Goal: Task Accomplishment & Management: Manage account settings

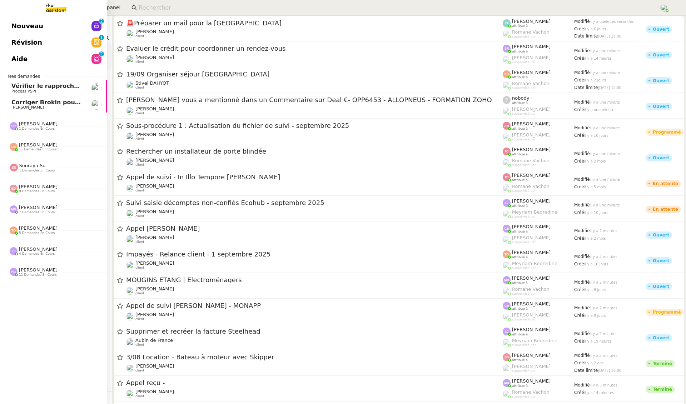
click at [35, 102] on span "Corriger Brokin pour clôture comptable" at bounding box center [74, 102] width 127 height 7
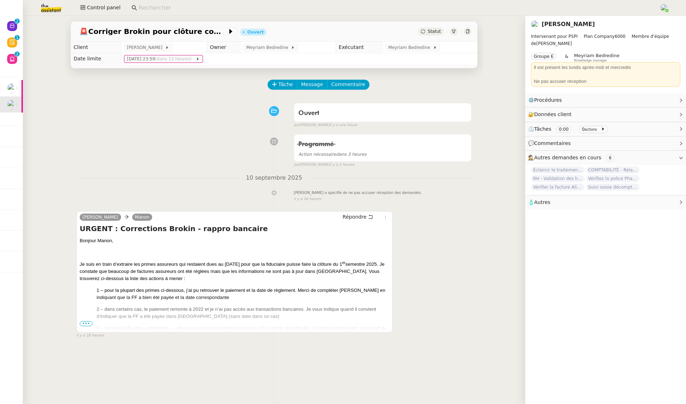
scroll to position [91, 0]
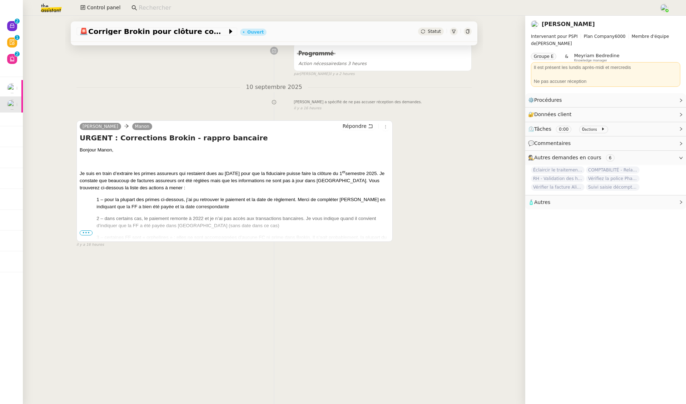
click at [82, 232] on span "•••" at bounding box center [86, 233] width 13 height 5
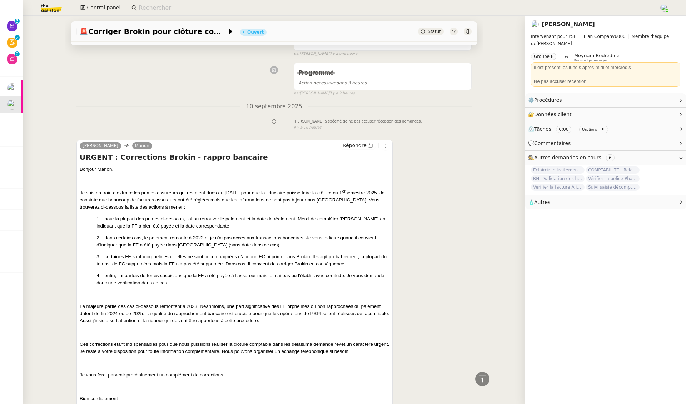
scroll to position [0, 0]
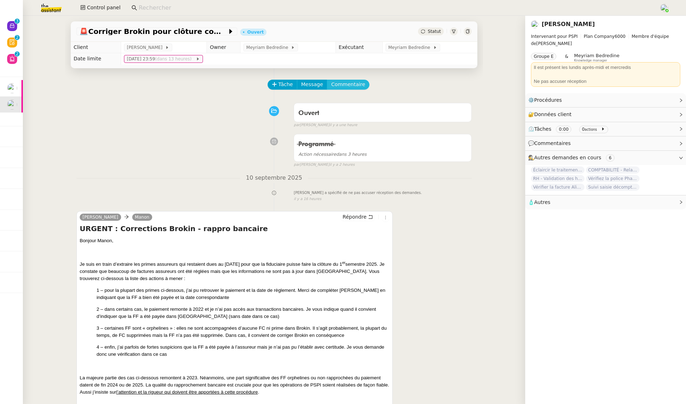
click at [352, 84] on span "Commentaire" at bounding box center [348, 84] width 34 height 8
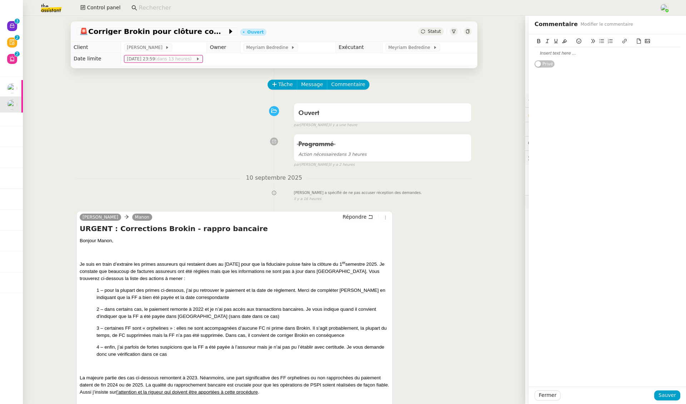
click at [558, 47] on div at bounding box center [608, 42] width 146 height 10
click at [547, 52] on div at bounding box center [608, 53] width 146 height 6
click at [665, 391] on span "Sauver" at bounding box center [668, 395] width 18 height 8
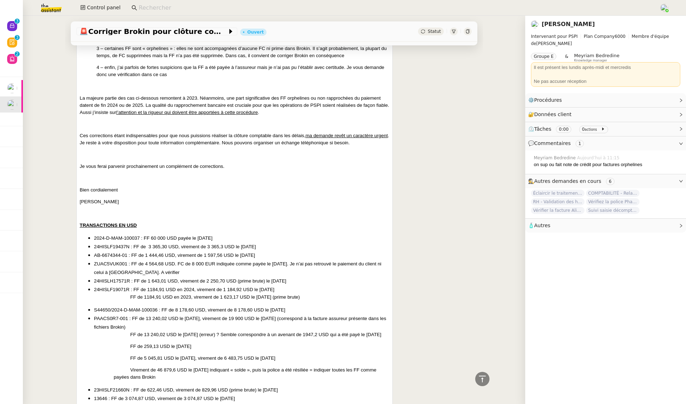
scroll to position [310, 0]
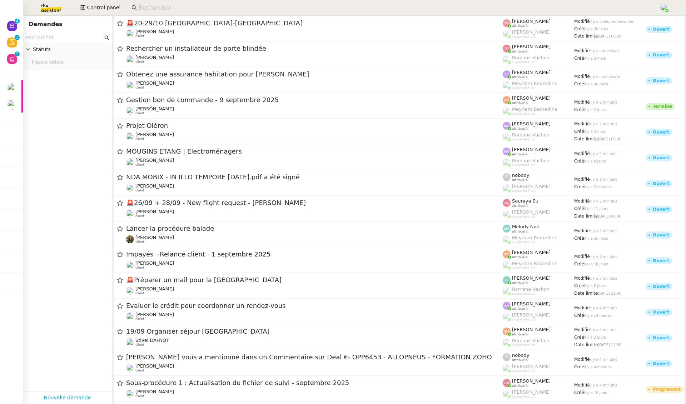
click at [172, 4] on input at bounding box center [396, 8] width 514 height 10
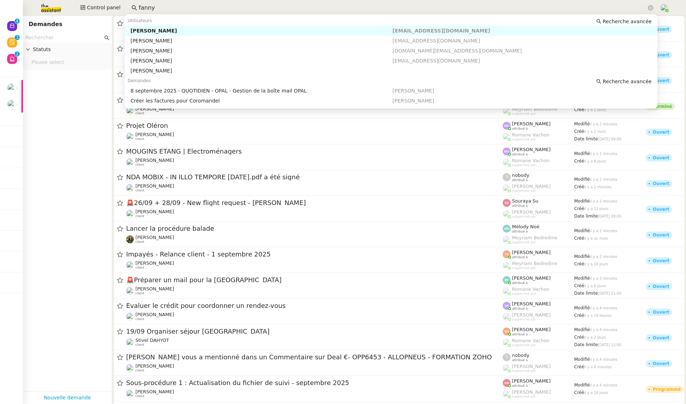
click at [181, 29] on div "[PERSON_NAME]" at bounding box center [261, 31] width 262 height 6
type input "fanny"
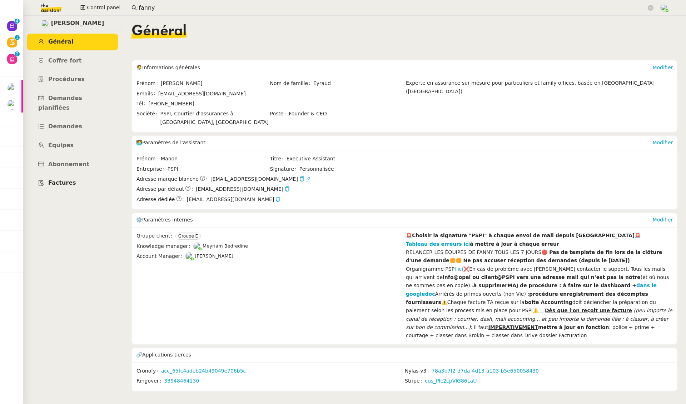
click at [61, 179] on span "Factures" at bounding box center [62, 182] width 28 height 7
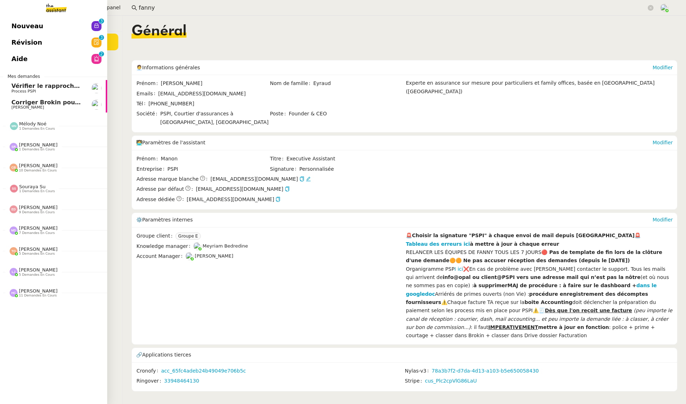
click at [25, 61] on span "Aide" at bounding box center [19, 59] width 16 height 11
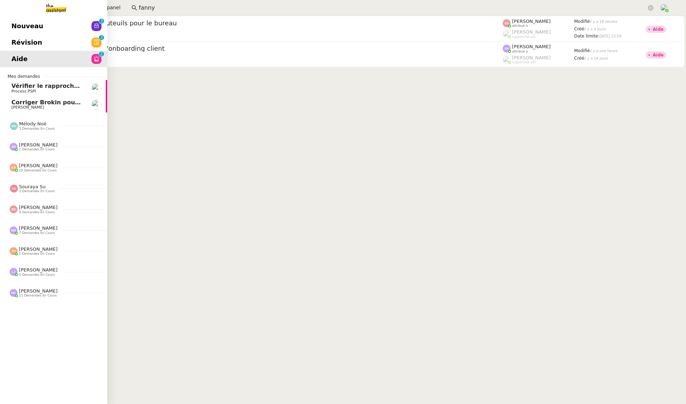
click at [14, 42] on span "Révision" at bounding box center [26, 42] width 31 height 11
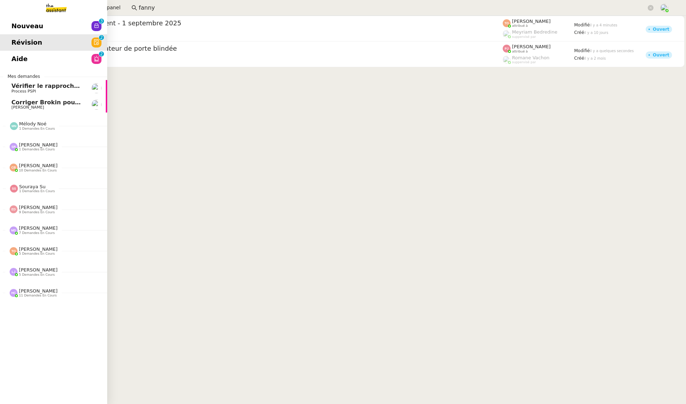
click at [16, 105] on span "Corriger Brokin pour clôture comptable" at bounding box center [74, 102] width 127 height 7
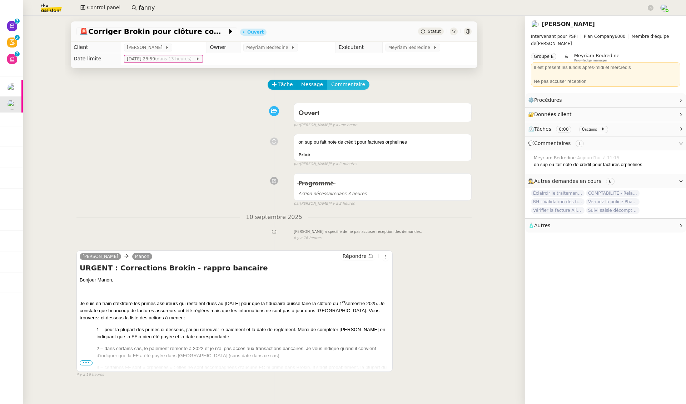
click at [347, 84] on span "Commentaire" at bounding box center [348, 84] width 34 height 8
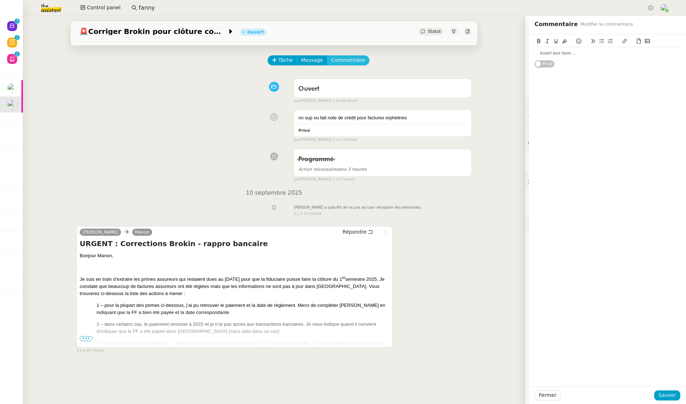
scroll to position [48, 0]
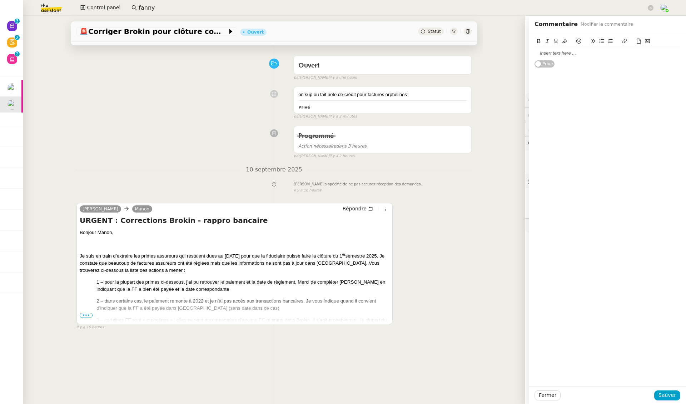
click at [86, 313] on span "•••" at bounding box center [86, 315] width 13 height 5
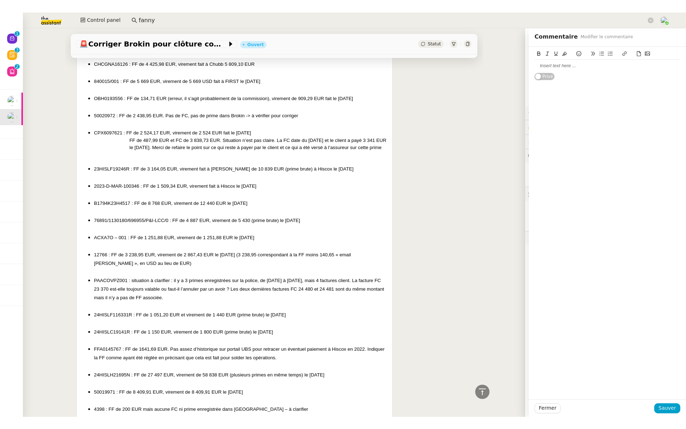
scroll to position [1351, 0]
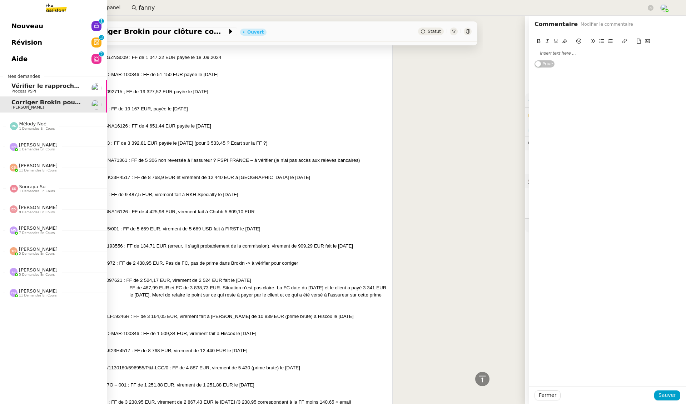
click at [60, 36] on link "Révision 0 1 2 3 4 5 6 7 8 9" at bounding box center [53, 42] width 107 height 16
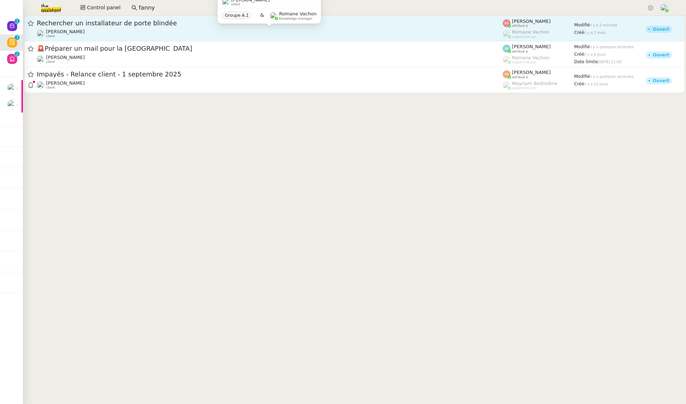
click at [143, 29] on div "Gilbert AVAKIAN client" at bounding box center [270, 33] width 466 height 9
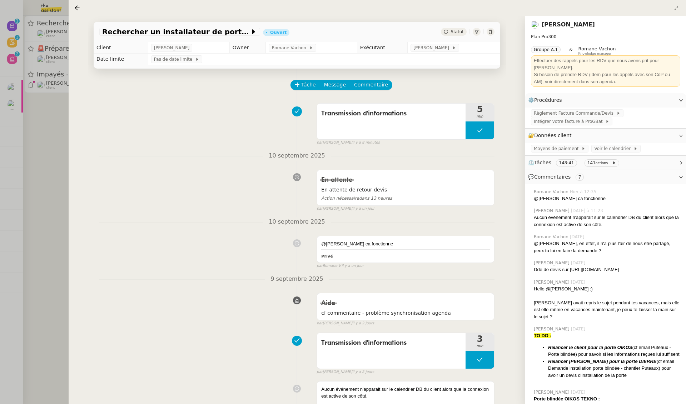
click at [31, 123] on div at bounding box center [343, 202] width 686 height 404
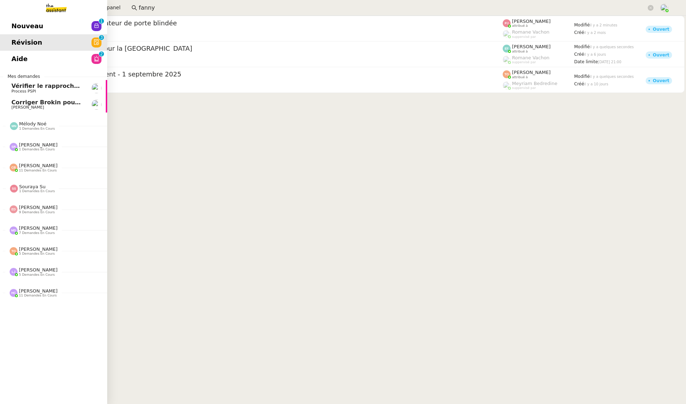
click at [16, 108] on span "Pierrick Morel" at bounding box center [27, 107] width 33 height 5
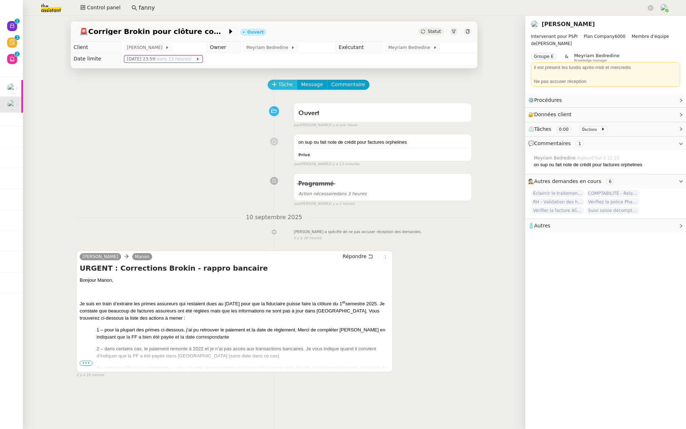
click at [283, 83] on span "Tâche" at bounding box center [286, 84] width 15 height 8
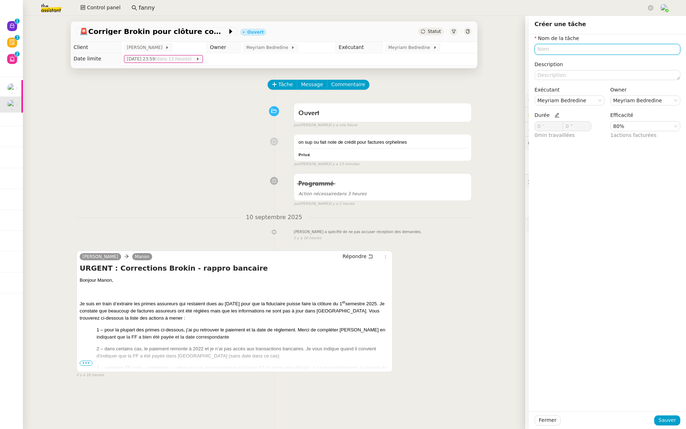
click at [552, 50] on input "text" at bounding box center [608, 49] width 146 height 10
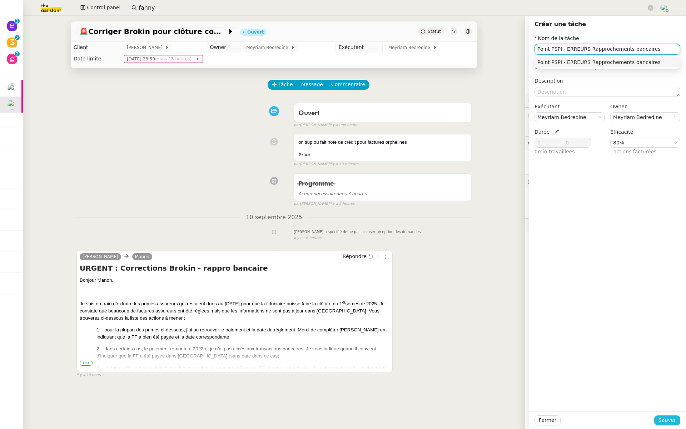
type input "Point PSPI - ERREURS Rapprochements bancaires"
click at [664, 404] on span "Sauver" at bounding box center [668, 420] width 18 height 8
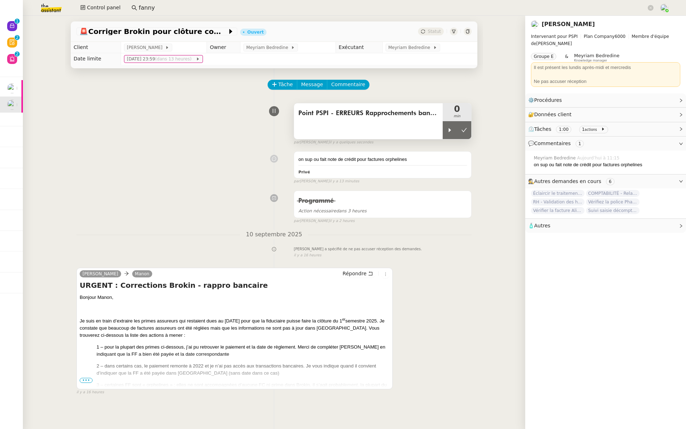
click at [404, 120] on div "Point PSPI - ERREURS Rapprochements bancaires" at bounding box center [368, 121] width 149 height 36
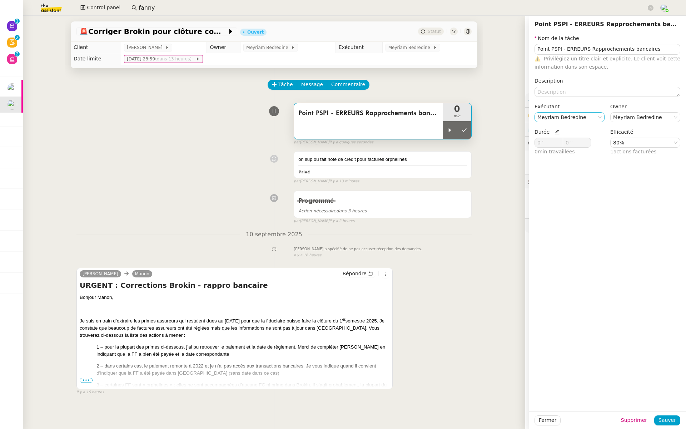
click at [592, 117] on nz-select-item "Meyriam Bedredine" at bounding box center [570, 117] width 64 height 9
type input "Hannah"
click at [565, 144] on span "[PERSON_NAME]" at bounding box center [594, 143] width 102 height 6
click at [555, 130] on icon at bounding box center [557, 131] width 5 height 5
click at [540, 144] on input "0 '" at bounding box center [549, 142] width 28 height 9
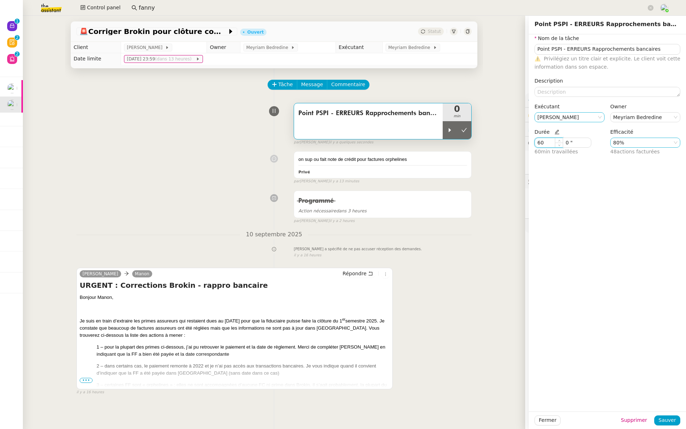
type input "60 '"
click at [642, 143] on nz-select-item "80%" at bounding box center [646, 142] width 64 height 9
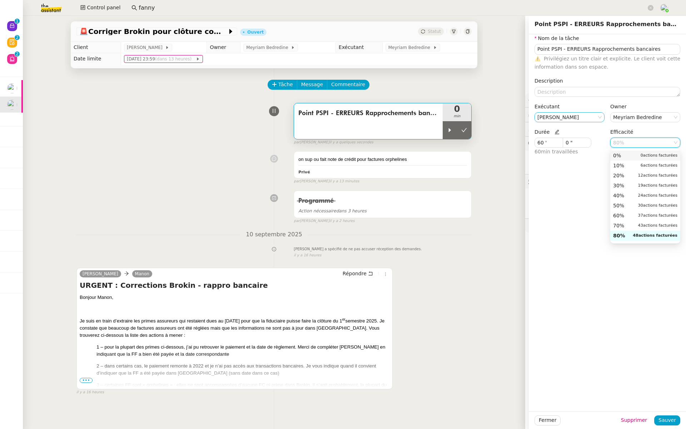
click at [634, 156] on div "0% 0 actions facturées" at bounding box center [646, 155] width 64 height 6
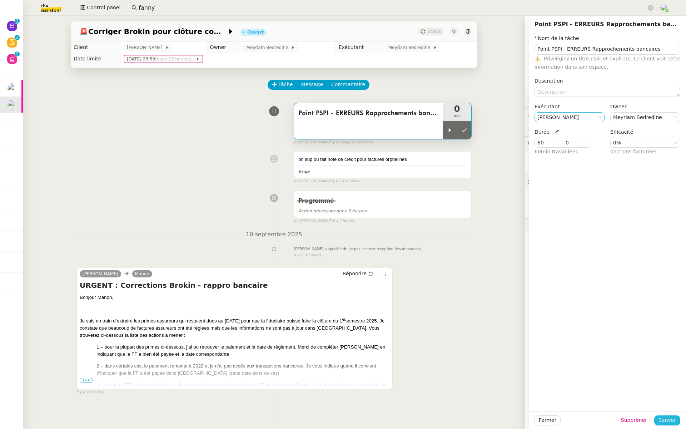
click at [666, 404] on span "Sauver" at bounding box center [668, 420] width 18 height 8
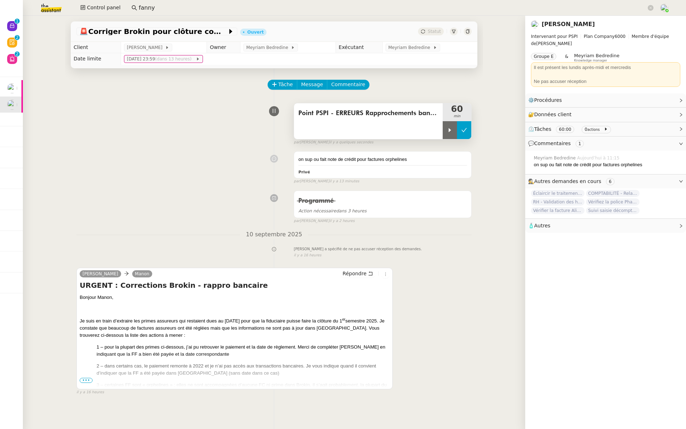
click at [461, 127] on button at bounding box center [464, 130] width 14 height 18
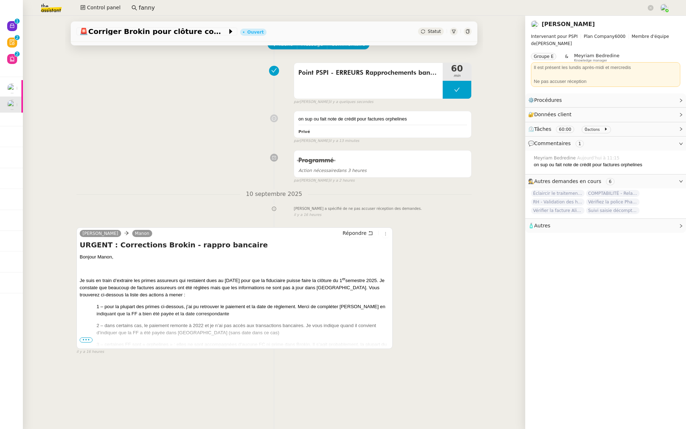
scroll to position [7, 0]
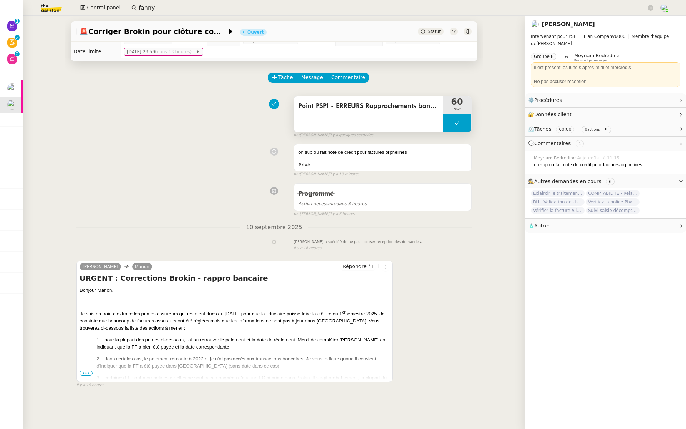
click at [362, 125] on div "Point PSPI - ERREURS Rapprochements bancaires" at bounding box center [368, 114] width 149 height 36
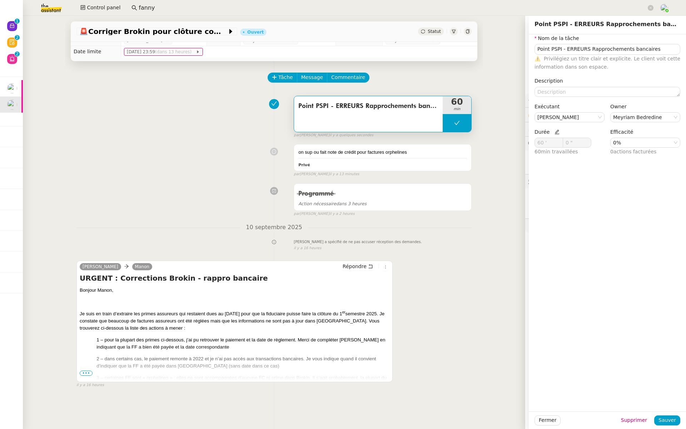
click at [194, 168] on div "on sup ou fait note de crédit pour factures orphelines Privé false par Meyriam …" at bounding box center [274, 159] width 395 height 36
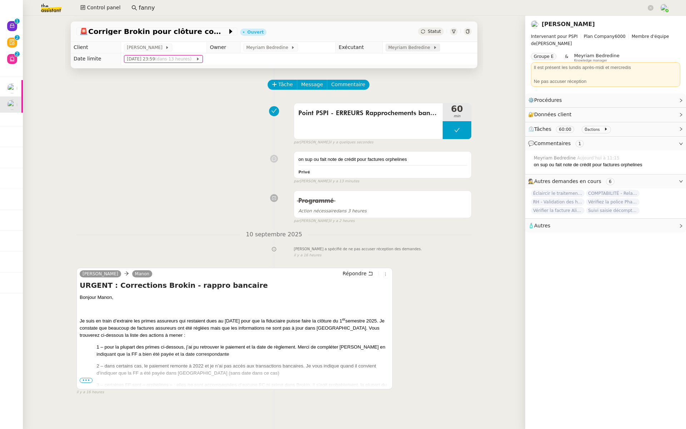
click at [408, 48] on span "Meyriam Bedredine" at bounding box center [411, 47] width 45 height 7
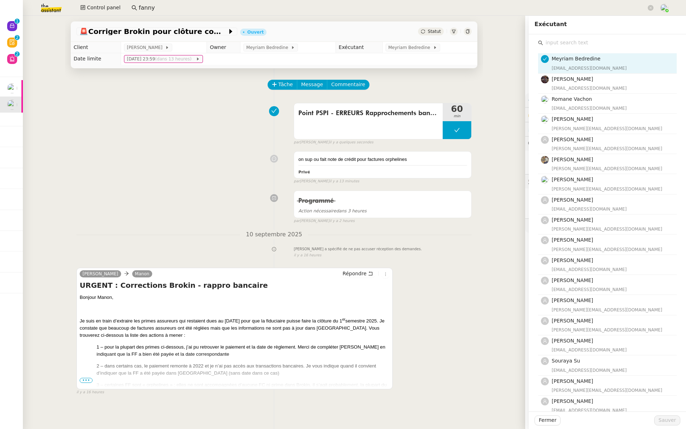
click at [559, 45] on input "text" at bounding box center [610, 43] width 134 height 10
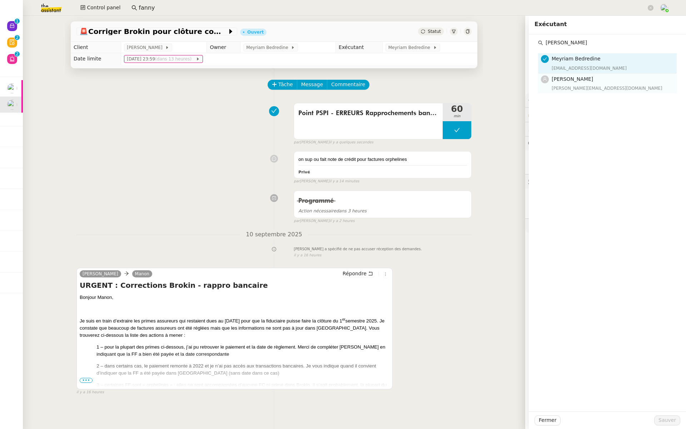
type input "hannah"
click at [556, 85] on div "hannah@theassistant.team" at bounding box center [612, 88] width 121 height 7
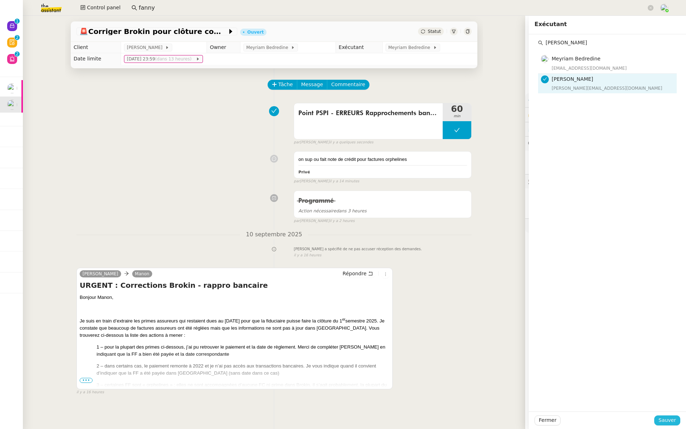
click at [675, 404] on span "Sauver" at bounding box center [668, 420] width 18 height 8
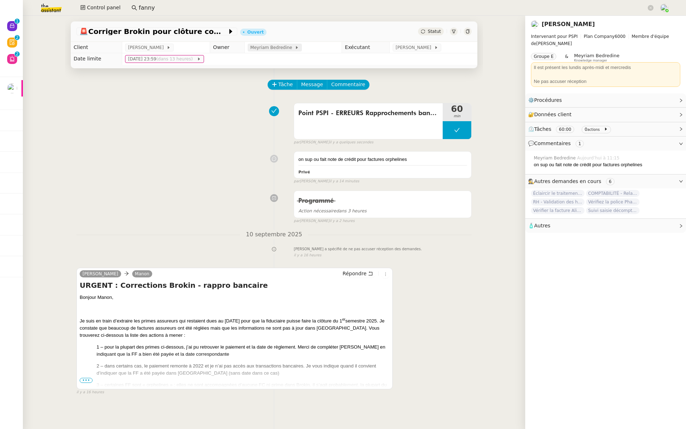
click at [257, 49] on span "Meyriam Bedredine" at bounding box center [273, 47] width 45 height 7
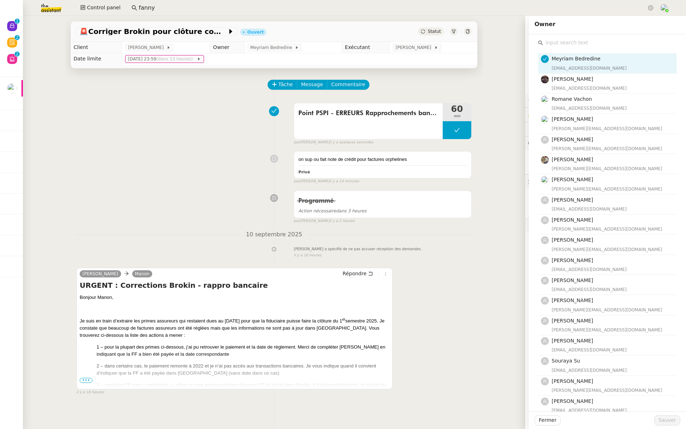
click at [556, 43] on input "text" at bounding box center [610, 43] width 134 height 10
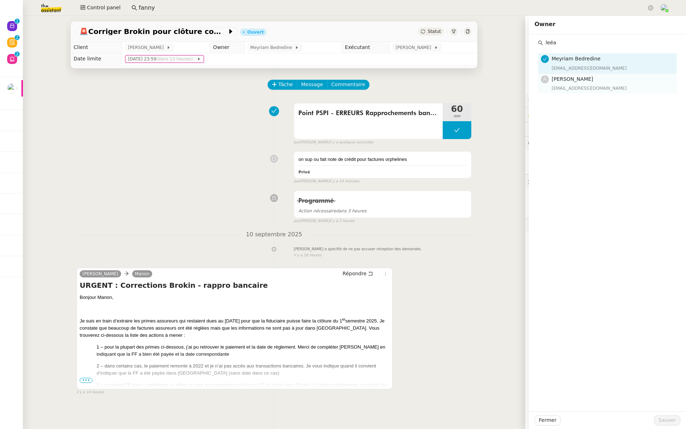
type input "leéa"
click at [564, 82] on h4 "[PERSON_NAME]" at bounding box center [612, 79] width 121 height 8
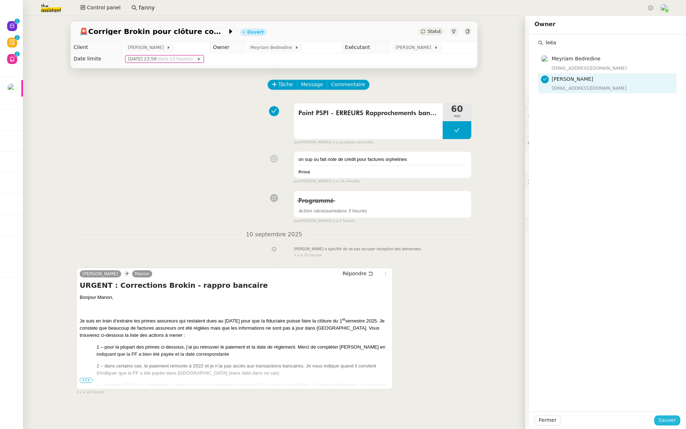
click at [668, 404] on span "Sauver" at bounding box center [668, 420] width 18 height 8
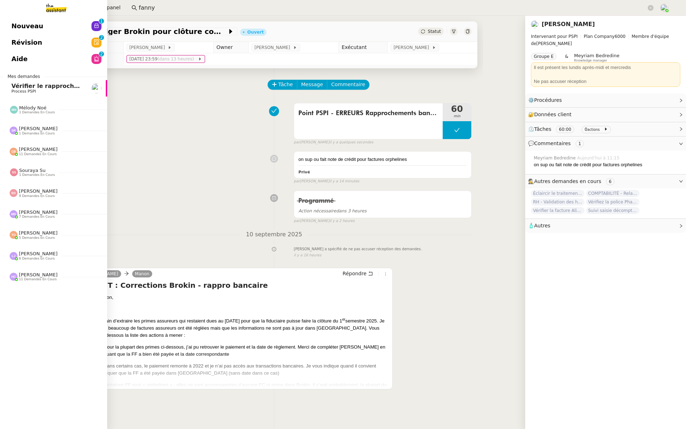
click at [26, 63] on link "Aide 0 1 2 3 4 5 6 7 8 9" at bounding box center [53, 59] width 107 height 16
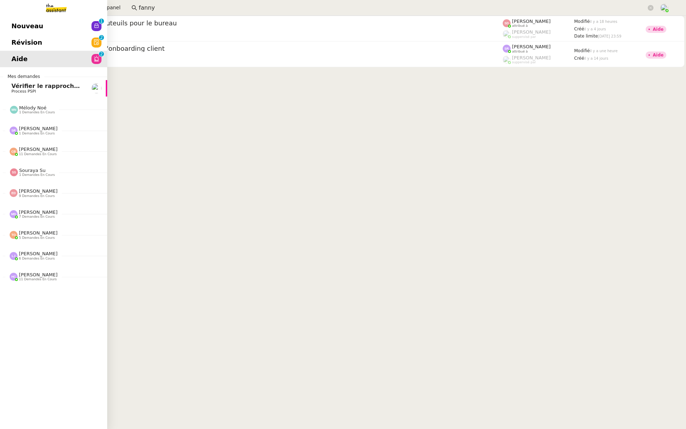
click at [17, 43] on span "Révision" at bounding box center [26, 42] width 31 height 11
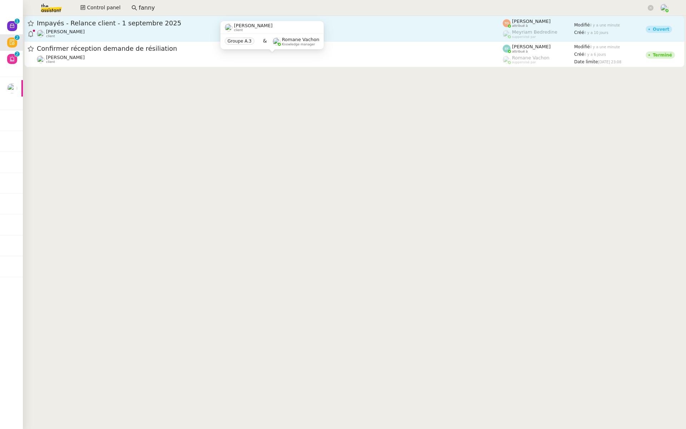
click at [83, 31] on div "Mathilde Borel client" at bounding box center [270, 33] width 466 height 9
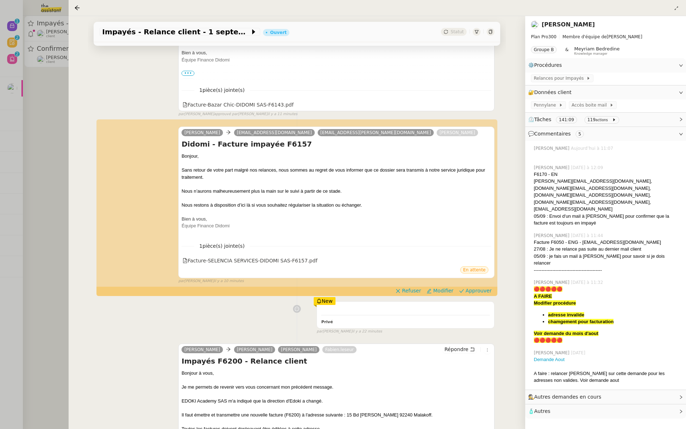
scroll to position [697, 0]
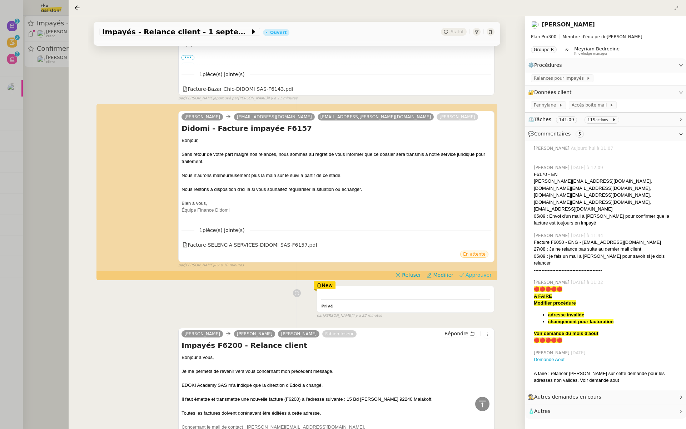
click at [490, 271] on span "Approuver" at bounding box center [479, 274] width 26 height 7
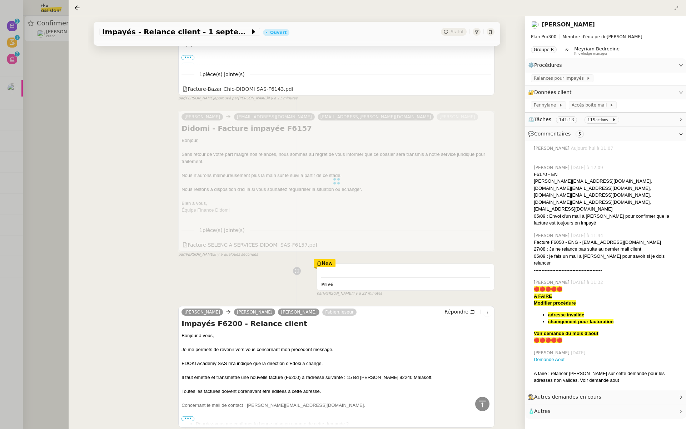
click at [57, 145] on div at bounding box center [343, 214] width 686 height 429
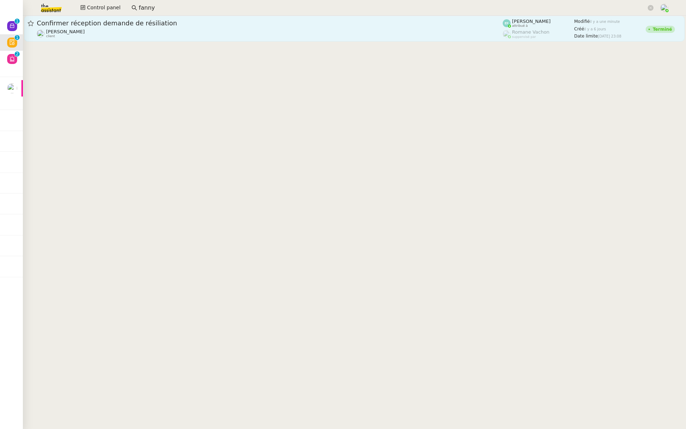
click at [153, 33] on div "Ophélie DIONY client" at bounding box center [270, 33] width 466 height 9
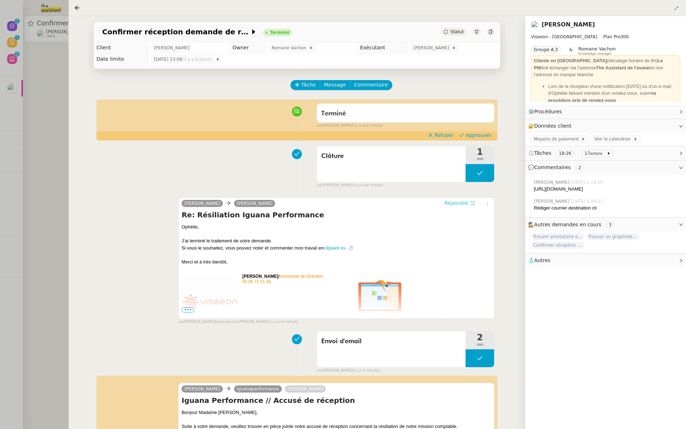
scroll to position [202, 0]
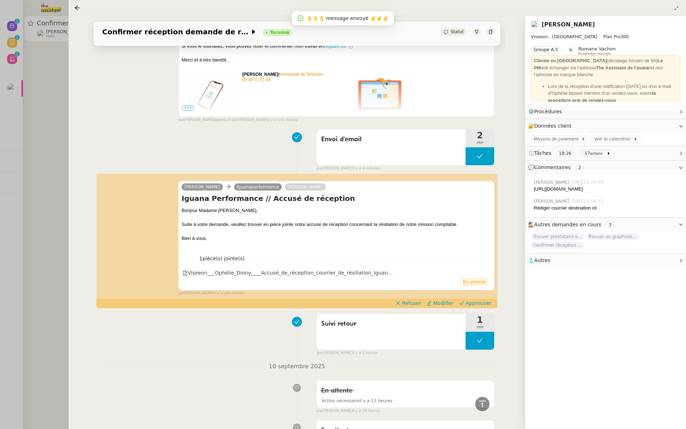
click at [57, 128] on div at bounding box center [343, 214] width 686 height 429
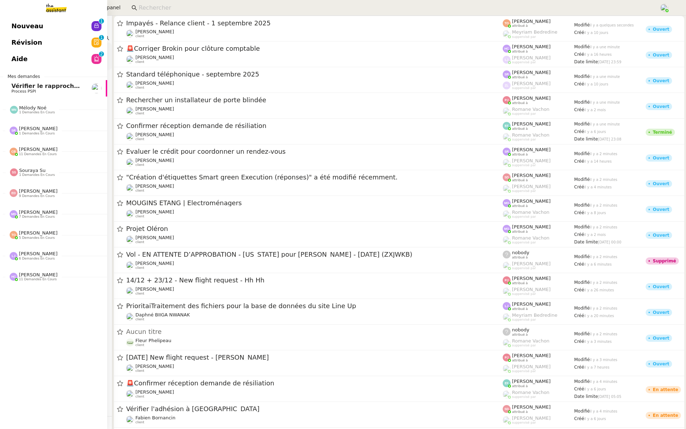
click at [30, 44] on span "Révision" at bounding box center [26, 42] width 31 height 11
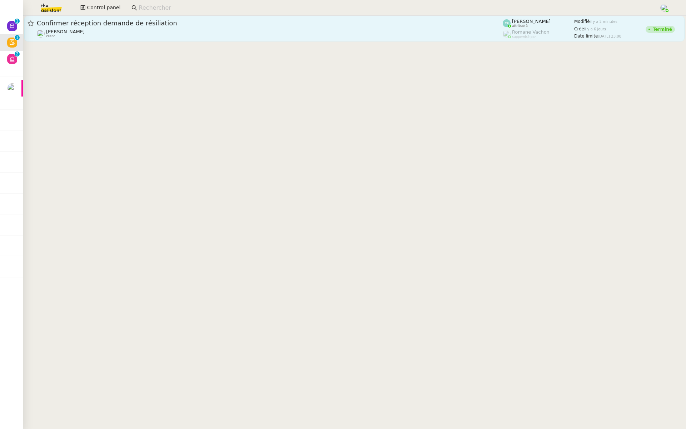
click at [184, 25] on span "Confirmer réception demande de résiliation" at bounding box center [270, 23] width 466 height 6
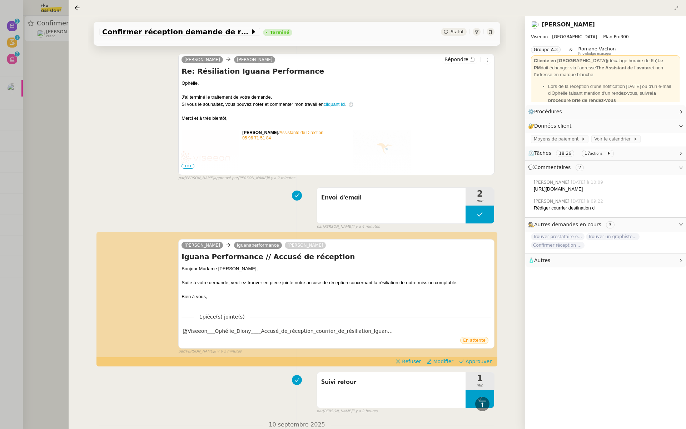
scroll to position [163, 0]
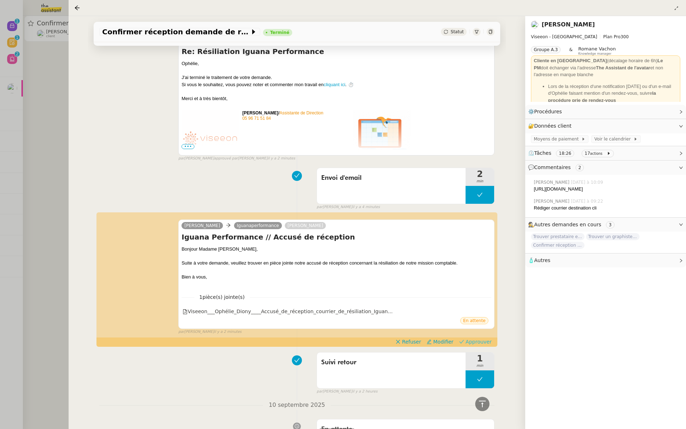
click at [481, 343] on span "Approuver" at bounding box center [479, 341] width 26 height 7
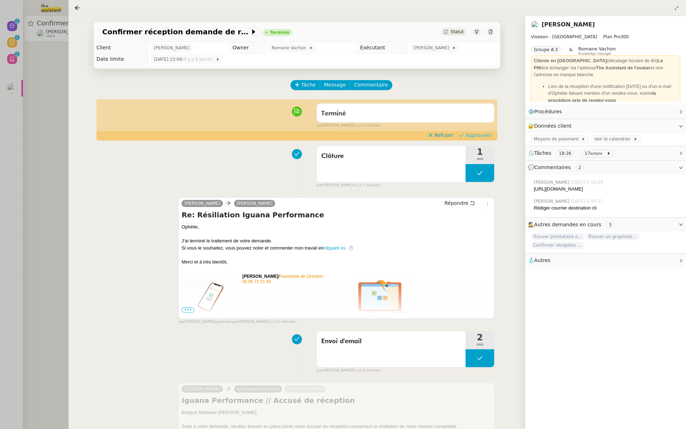
click at [476, 134] on span "Approuver" at bounding box center [479, 135] width 26 height 7
click at [40, 58] on div at bounding box center [343, 214] width 686 height 429
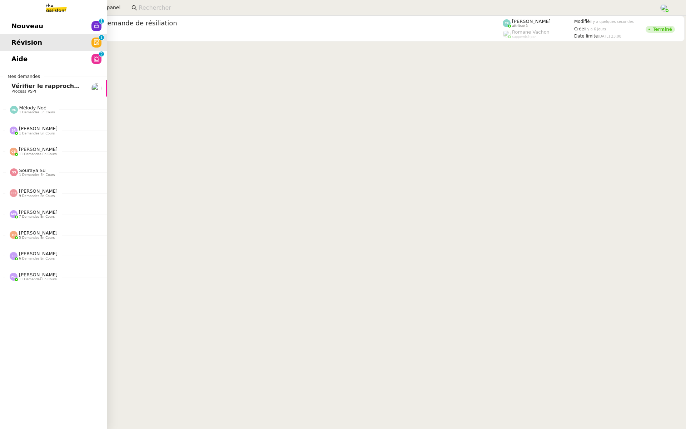
click at [12, 19] on link "Nouveau 0 1 2 3 4 5 6 7 8 9" at bounding box center [53, 26] width 107 height 16
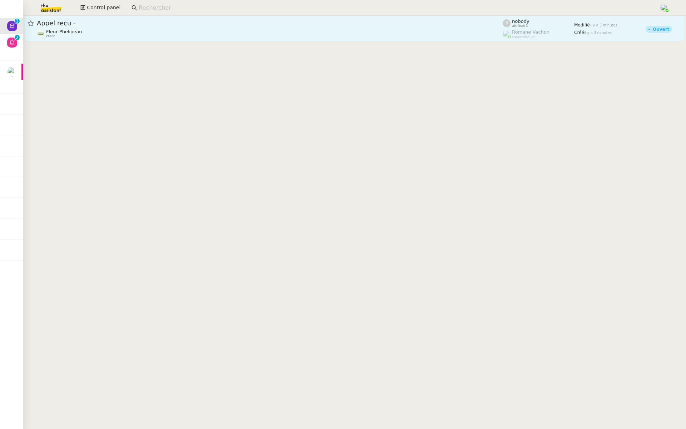
click at [103, 25] on span "Appel reçu -" at bounding box center [270, 23] width 466 height 6
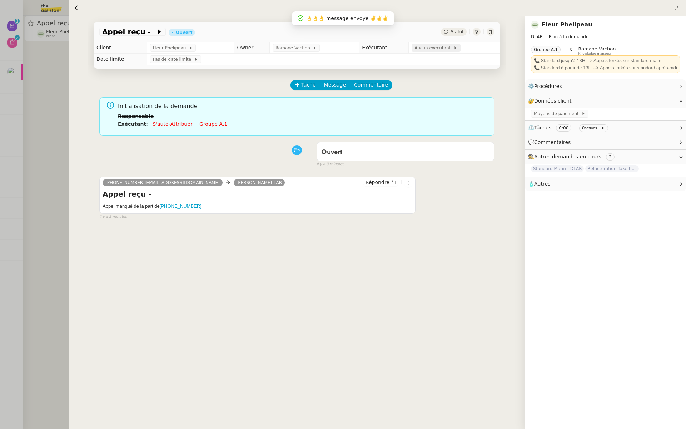
click at [435, 49] on span "Aucun exécutant" at bounding box center [434, 47] width 39 height 7
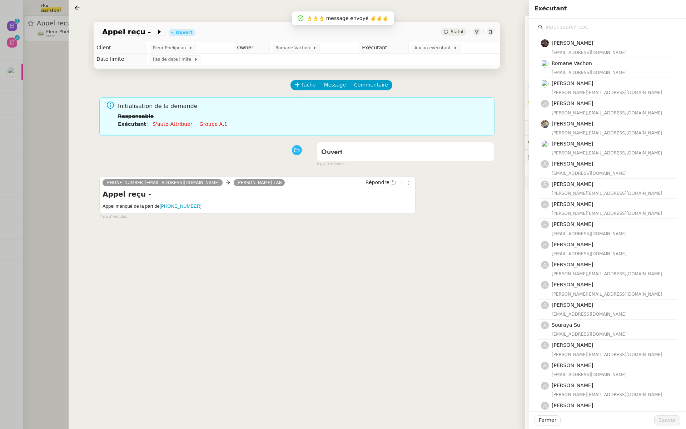
click at [402, 246] on div "Tâche Message Commentaire Veuillez patienter une erreur s'est produite 👌👌👌 mess…" at bounding box center [297, 283] width 418 height 429
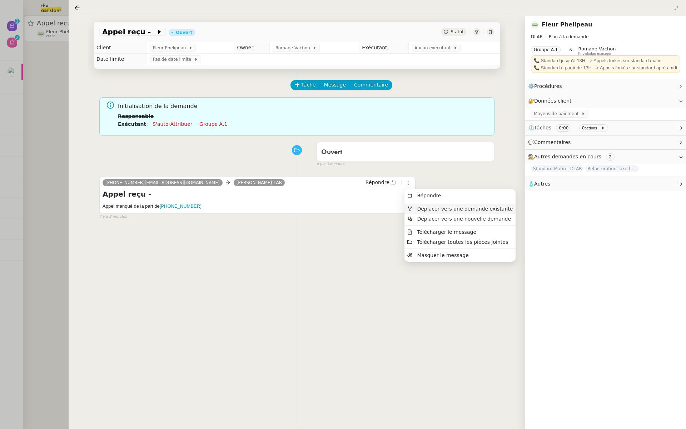
click at [418, 212] on li "Déplacer vers une demande existante" at bounding box center [460, 209] width 111 height 10
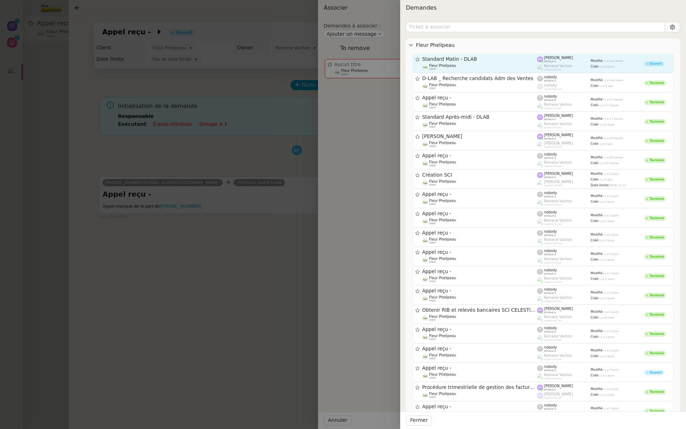
click at [477, 63] on div "Standard Matin - DLAB Fleur Phelipeau client" at bounding box center [480, 63] width 115 height 14
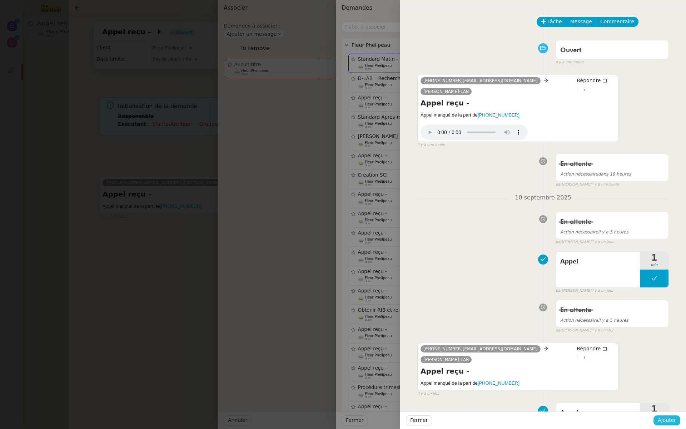
click at [666, 424] on span "Ajouter" at bounding box center [667, 420] width 18 height 8
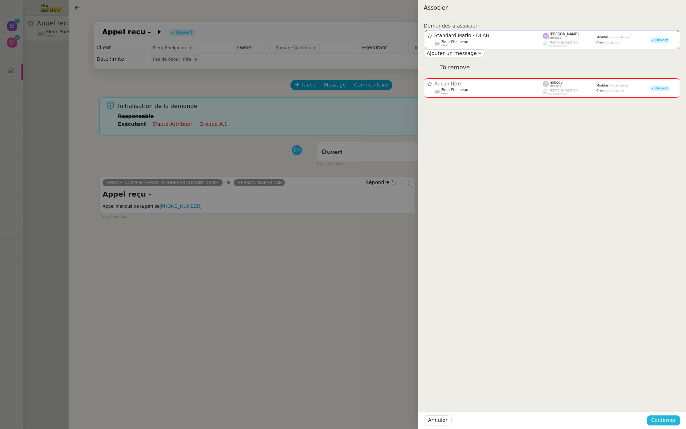
click at [666, 424] on span "Confirmer" at bounding box center [663, 420] width 25 height 8
click at [668, 402] on span "Ajouter" at bounding box center [664, 401] width 18 height 7
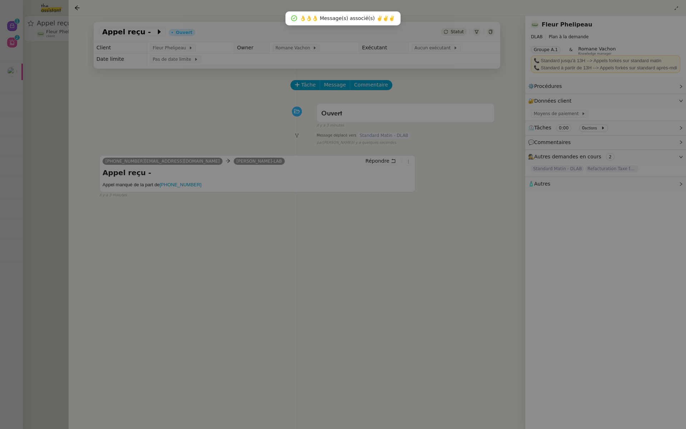
click at [0, 130] on div at bounding box center [343, 214] width 686 height 429
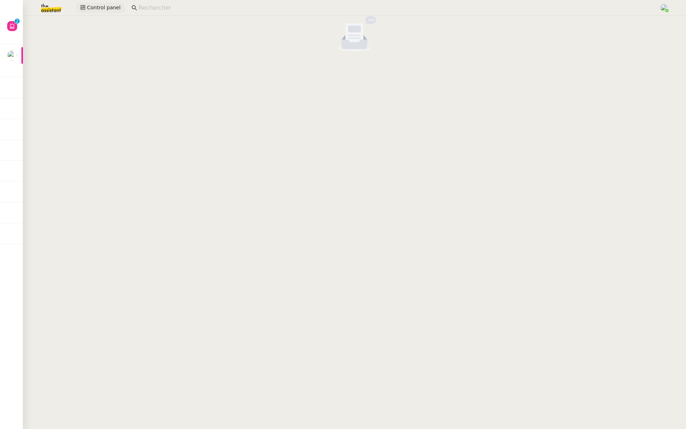
drag, startPoint x: 50, startPoint y: 3, endPoint x: 106, endPoint y: 10, distance: 56.9
click at [50, 3] on img at bounding box center [45, 8] width 55 height 16
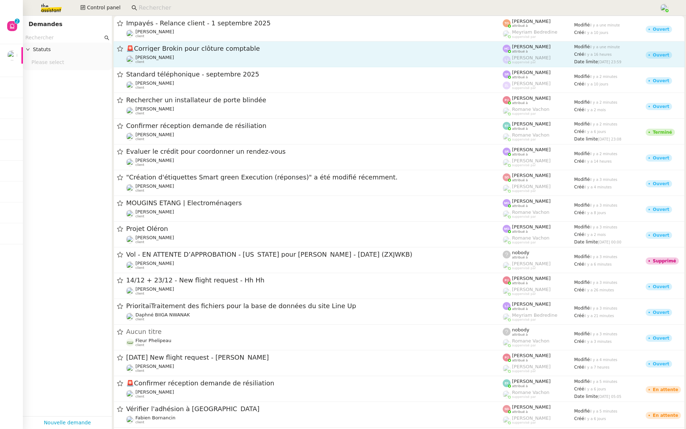
click at [198, 47] on span "🚨 Corriger Brokin pour clôture comptable" at bounding box center [314, 48] width 377 height 6
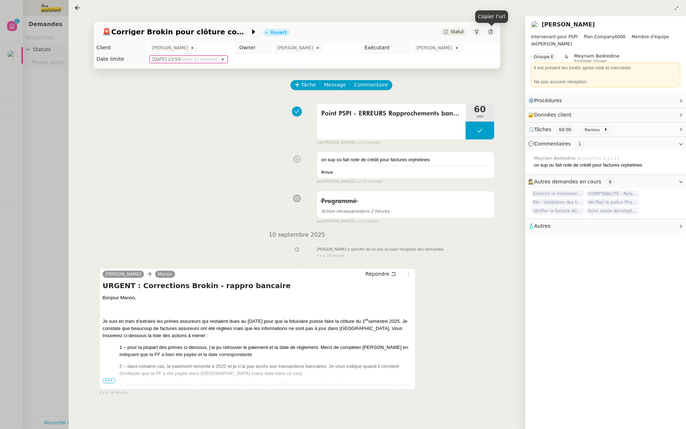
click at [491, 31] on icon at bounding box center [491, 32] width 4 height 4
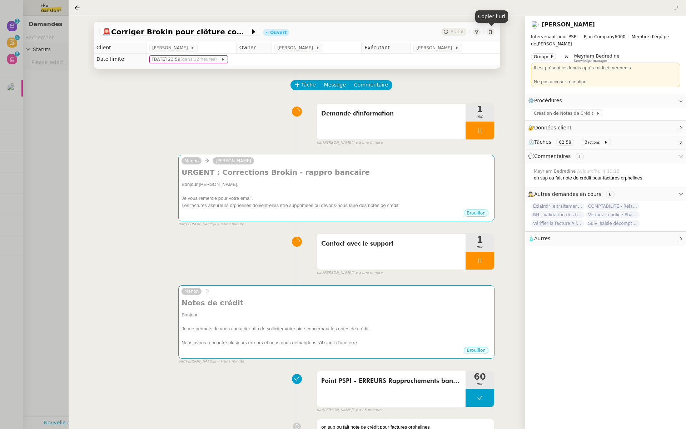
click at [11, 40] on div at bounding box center [343, 214] width 686 height 429
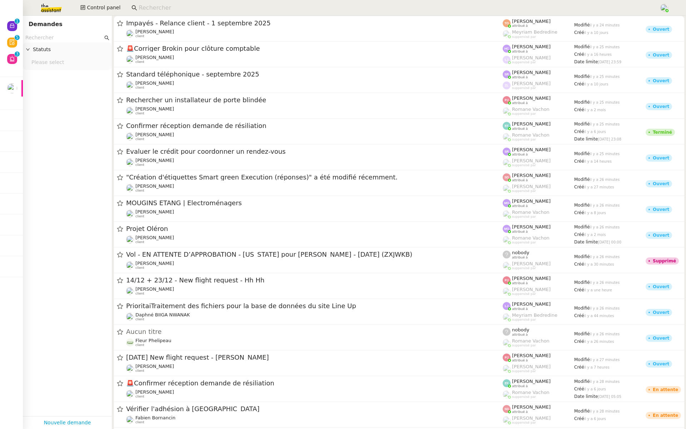
click at [11, 40] on div at bounding box center [343, 214] width 686 height 429
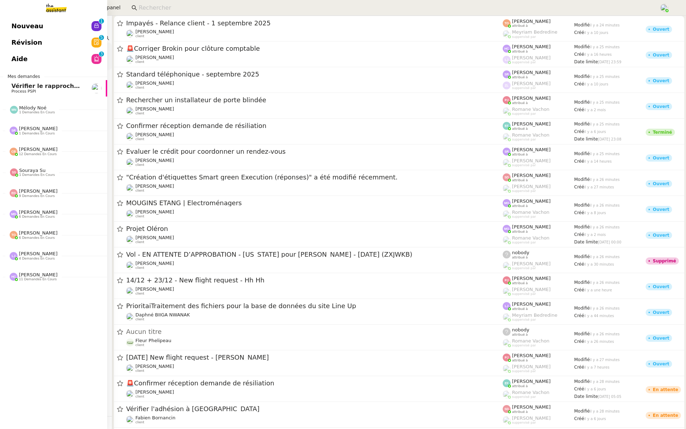
click at [11, 40] on span "Révision" at bounding box center [26, 42] width 31 height 11
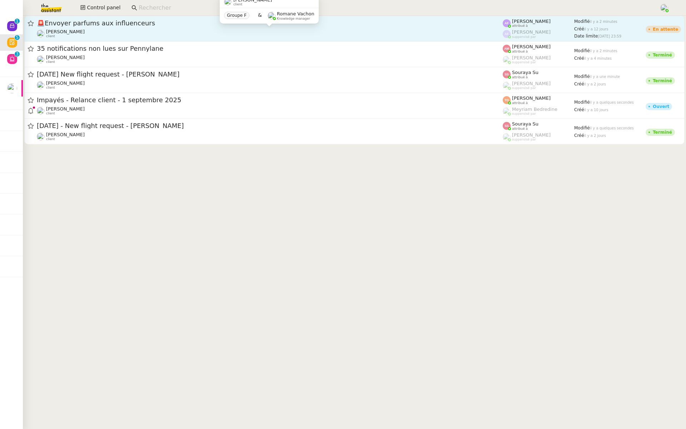
click at [114, 33] on div "Pierre Mergui client" at bounding box center [270, 33] width 466 height 9
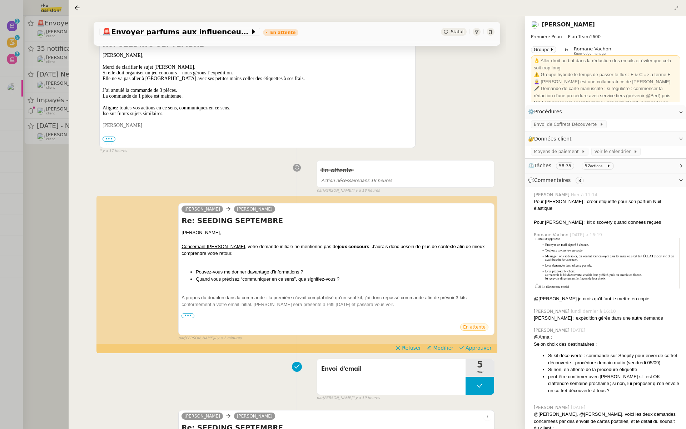
scroll to position [235, 0]
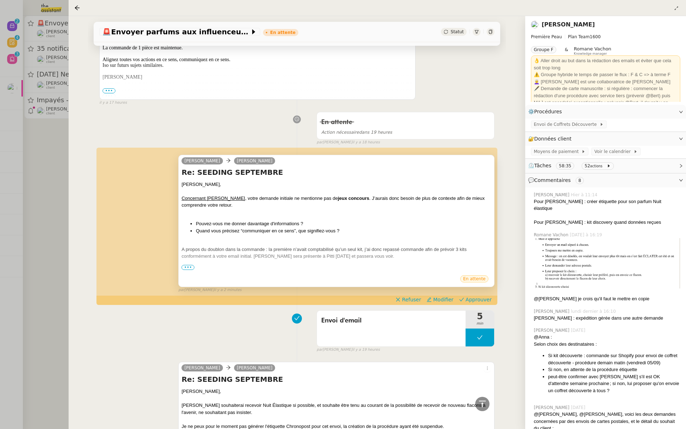
click at [189, 265] on span "•••" at bounding box center [188, 267] width 13 height 5
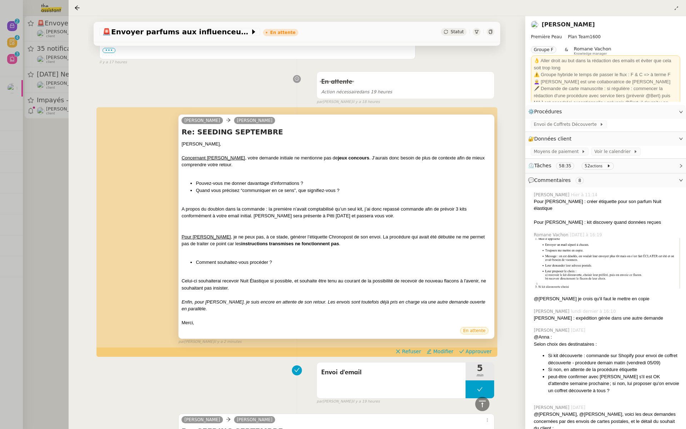
scroll to position [277, 0]
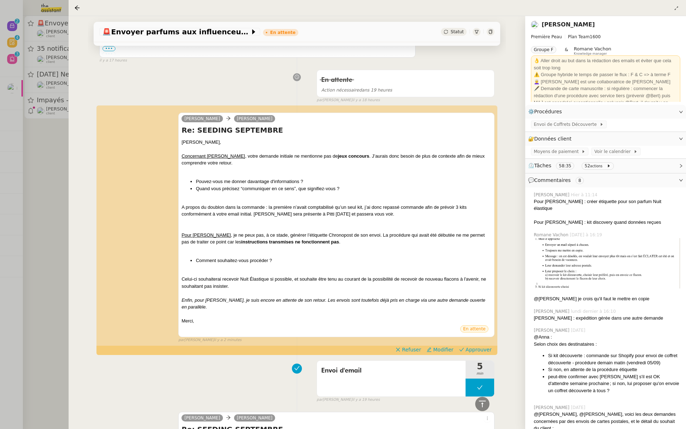
click at [7, 184] on div at bounding box center [343, 214] width 686 height 429
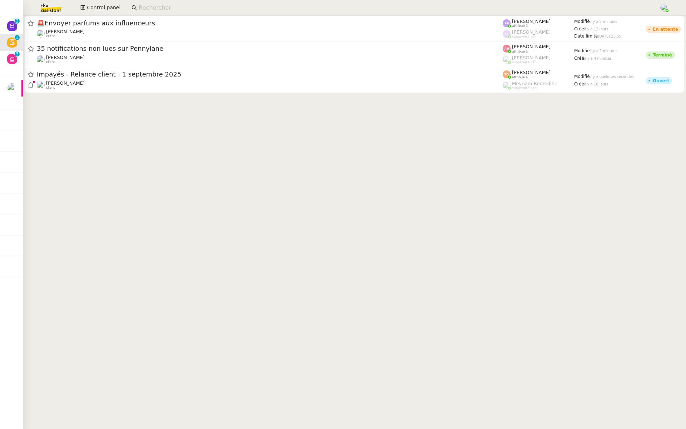
click at [139, 98] on cdk-virtual-scroll-viewport "🚨 Envoyer parfums aux influenceurs Pierre Mergui client Anna Florent attribué à…" at bounding box center [355, 222] width 664 height 413
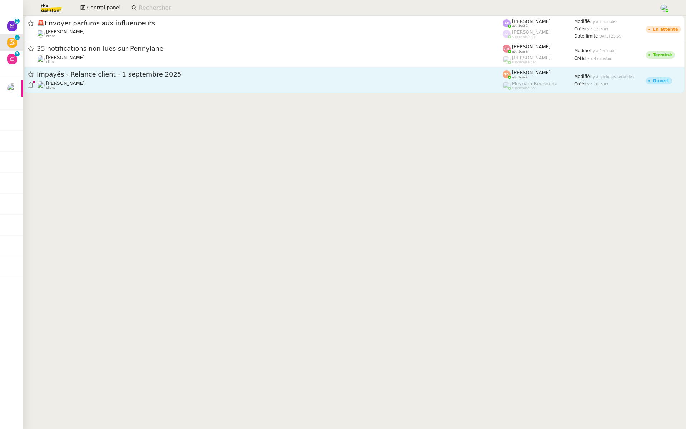
click at [129, 75] on span "Impayés - Relance client - 1 septembre 2025" at bounding box center [270, 74] width 466 height 6
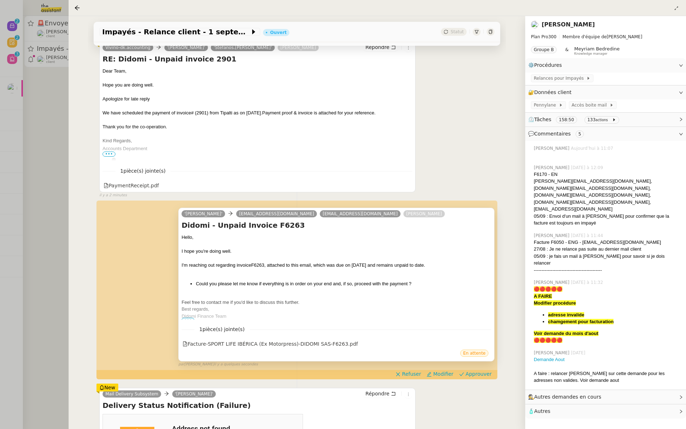
scroll to position [118, 0]
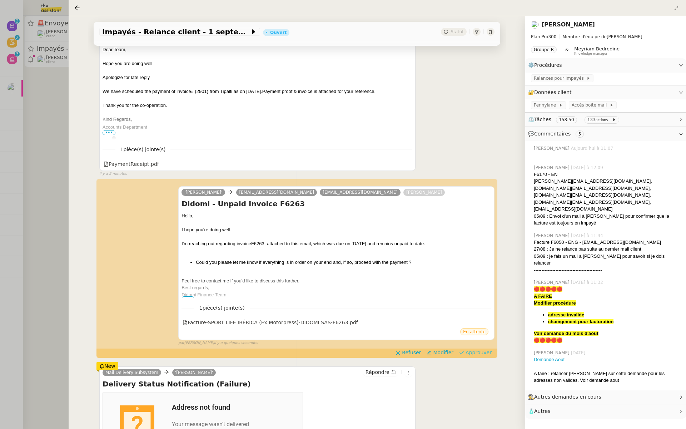
click at [476, 354] on span "Approuver" at bounding box center [479, 352] width 26 height 7
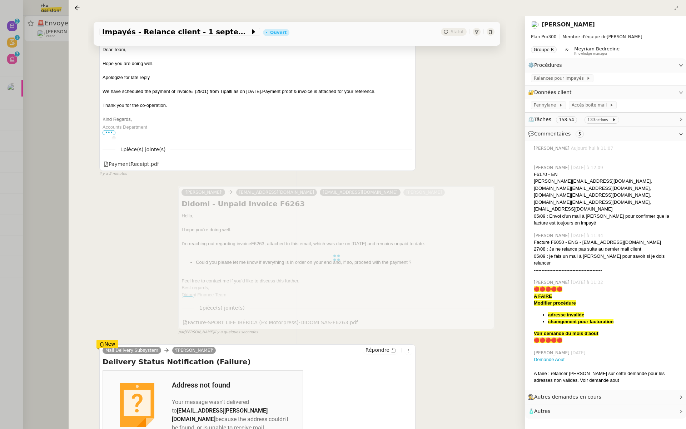
click at [24, 151] on div at bounding box center [343, 214] width 686 height 429
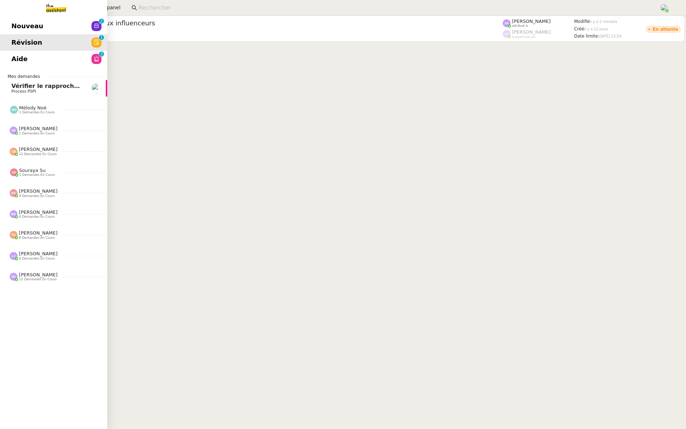
click at [20, 56] on span "Aide" at bounding box center [19, 59] width 16 height 11
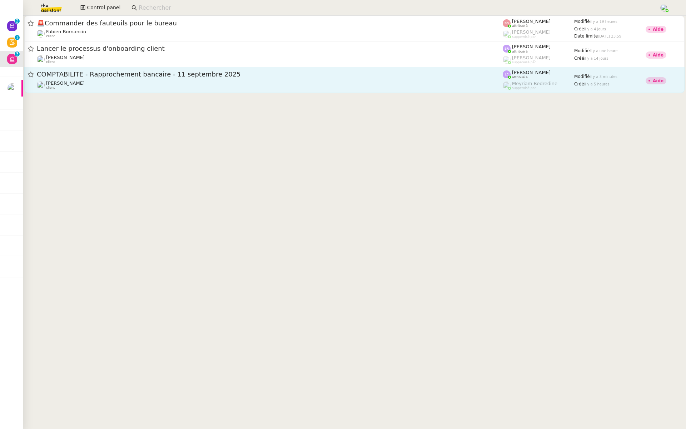
click at [94, 76] on span "COMPTABILITE - Rapprochement bancaire - 11 septembre 2025" at bounding box center [270, 74] width 466 height 6
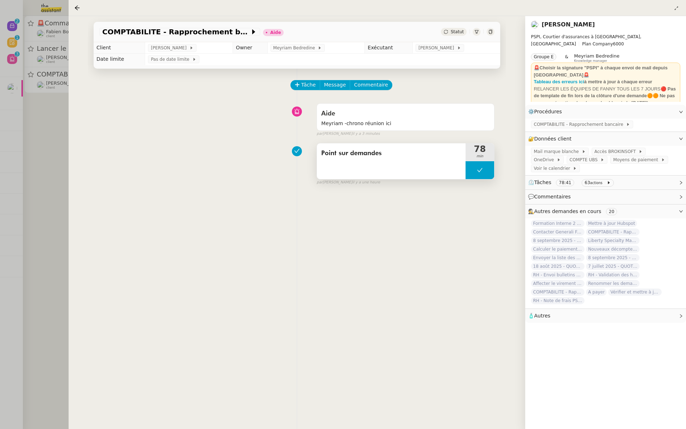
click at [368, 153] on span "Point sur demandes" at bounding box center [391, 153] width 140 height 11
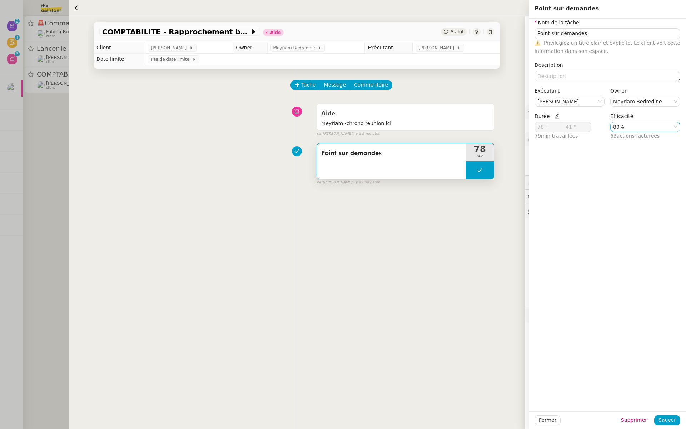
click at [628, 128] on nz-select-item "80%" at bounding box center [646, 126] width 64 height 9
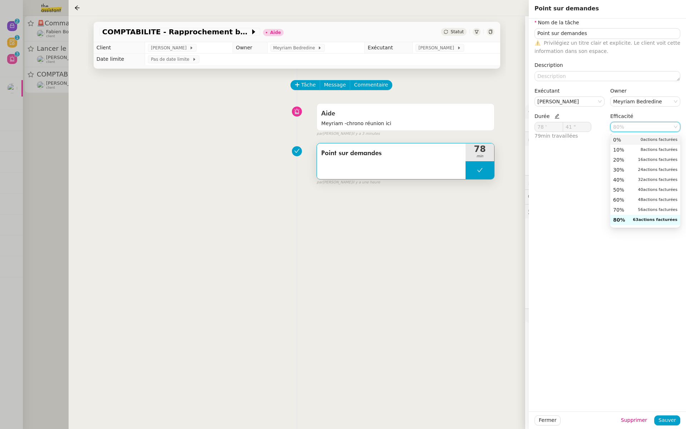
click at [633, 138] on div "0% 0 actions facturées" at bounding box center [646, 140] width 64 height 6
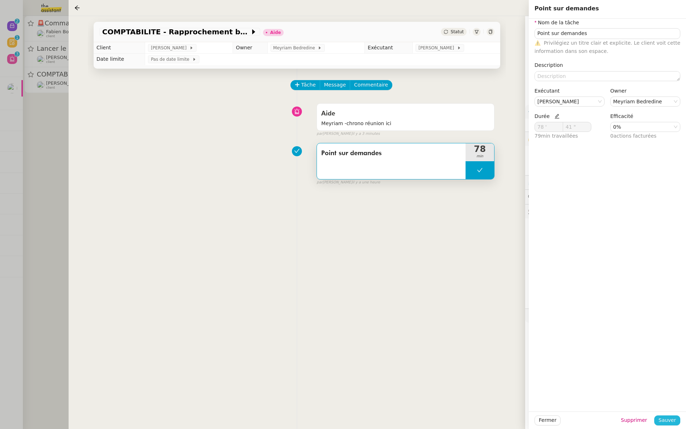
click at [662, 425] on button "Sauver" at bounding box center [668, 420] width 26 height 10
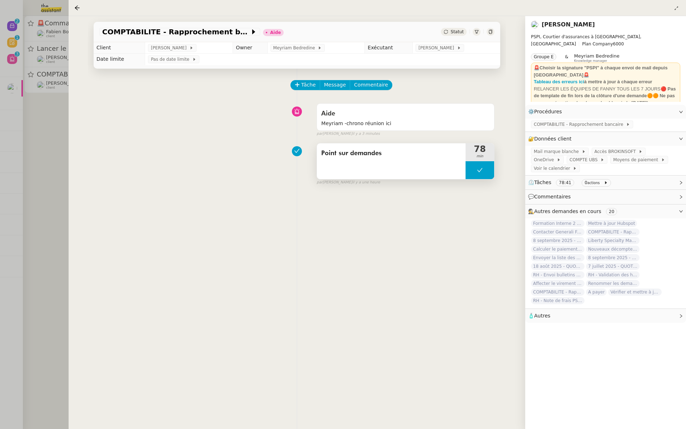
click at [404, 158] on span "Point sur demandes" at bounding box center [391, 153] width 140 height 11
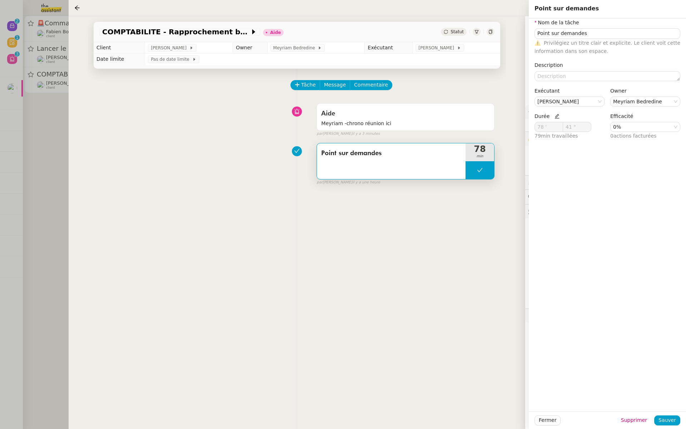
click at [389, 228] on div "Tâche Message Commentaire Veuillez patienter une erreur s'est produite 👌👌👌 mess…" at bounding box center [297, 283] width 418 height 429
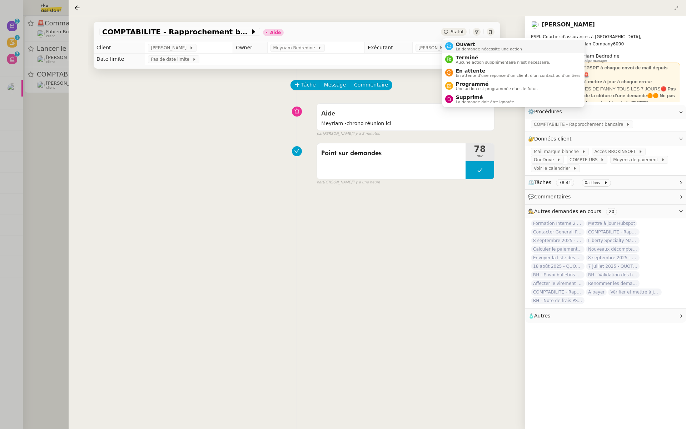
click at [461, 43] on span "Ouvert" at bounding box center [489, 44] width 67 height 6
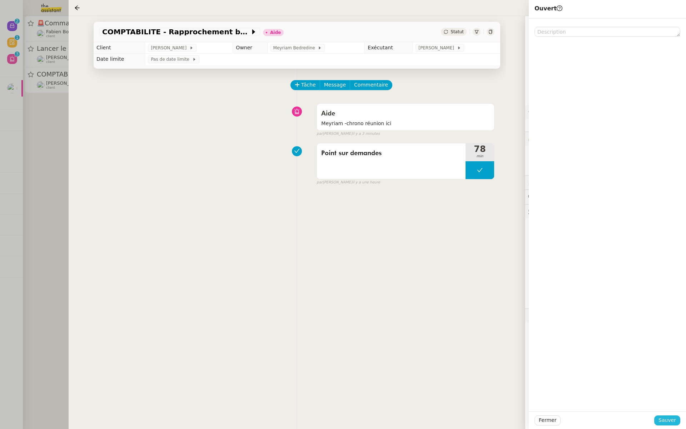
click at [668, 420] on span "Sauver" at bounding box center [668, 420] width 18 height 8
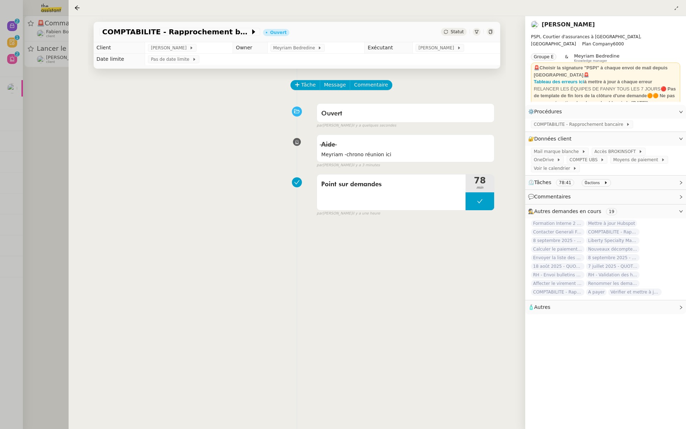
click at [25, 92] on div at bounding box center [343, 214] width 686 height 429
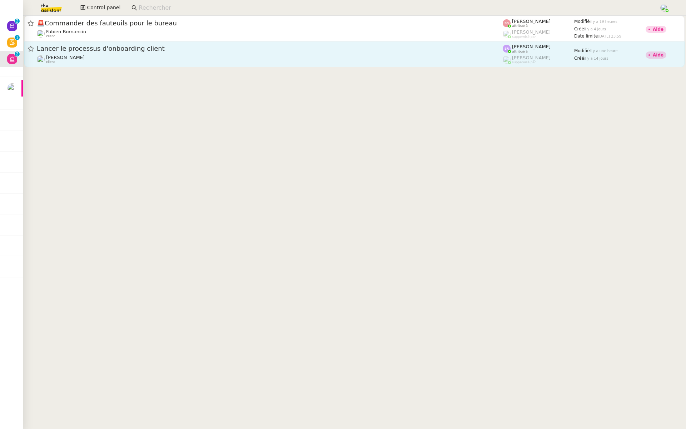
click at [87, 66] on link "Lancer le processus d'onboarding client Florian Parant client Stéphanie Rakotos…" at bounding box center [354, 54] width 661 height 26
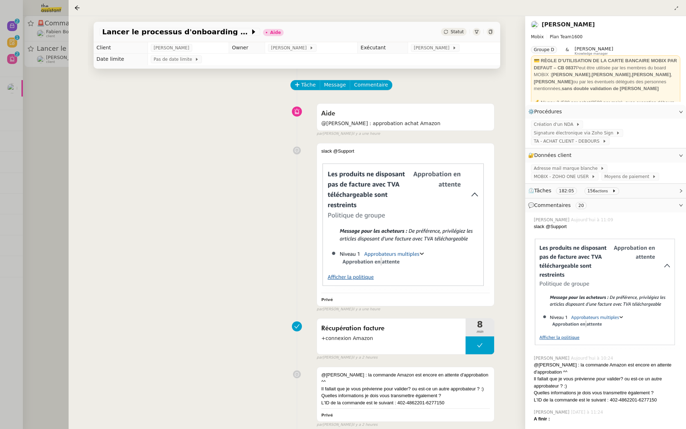
click at [14, 113] on div at bounding box center [343, 214] width 686 height 429
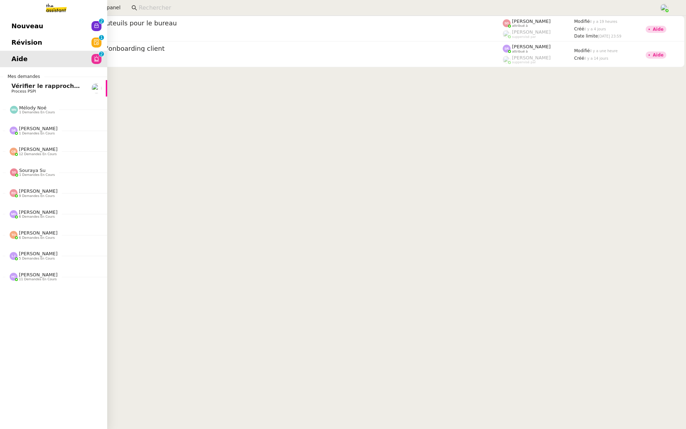
click at [8, 42] on link "Révision 0 1 2 3 4 5 6 7 8 9" at bounding box center [53, 42] width 107 height 16
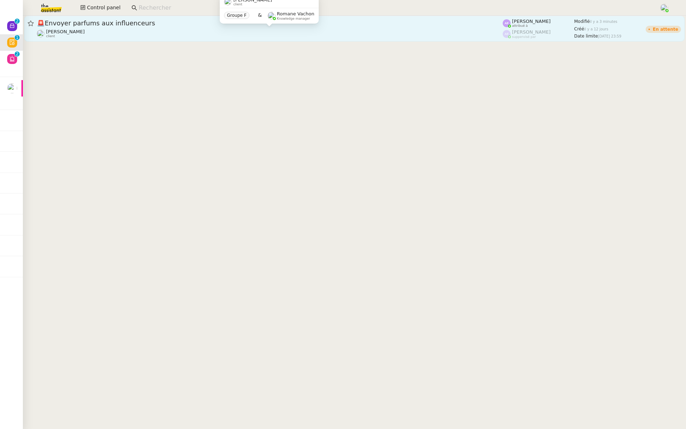
click at [86, 35] on div "Pierre Mergui client" at bounding box center [270, 33] width 466 height 9
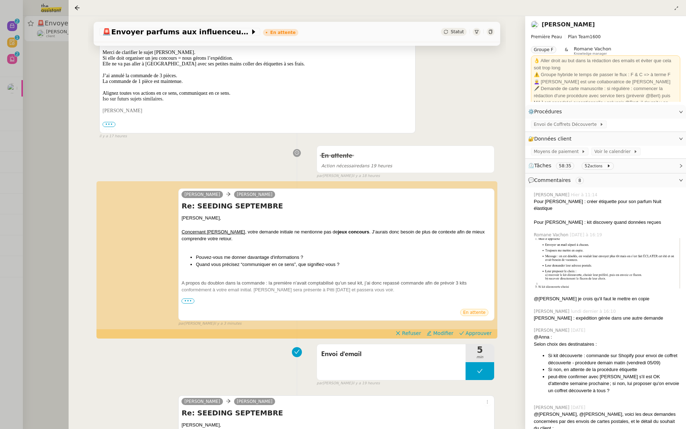
scroll to position [252, 0]
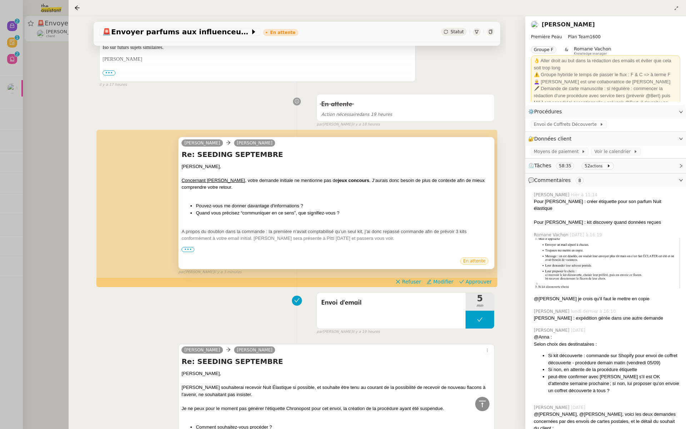
click at [189, 248] on span "•••" at bounding box center [188, 249] width 13 height 5
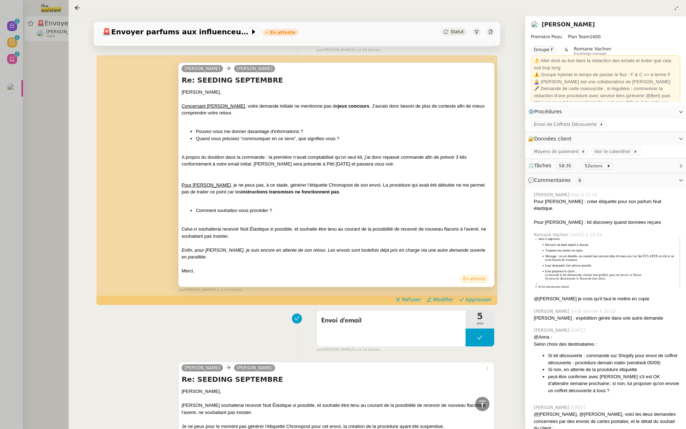
scroll to position [329, 0]
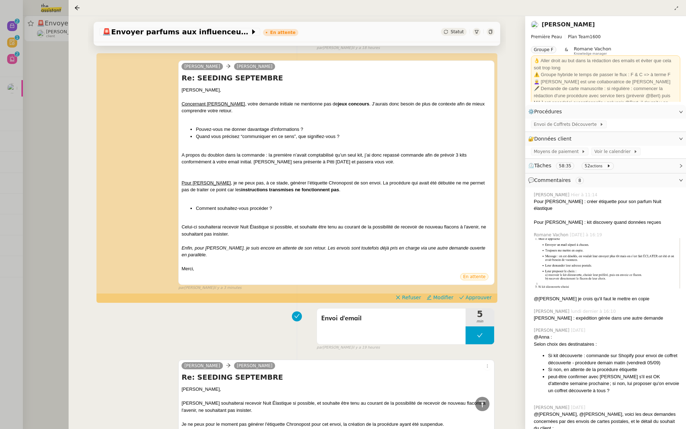
click at [4, 178] on div at bounding box center [343, 214] width 686 height 429
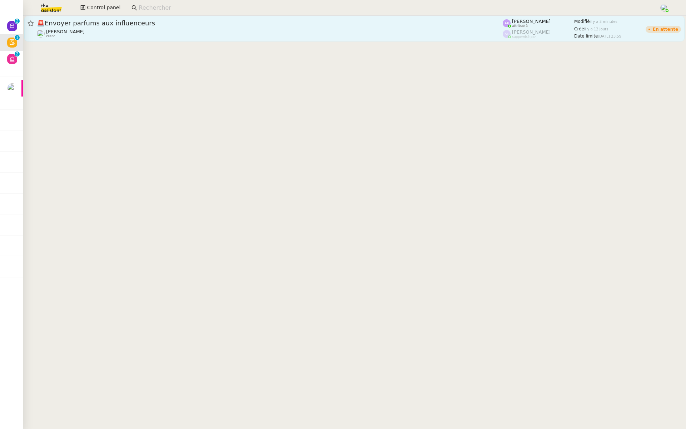
click at [104, 28] on div "🚨 Envoyer parfums aux influenceurs Pierre Mergui client" at bounding box center [270, 28] width 466 height 19
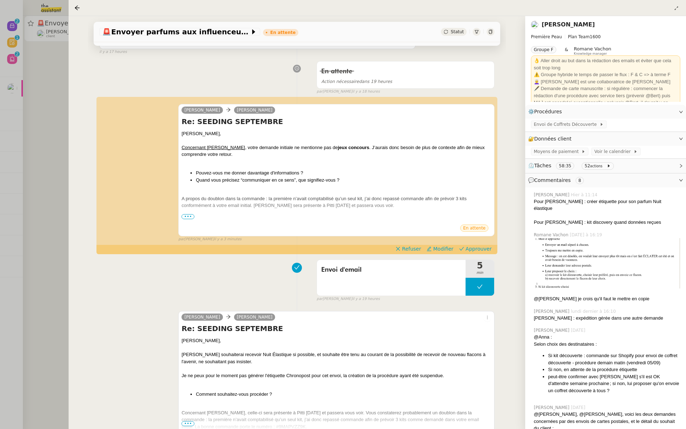
scroll to position [334, 0]
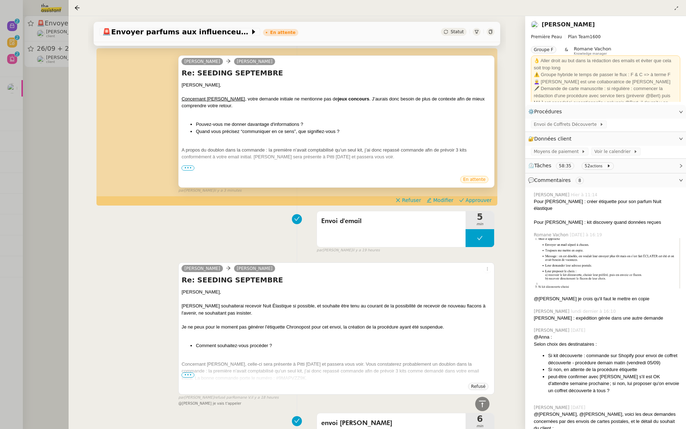
click at [185, 166] on span "•••" at bounding box center [188, 168] width 13 height 5
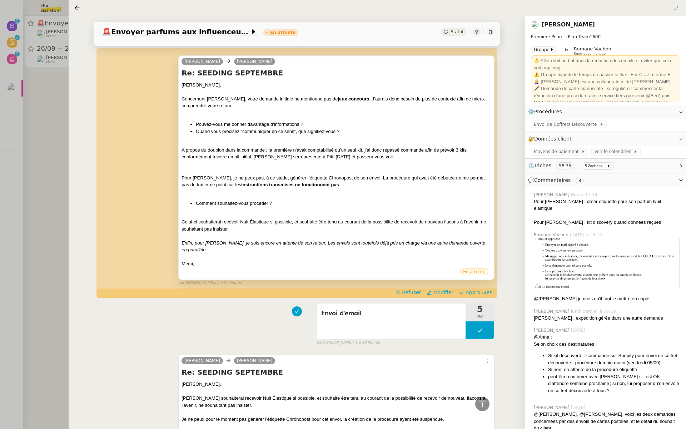
scroll to position [368, 0]
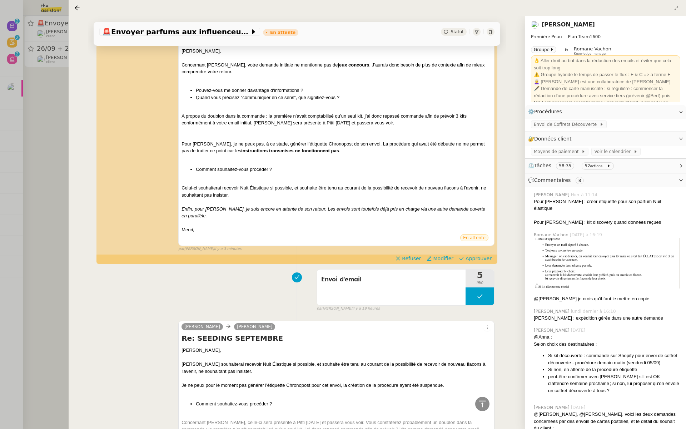
click at [29, 88] on div at bounding box center [343, 214] width 686 height 429
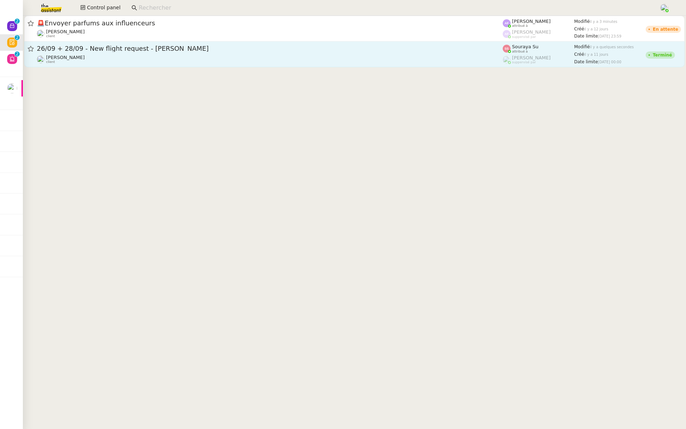
click at [102, 54] on div "26/09 + 28/09 - New flight request - Massimiliano Cocconi Louis Frei client" at bounding box center [270, 54] width 466 height 20
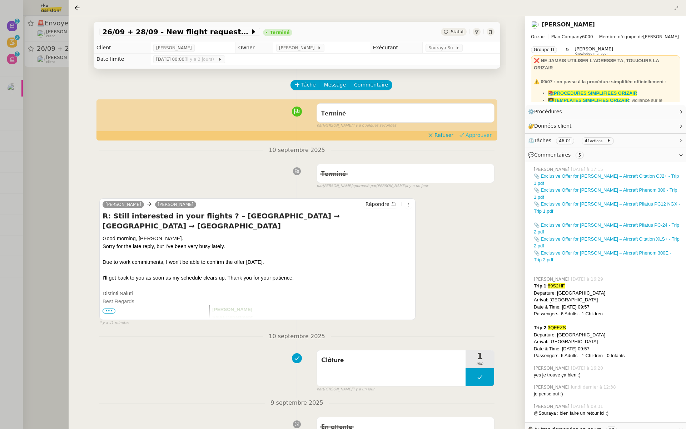
click at [478, 137] on span "Approuver" at bounding box center [479, 135] width 26 height 7
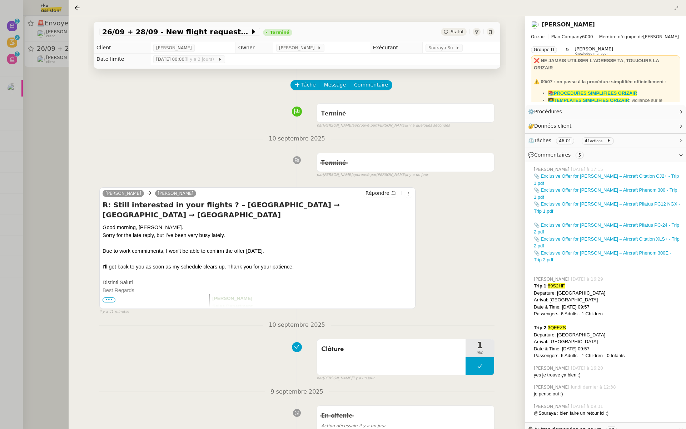
click at [29, 85] on div at bounding box center [343, 214] width 686 height 429
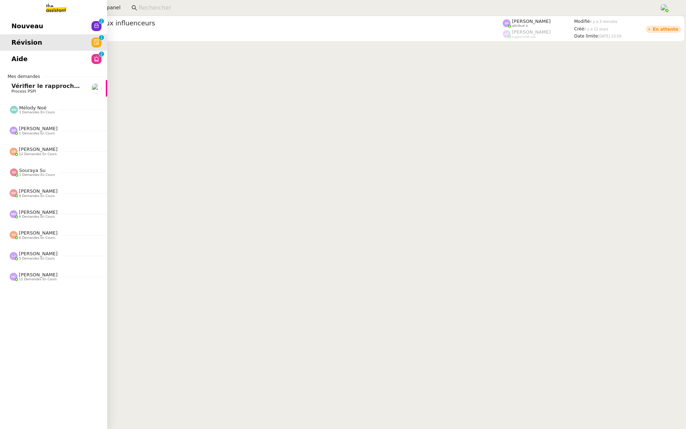
click at [17, 24] on span "Nouveau" at bounding box center [27, 26] width 32 height 11
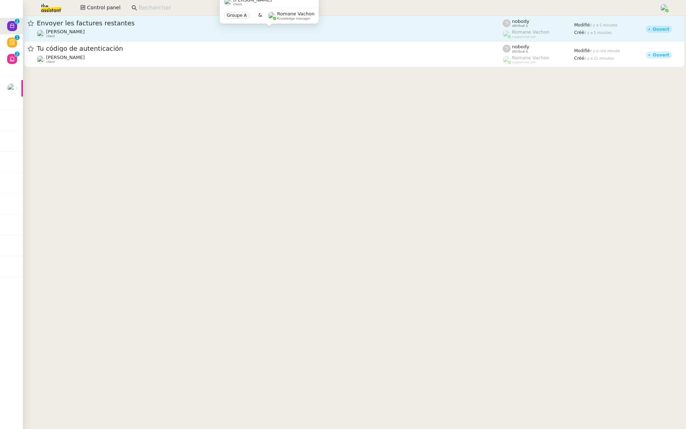
click at [89, 29] on div "Gabrielle Tavernier client" at bounding box center [270, 33] width 466 height 9
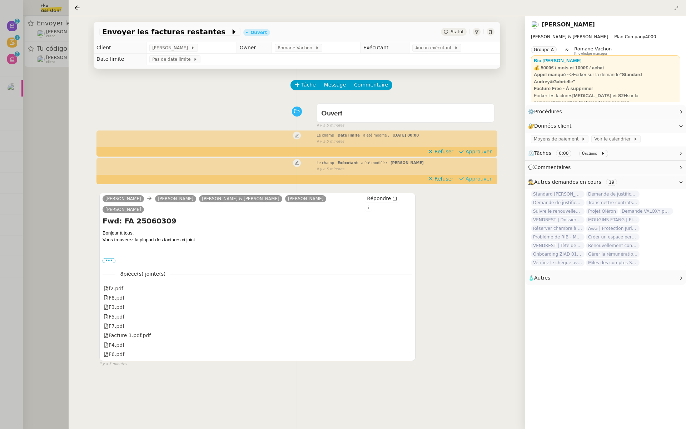
click at [483, 179] on span "Approuver" at bounding box center [479, 178] width 26 height 7
click at [481, 149] on span "Approuver" at bounding box center [479, 151] width 26 height 7
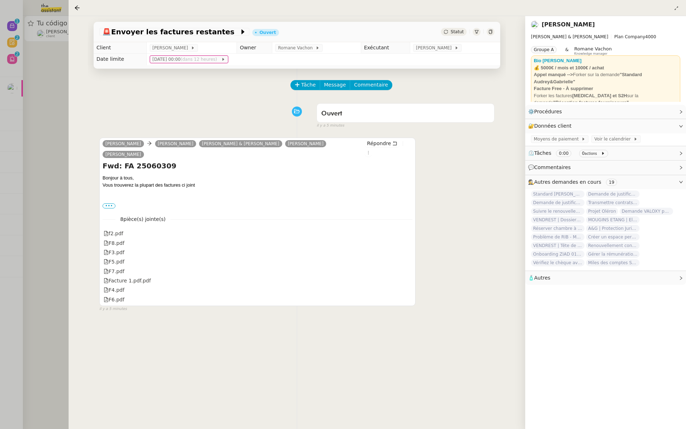
click at [19, 96] on div at bounding box center [343, 214] width 686 height 429
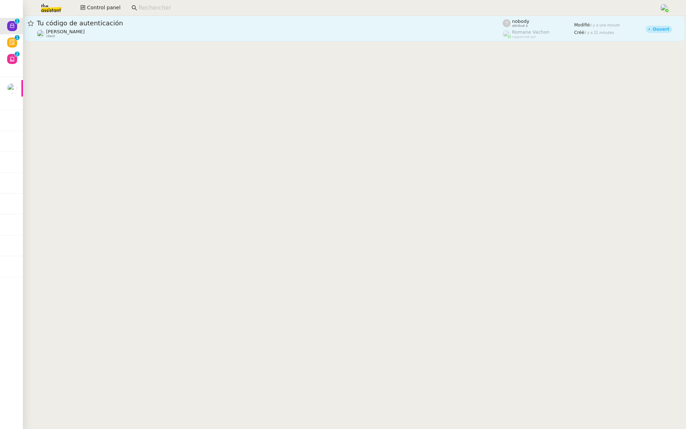
click at [89, 25] on span "Tu código de autenticación" at bounding box center [270, 23] width 466 height 6
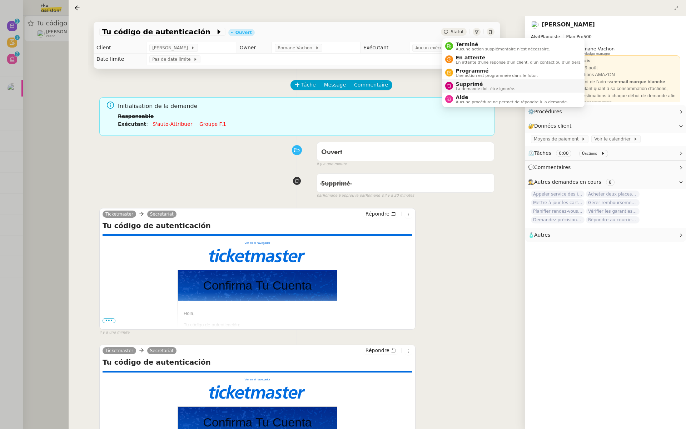
click at [457, 85] on span "Supprimé" at bounding box center [486, 84] width 60 height 6
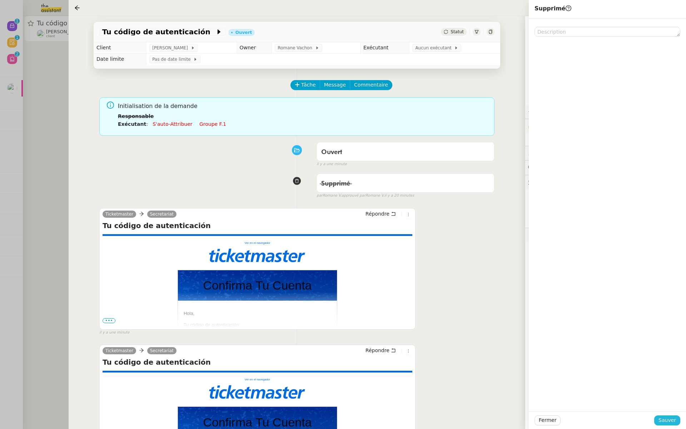
click at [672, 420] on span "Sauver" at bounding box center [668, 420] width 18 height 8
click at [18, 94] on div at bounding box center [343, 214] width 686 height 429
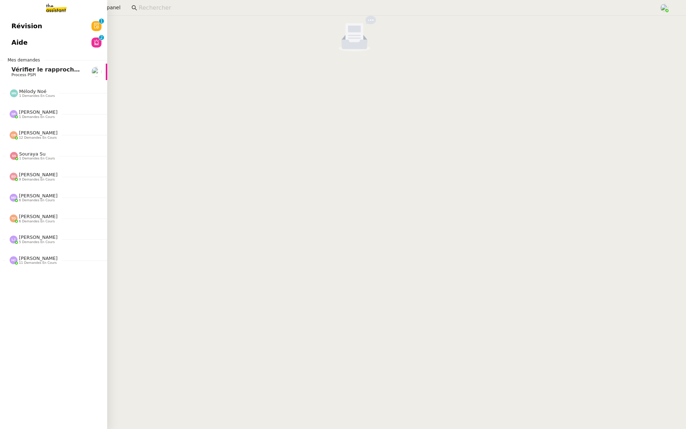
click at [16, 26] on span "Révision" at bounding box center [26, 26] width 31 height 11
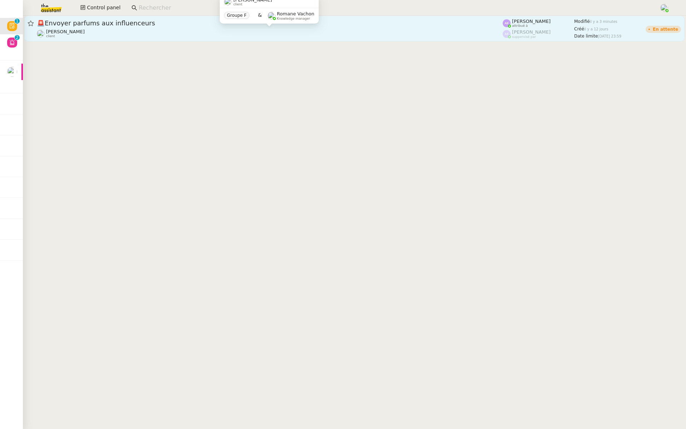
click at [116, 31] on div "Pierre Mergui client" at bounding box center [270, 33] width 466 height 9
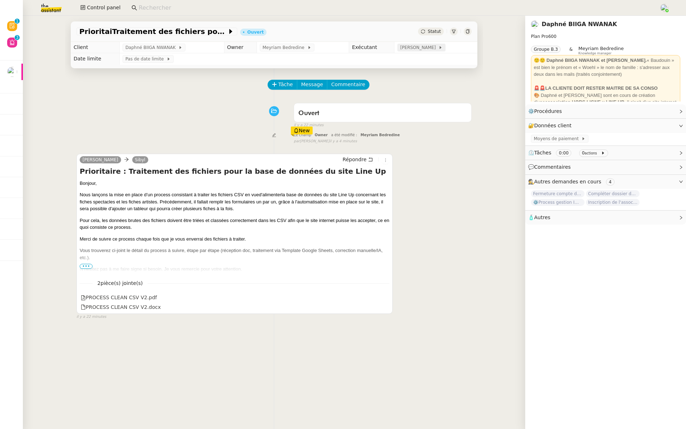
click at [425, 45] on span "[PERSON_NAME]" at bounding box center [419, 47] width 38 height 7
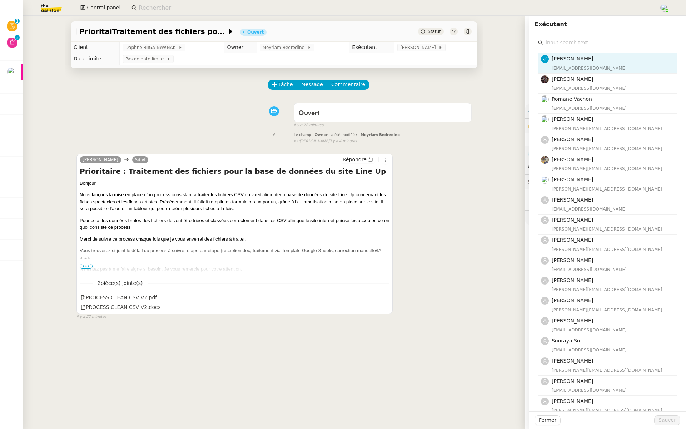
click at [459, 154] on div "Daphné Ingrid Sibyl Répondre Prioritaire : Traitement des fichiers pour la base…" at bounding box center [274, 233] width 395 height 173
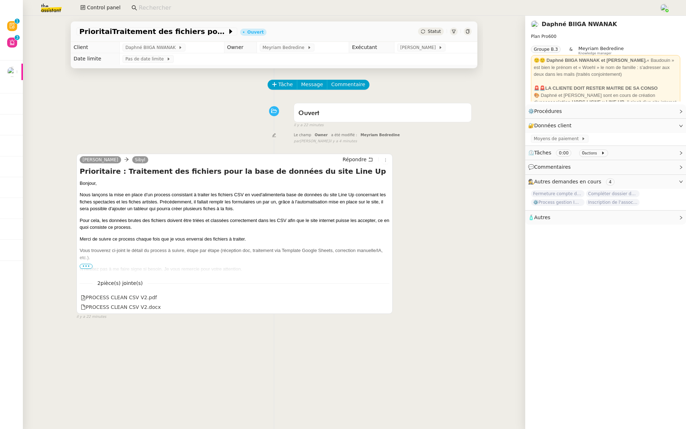
click at [86, 265] on span "•••" at bounding box center [86, 266] width 13 height 5
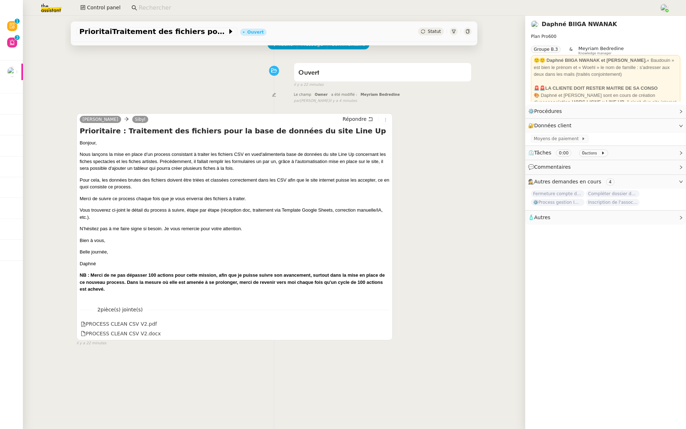
scroll to position [4, 0]
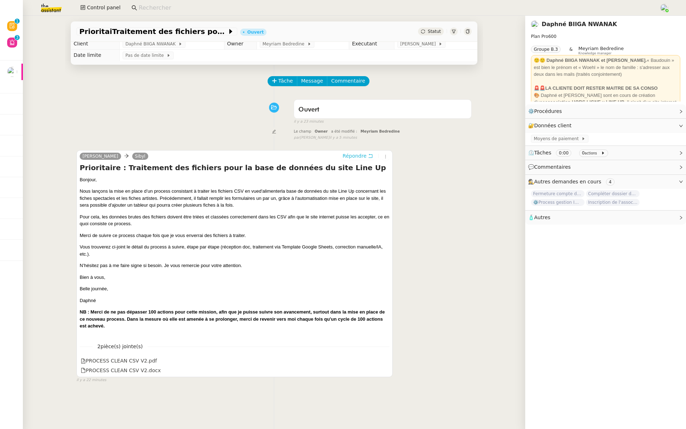
click at [354, 156] on span "Répondre" at bounding box center [355, 155] width 24 height 7
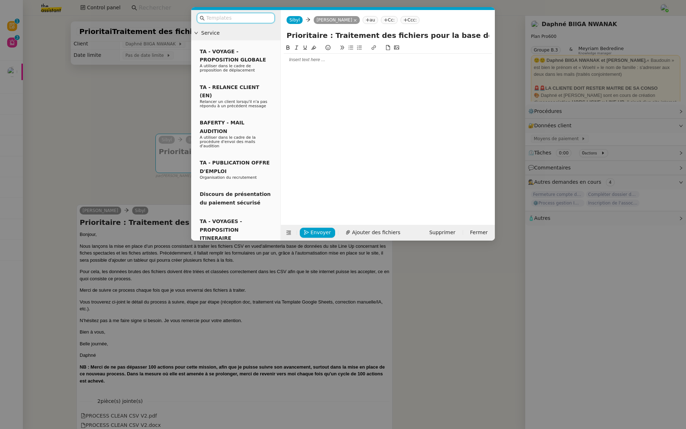
click at [242, 18] on input "text" at bounding box center [238, 18] width 64 height 8
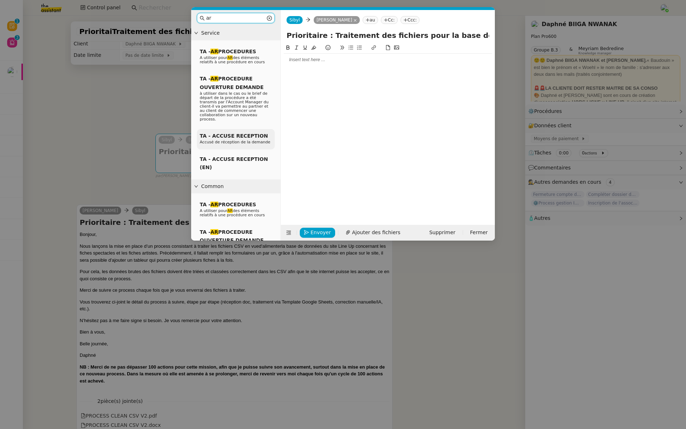
type input "ar"
click at [223, 134] on span "TA - ACCUSE RECEPTION" at bounding box center [234, 136] width 68 height 6
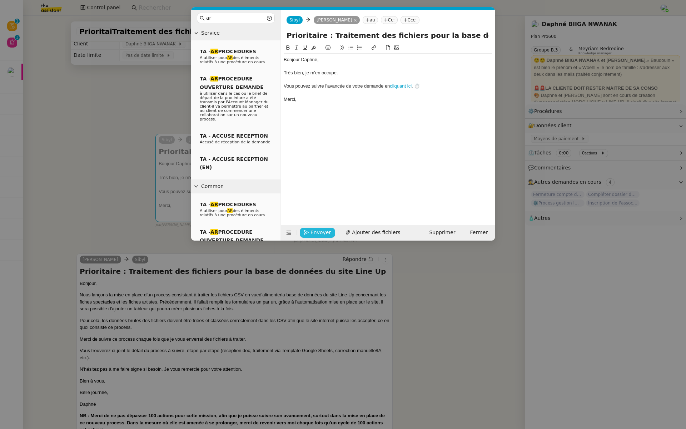
click at [317, 228] on span "Envoyer" at bounding box center [321, 232] width 20 height 8
click at [317, 227] on span "Confirmer l'envoi" at bounding box center [332, 222] width 43 height 8
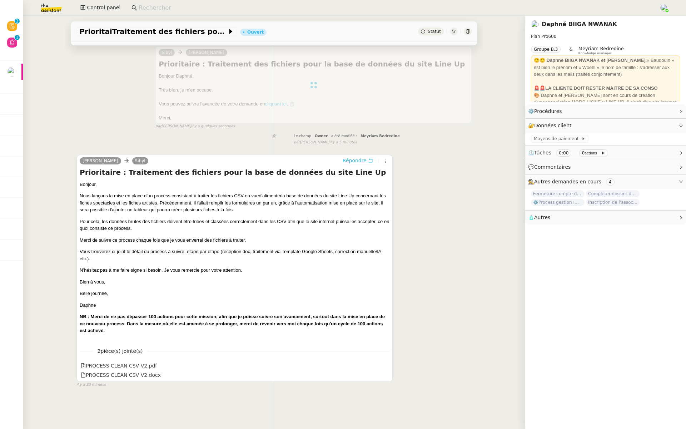
scroll to position [0, 0]
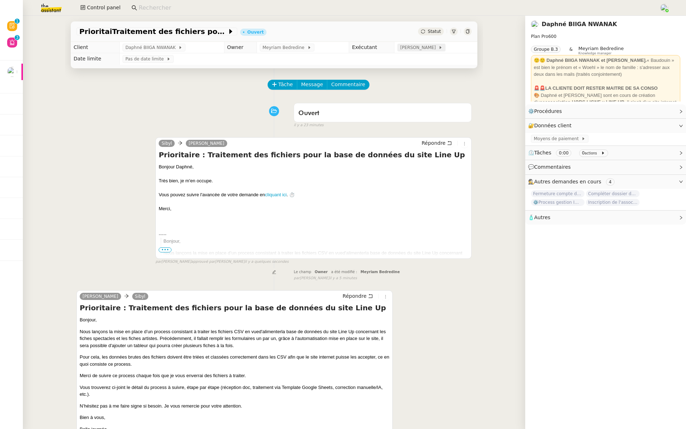
click at [428, 45] on span "[PERSON_NAME]" at bounding box center [419, 47] width 38 height 7
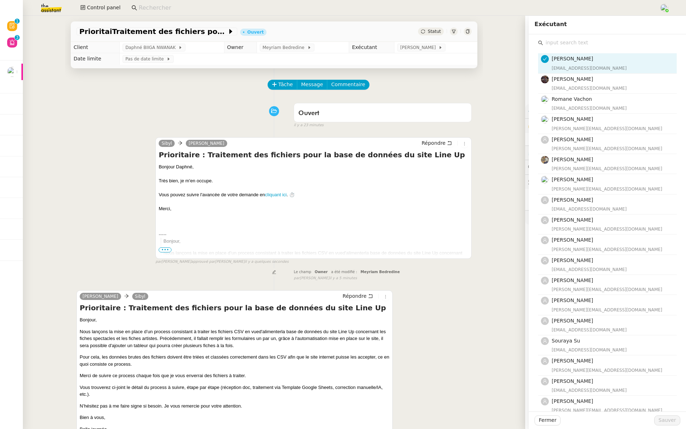
click at [577, 41] on input "text" at bounding box center [610, 43] width 134 height 10
click at [564, 45] on input "text" at bounding box center [610, 43] width 134 height 10
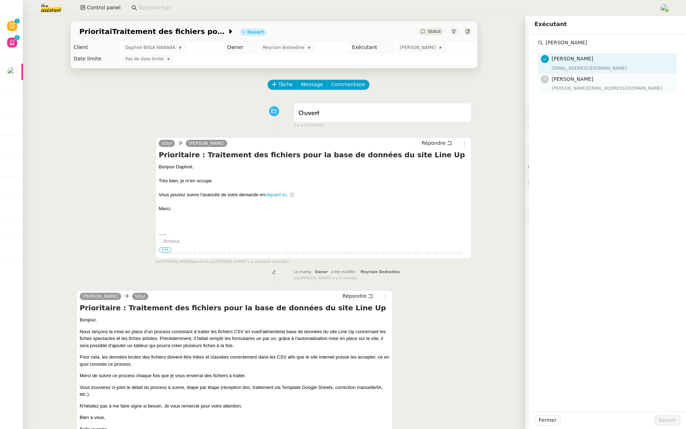
type input "tatyana"
click at [557, 85] on div "tatyana@theassistant.team" at bounding box center [612, 88] width 121 height 7
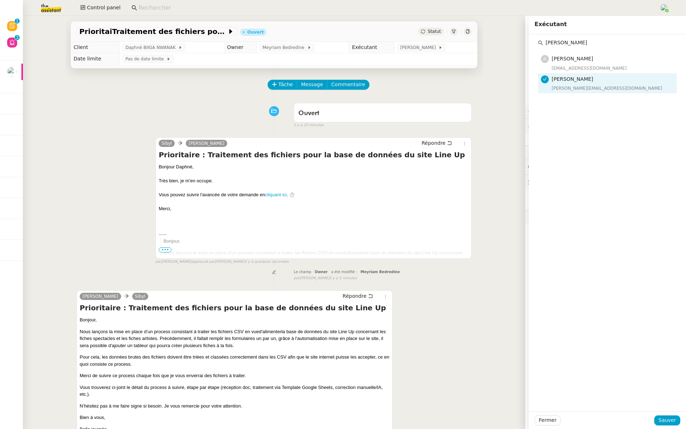
drag, startPoint x: 565, startPoint y: 42, endPoint x: 512, endPoint y: 42, distance: 53.3
click at [512, 42] on app-ticket "PrioritaiTraitement des fichiers pour la base de données du site Line Up Ouvert…" at bounding box center [355, 222] width 664 height 413
type input "lea"
click at [570, 65] on div "lea@theassistant.team" at bounding box center [612, 68] width 121 height 7
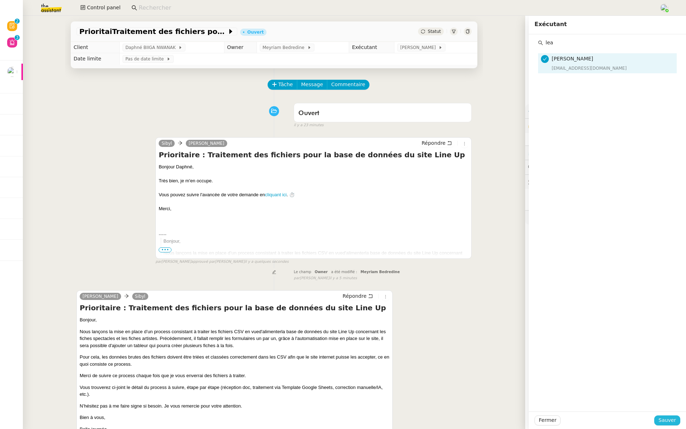
click at [672, 422] on span "Sauver" at bounding box center [668, 420] width 18 height 8
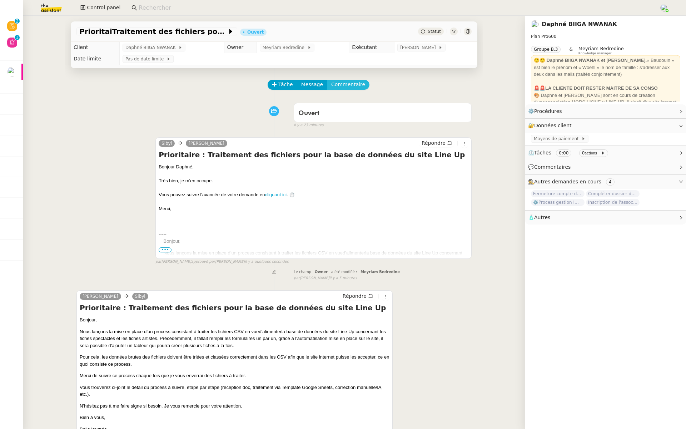
click at [343, 85] on span "Commentaire" at bounding box center [348, 84] width 34 height 8
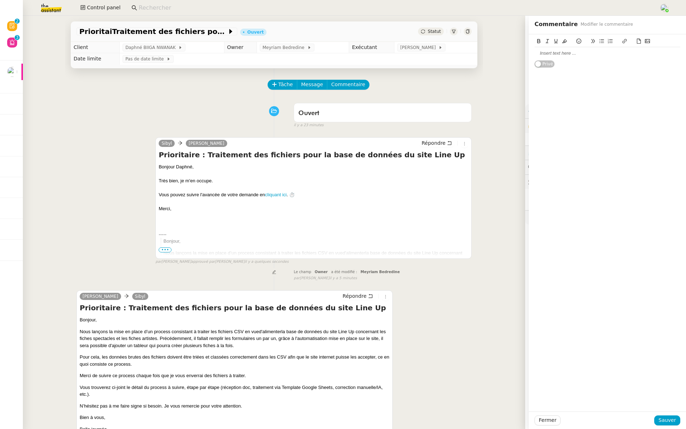
click at [573, 49] on div at bounding box center [608, 53] width 146 height 12
click at [423, 53] on td "Pas de date limite" at bounding box center [298, 58] width 358 height 11
click at [419, 50] on span "[PERSON_NAME]" at bounding box center [419, 47] width 38 height 7
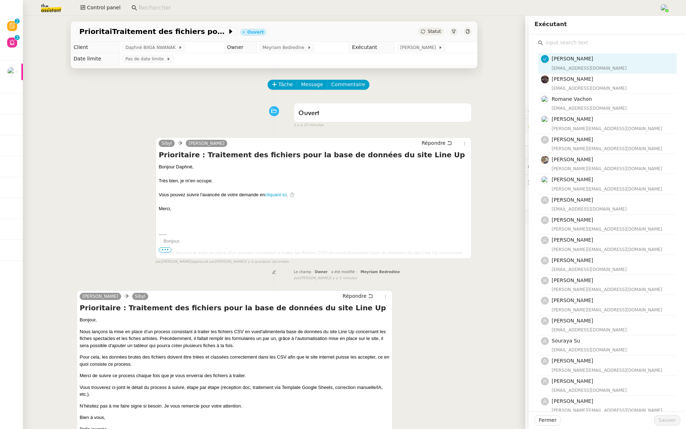
click at [562, 41] on input "text" at bounding box center [610, 43] width 134 height 10
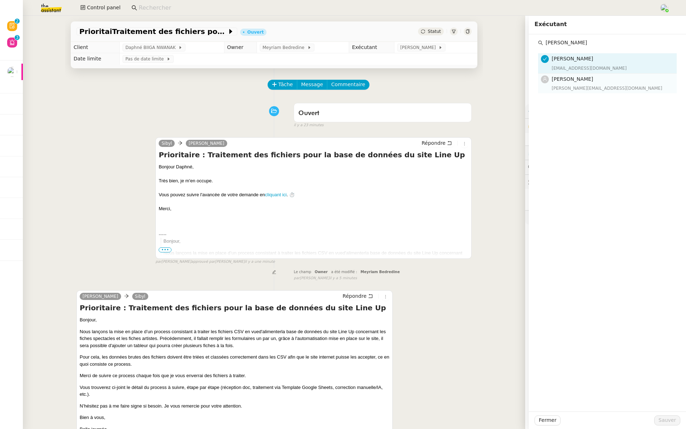
type input "tatyana"
click at [562, 81] on span "[PERSON_NAME]" at bounding box center [572, 79] width 41 height 6
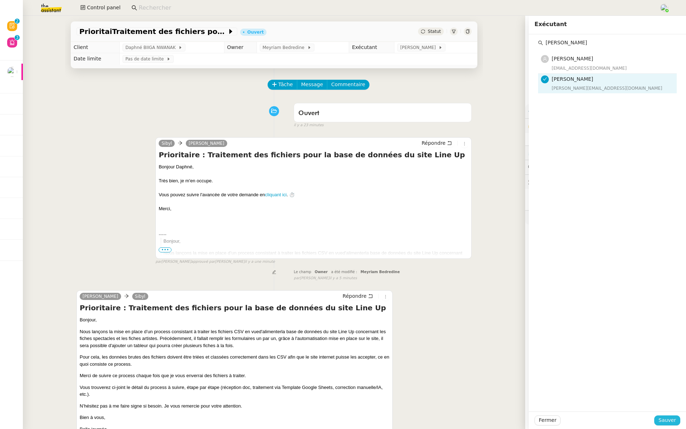
click at [671, 419] on span "Sauver" at bounding box center [668, 420] width 18 height 8
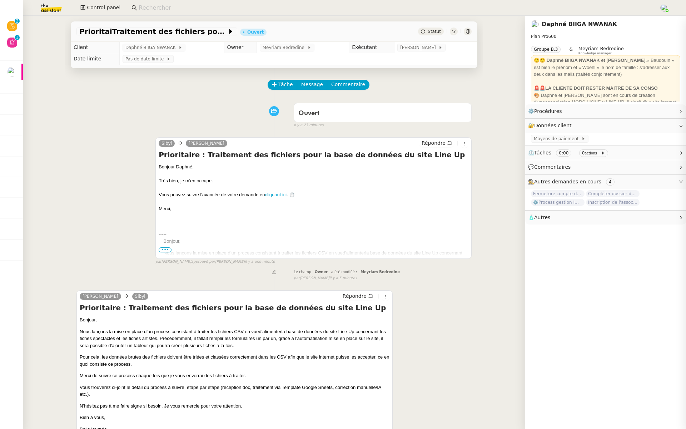
drag, startPoint x: 633, startPoint y: 401, endPoint x: 538, endPoint y: 370, distance: 99.8
click at [538, 370] on app-ticket "PrioritaiTraitement des fichiers pour la base de données du site Line Up Ouvert…" at bounding box center [355, 222] width 664 height 413
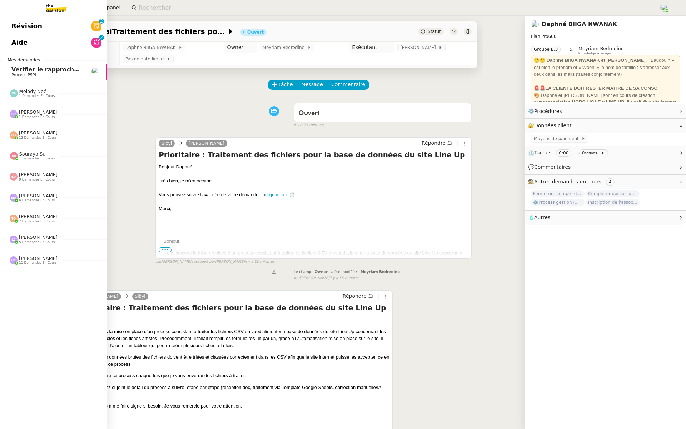
click at [15, 21] on span "Révision" at bounding box center [26, 26] width 31 height 11
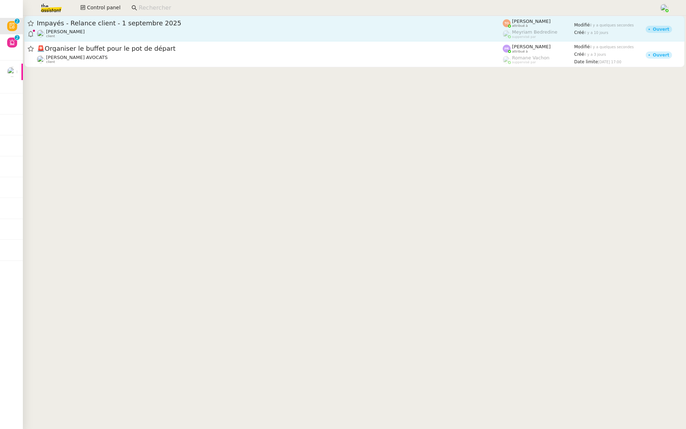
click at [146, 23] on span "Impayés - Relance client - 1 septembre 2025" at bounding box center [270, 23] width 466 height 6
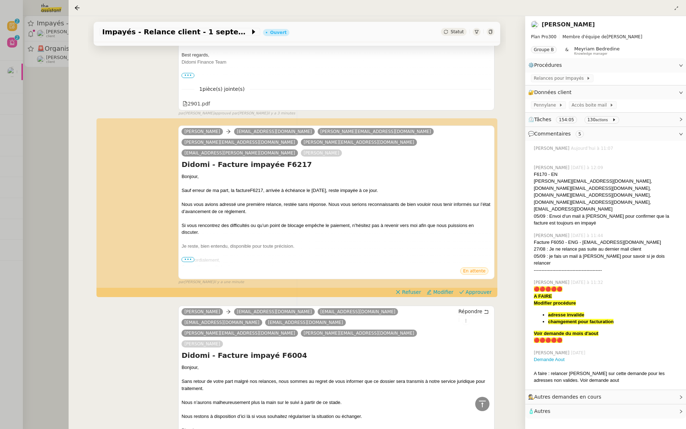
scroll to position [596, 0]
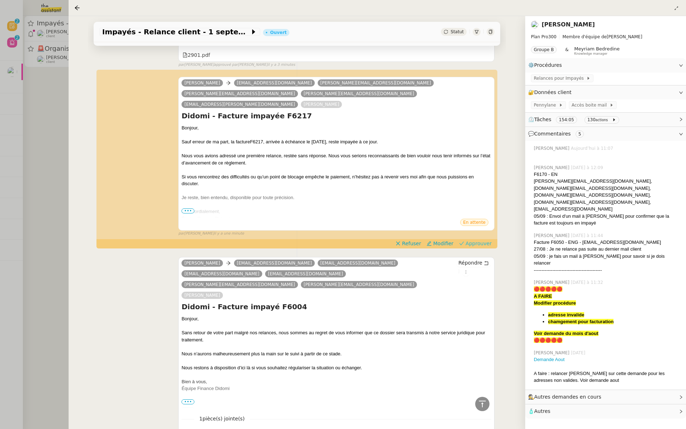
click at [479, 240] on span "Approuver" at bounding box center [479, 243] width 26 height 7
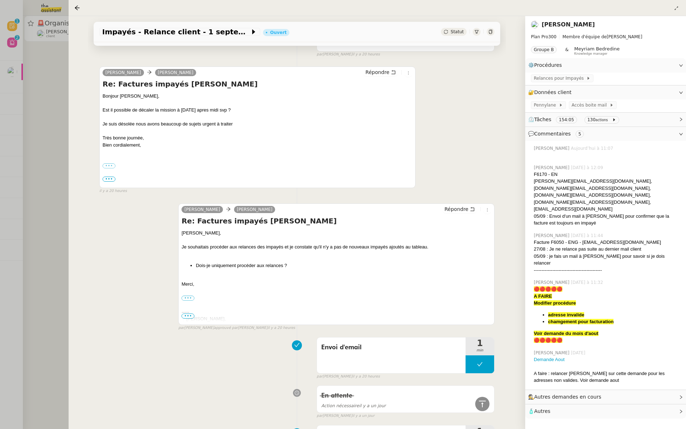
scroll to position [3414, 0]
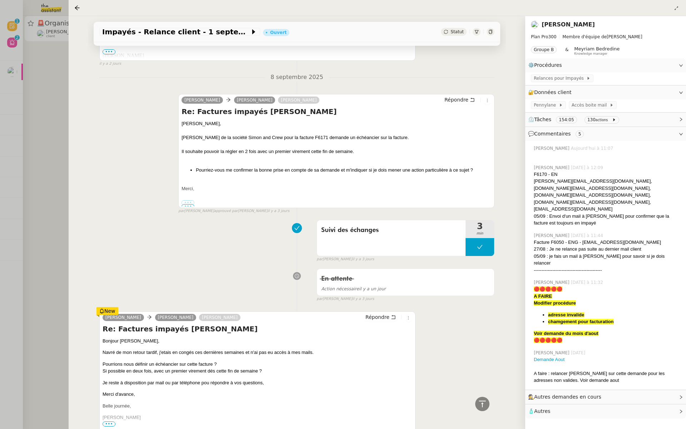
click at [53, 95] on div at bounding box center [343, 214] width 686 height 429
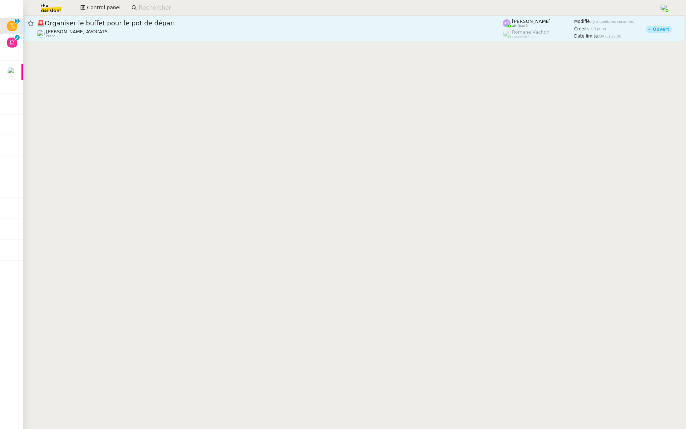
click at [128, 30] on div "Naomi NOK AVOCATS client" at bounding box center [270, 33] width 466 height 9
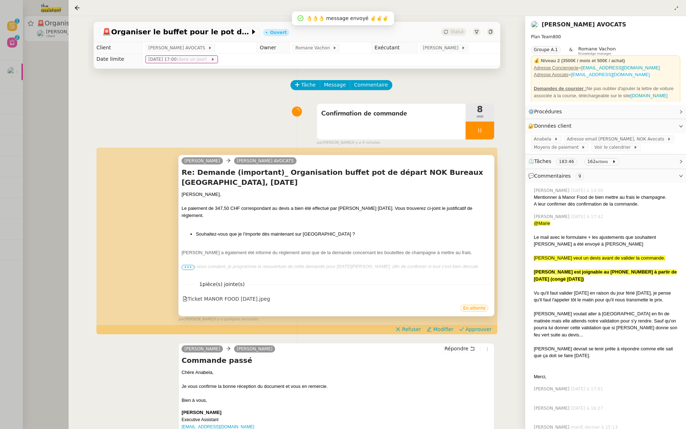
scroll to position [33, 0]
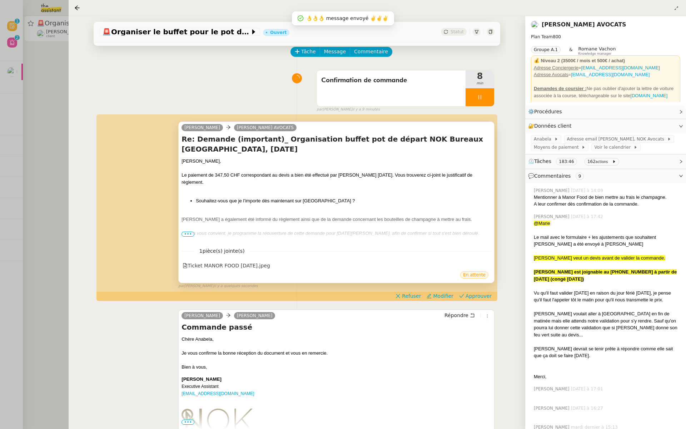
click at [186, 232] on span "•••" at bounding box center [188, 234] width 13 height 5
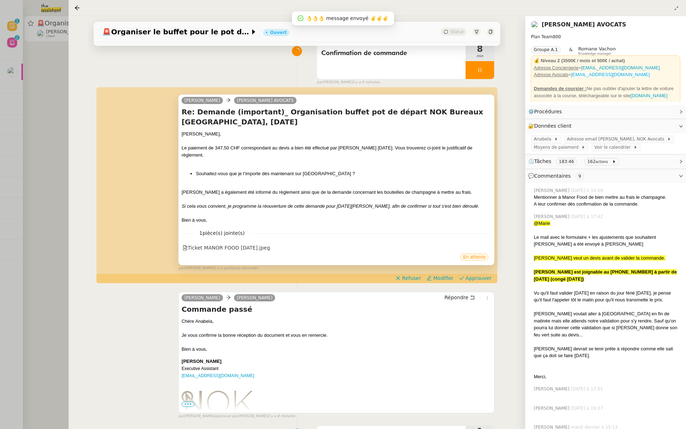
scroll to position [74, 0]
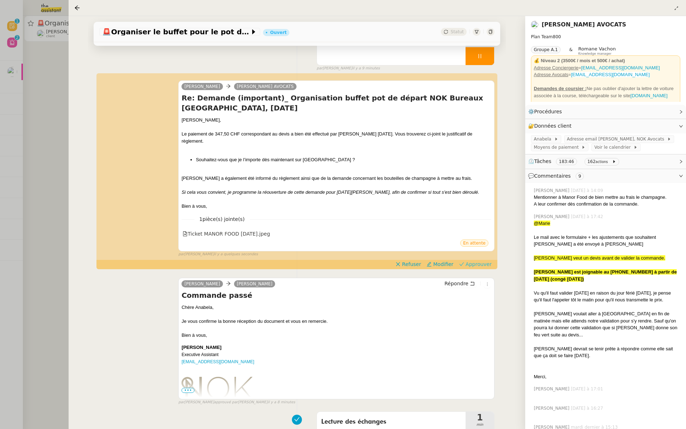
click at [479, 261] on span "Approuver" at bounding box center [479, 264] width 26 height 7
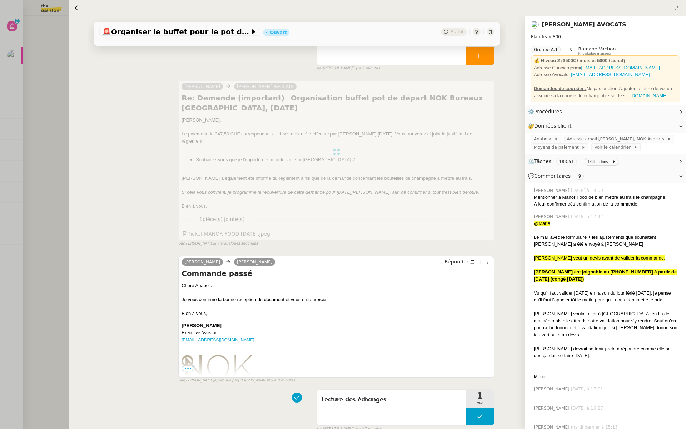
click at [38, 141] on div at bounding box center [343, 214] width 686 height 429
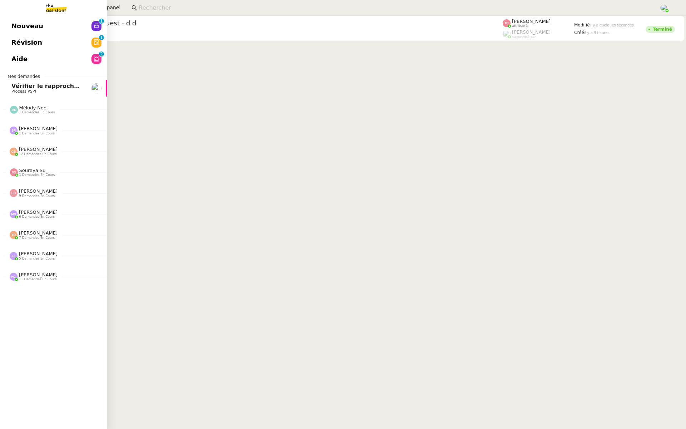
click at [59, 42] on link "Révision 0 1 2 3 4 5 6 7 8 9" at bounding box center [53, 42] width 107 height 16
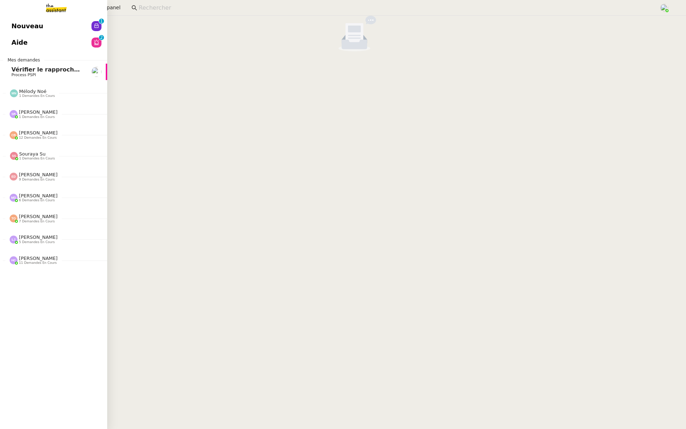
click at [48, 38] on link "Aide 0 1 2 3 4 5 6 7 8 9" at bounding box center [53, 42] width 107 height 16
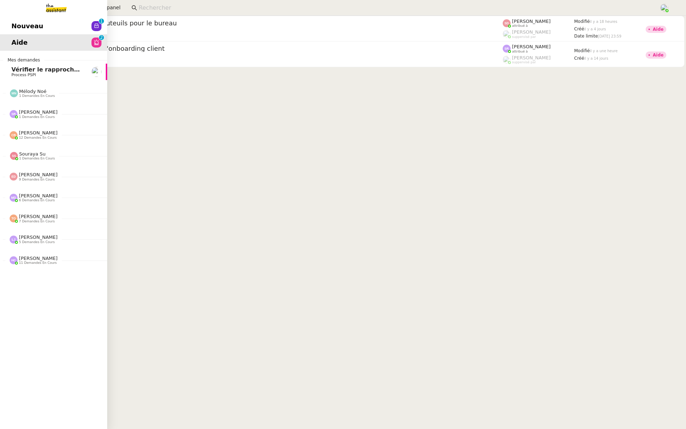
click at [14, 22] on span "Nouveau" at bounding box center [27, 26] width 32 height 11
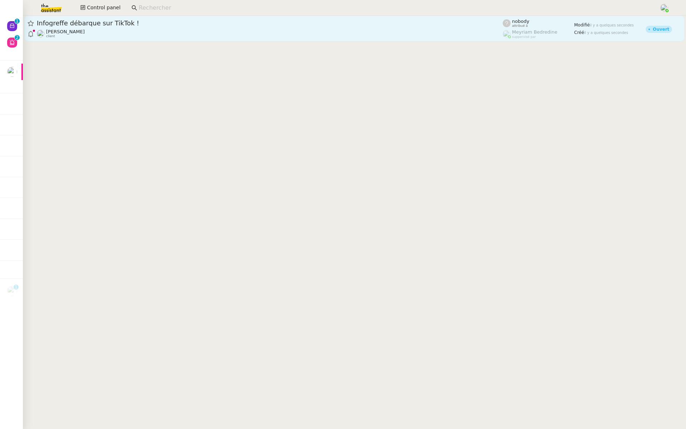
click at [72, 27] on div "Infogreffe débarque sur TikTok !" at bounding box center [270, 23] width 466 height 9
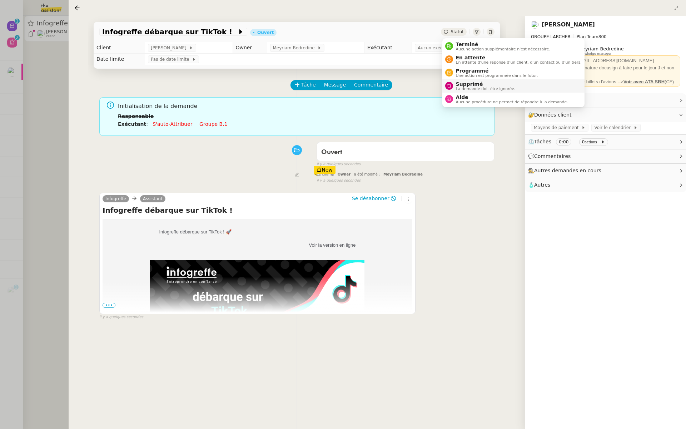
click at [462, 87] on span "La demande doit être ignorée." at bounding box center [486, 89] width 60 height 4
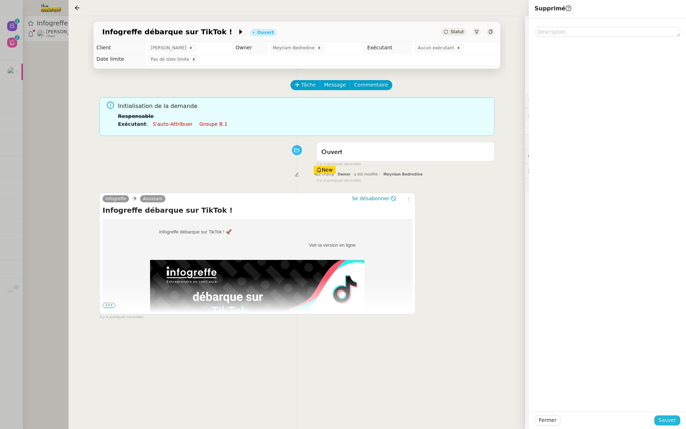
click at [665, 420] on span "Sauver" at bounding box center [668, 420] width 18 height 8
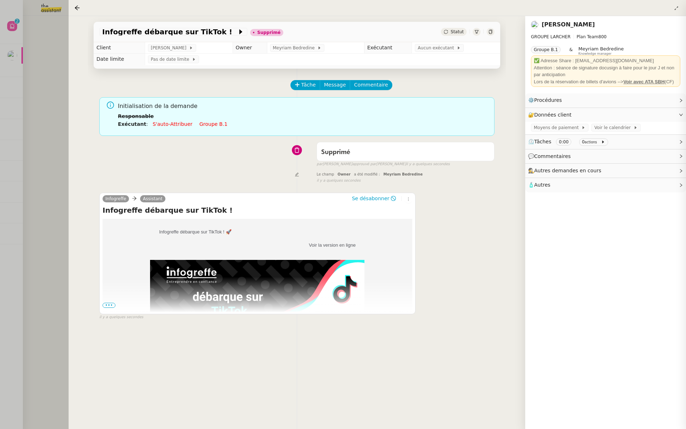
click at [18, 126] on div at bounding box center [343, 214] width 686 height 429
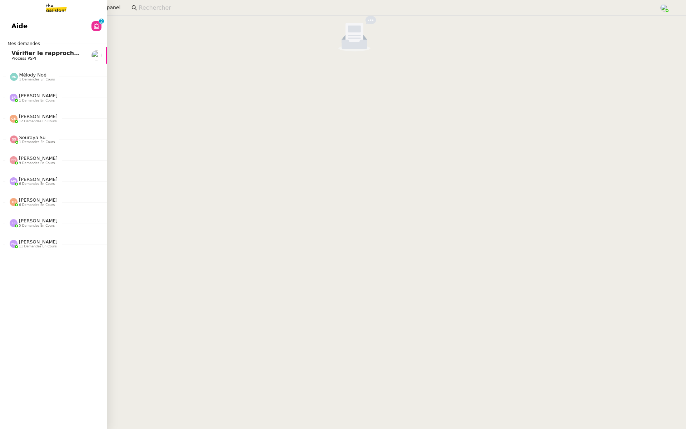
click at [31, 25] on link "Aide 0 1 2 3 4 5 6 7 8 9" at bounding box center [53, 26] width 107 height 16
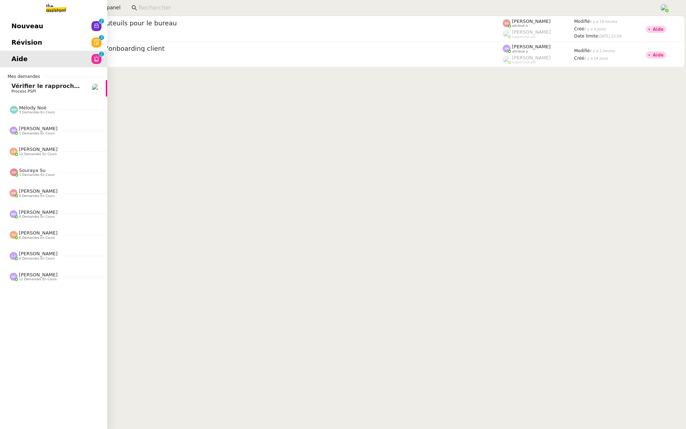
click at [26, 38] on span "Révision" at bounding box center [26, 42] width 31 height 11
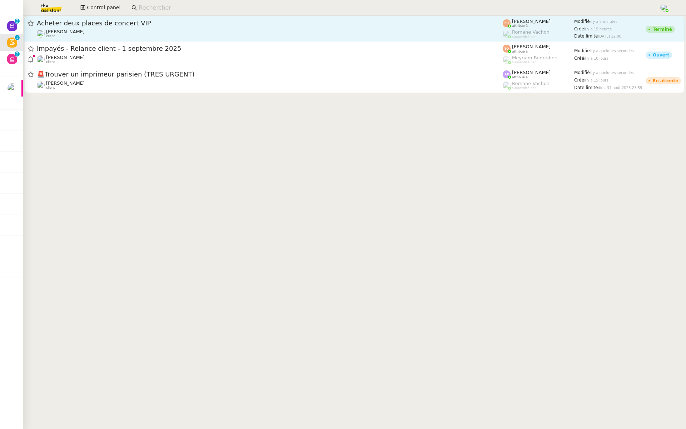
click at [109, 24] on span "Acheter deux places de concert VIP" at bounding box center [270, 23] width 466 height 6
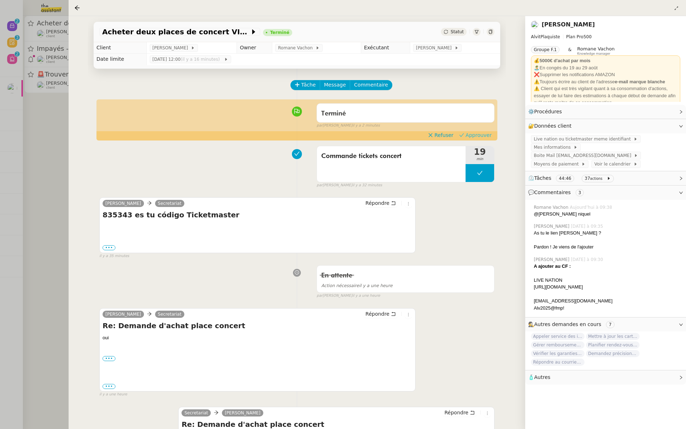
click at [484, 134] on span "Approuver" at bounding box center [479, 135] width 26 height 7
click at [11, 131] on div at bounding box center [343, 214] width 686 height 429
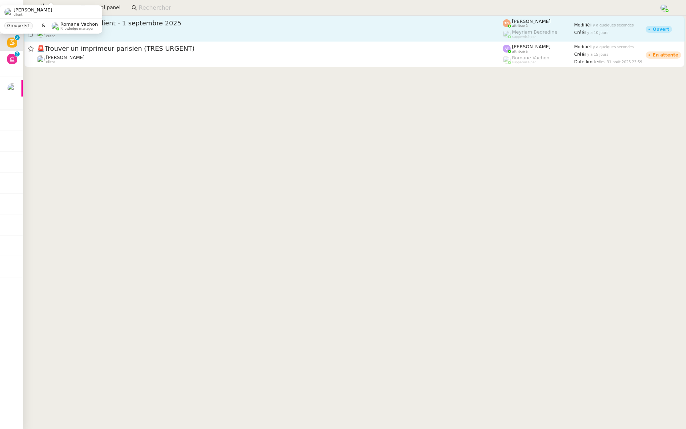
click at [154, 26] on span "Impayés - Relance client - 1 septembre 2025" at bounding box center [270, 23] width 466 height 6
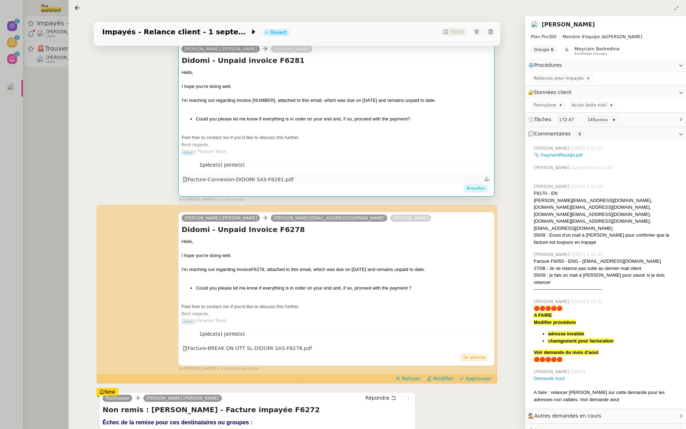
scroll to position [126, 0]
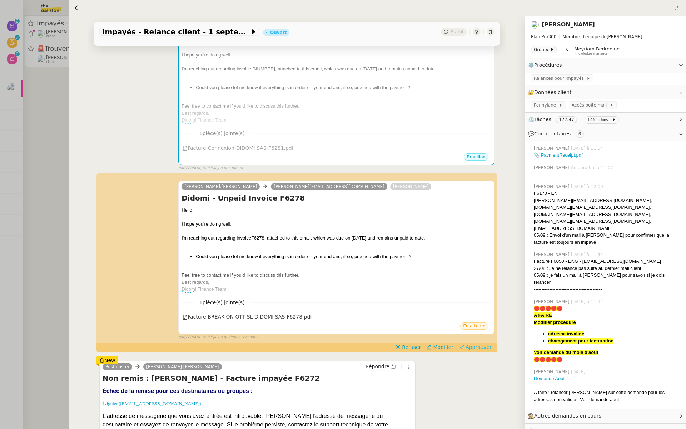
click at [481, 346] on span "Approuver" at bounding box center [479, 347] width 26 height 7
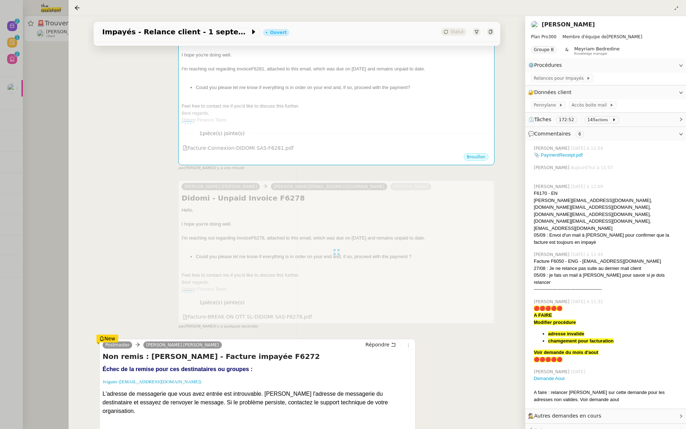
click at [59, 119] on div at bounding box center [343, 214] width 686 height 429
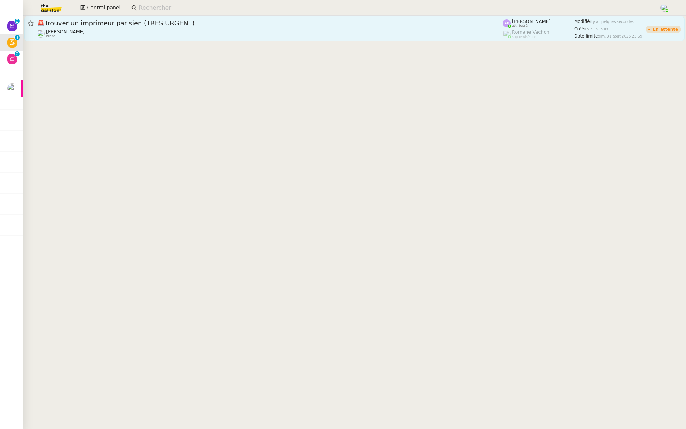
click at [197, 28] on div "🚨 Trouver un imprimeur parisien (TRES URGENT) Pierre Mergui client" at bounding box center [270, 28] width 466 height 19
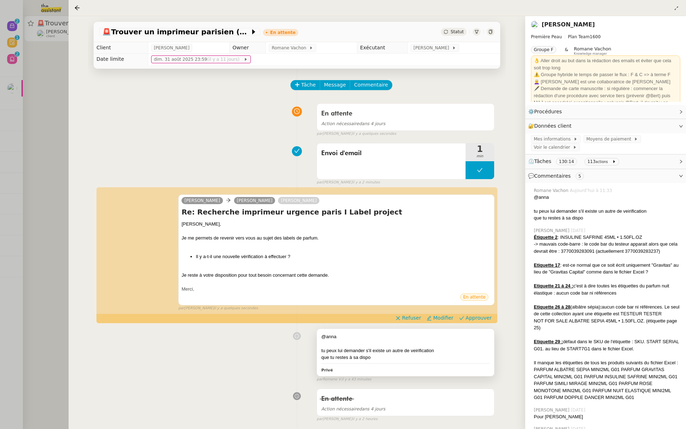
scroll to position [38, 0]
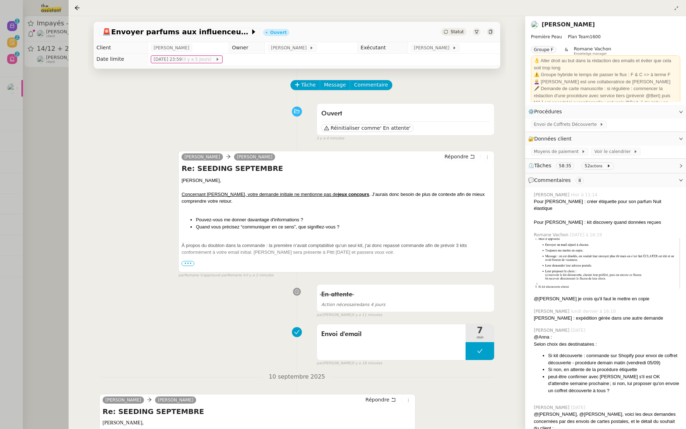
click at [3, 78] on div at bounding box center [343, 214] width 686 height 429
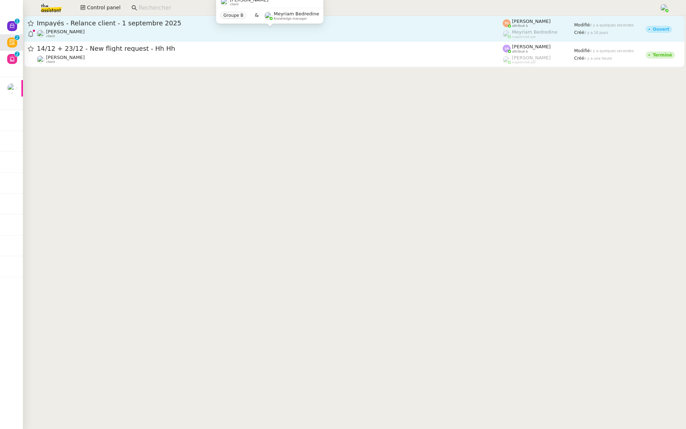
click at [93, 29] on div "[PERSON_NAME] client" at bounding box center [270, 33] width 466 height 9
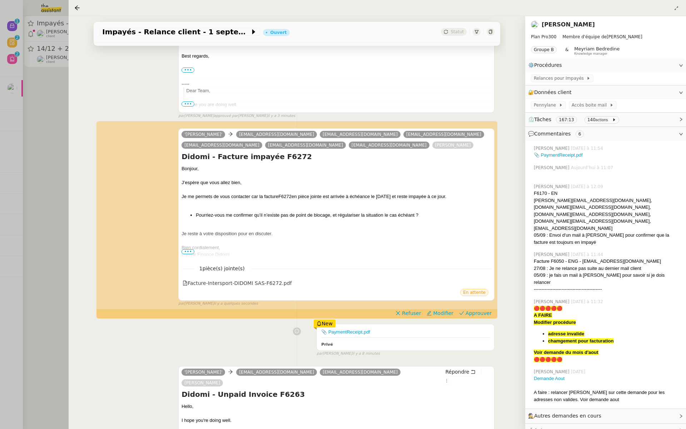
scroll to position [162, 0]
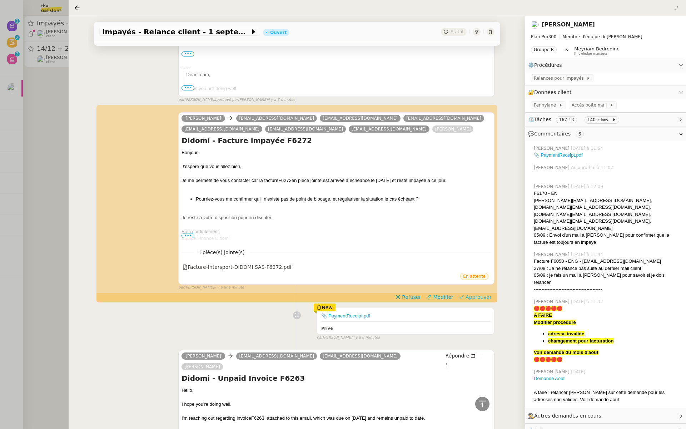
click at [481, 298] on span "Approuver" at bounding box center [479, 297] width 26 height 7
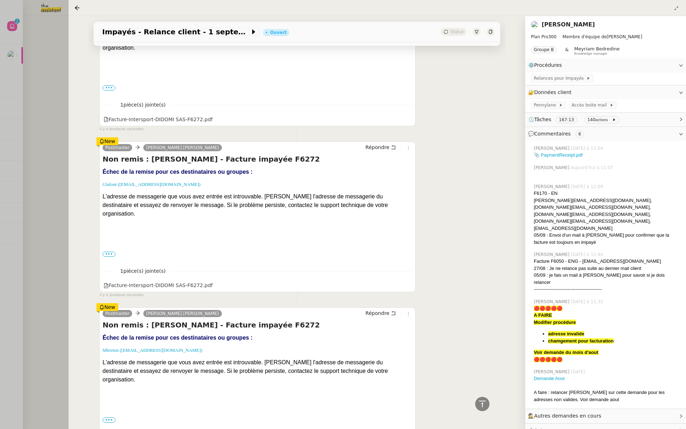
scroll to position [836, 0]
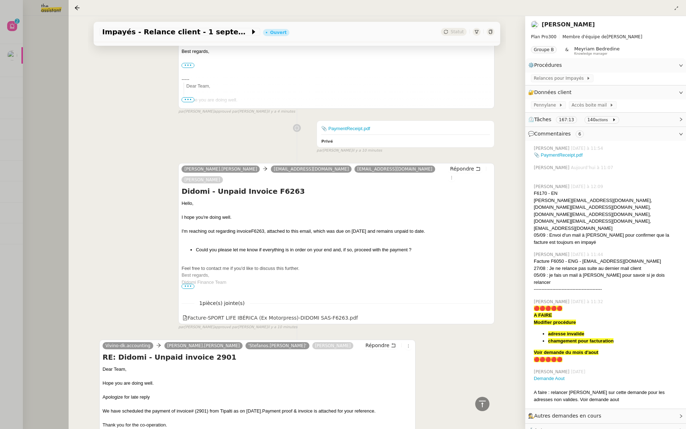
click at [33, 80] on div at bounding box center [343, 214] width 686 height 429
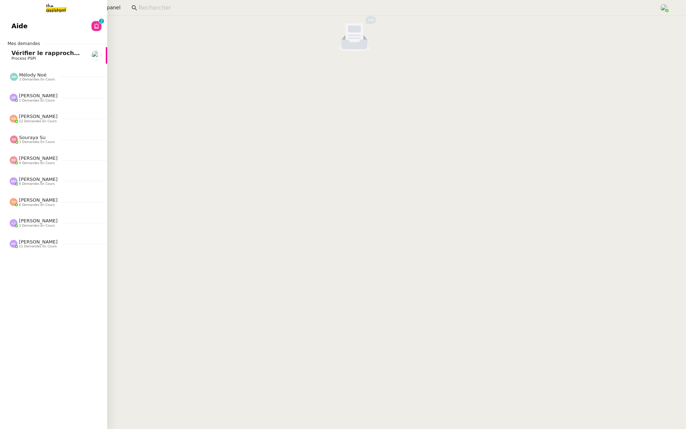
click at [11, 25] on link "Aide 0 1 2 3 4 5 6 7 8 9" at bounding box center [53, 26] width 107 height 16
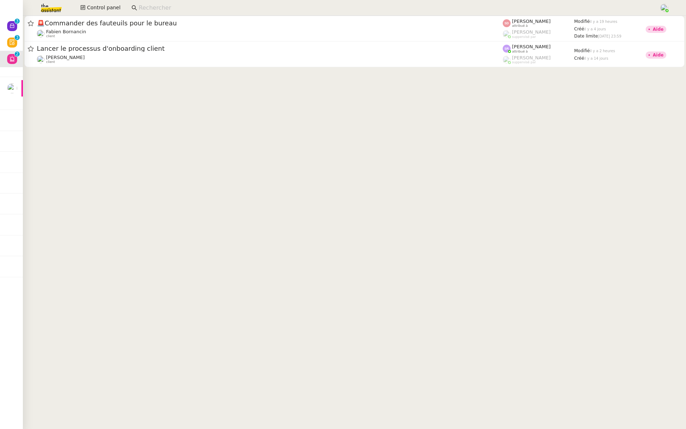
click at [48, 10] on img at bounding box center [45, 8] width 55 height 16
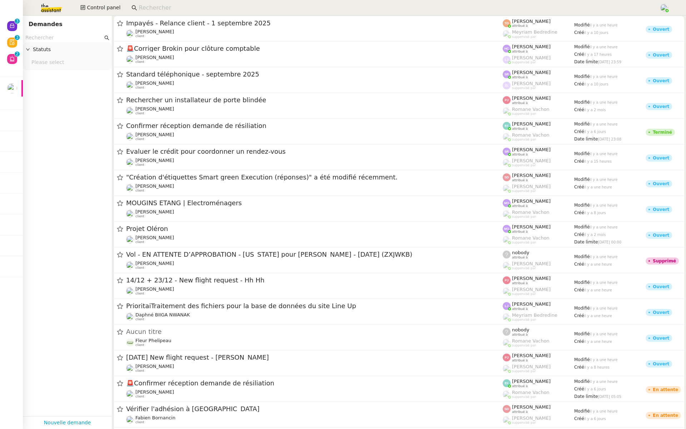
click at [36, 39] on input "text" at bounding box center [64, 38] width 78 height 8
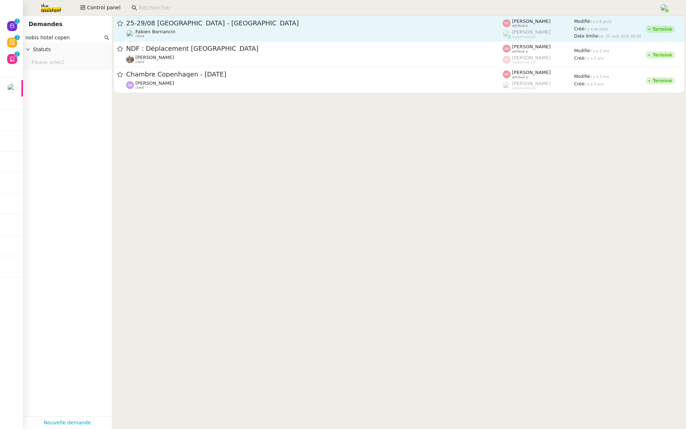
type input "nobis hotel copen"
click at [307, 24] on span "25-29/08 [GEOGRAPHIC_DATA] - [GEOGRAPHIC_DATA]" at bounding box center [314, 23] width 377 height 6
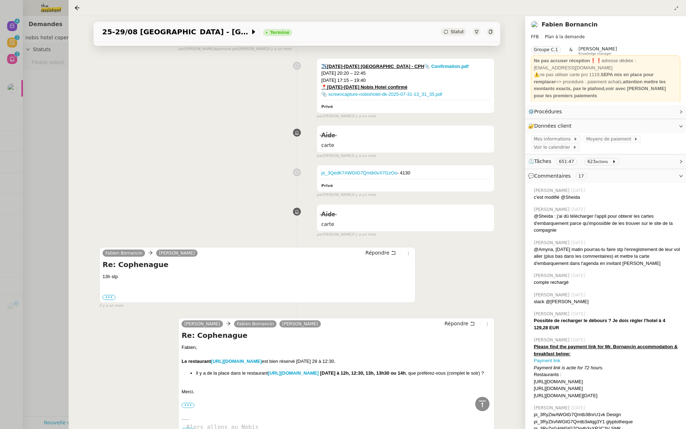
scroll to position [7803, 0]
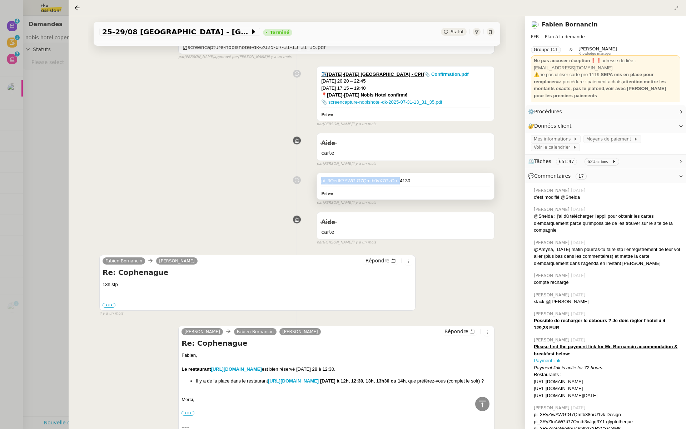
drag, startPoint x: 399, startPoint y: 163, endPoint x: 317, endPoint y: 164, distance: 81.9
click at [317, 173] on div "pi_3QedK7AWGtG7Qmtb0vX7GzOo - 4130 Privé" at bounding box center [405, 186] width 177 height 26
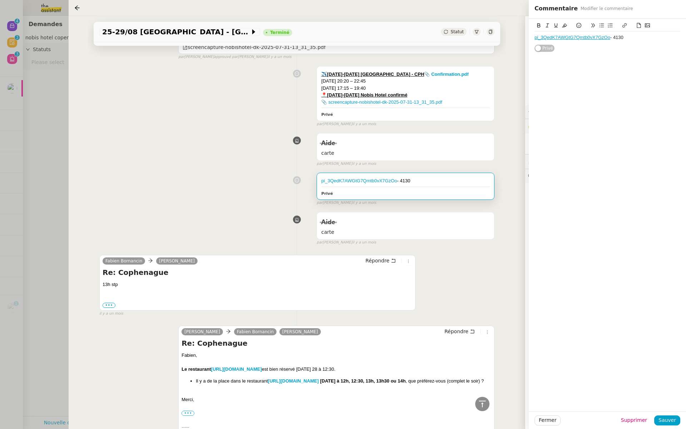
click at [246, 143] on div "Aide carte false par [PERSON_NAME] [DATE]" at bounding box center [296, 148] width 395 height 37
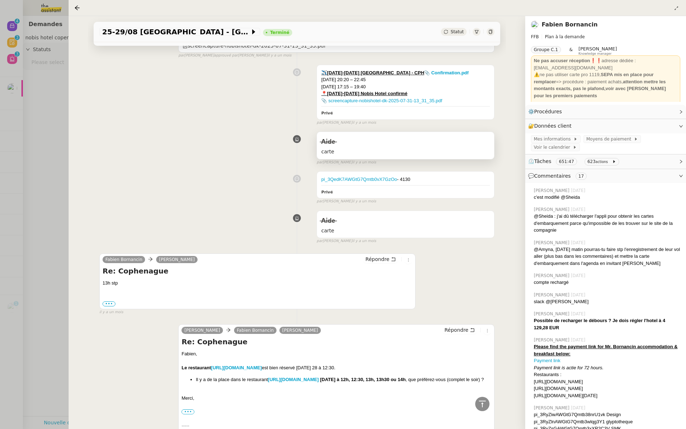
scroll to position [7791, 0]
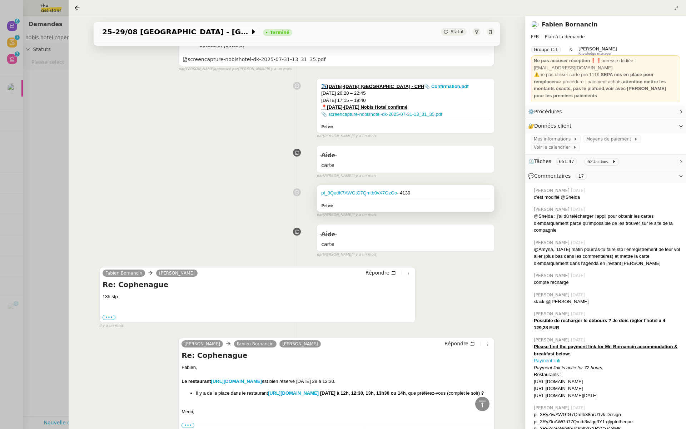
click at [400, 189] on div "pi_3QedK7AWGtG7Qmtb0vX7GzOo - 4130" at bounding box center [405, 192] width 169 height 7
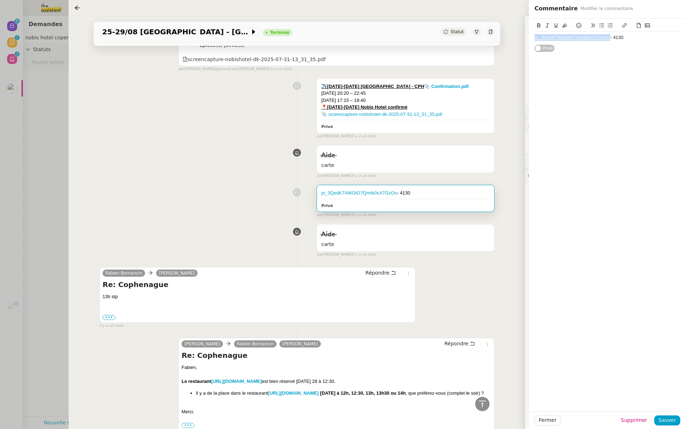
drag, startPoint x: 611, startPoint y: 38, endPoint x: 497, endPoint y: 35, distance: 113.7
click at [497, 35] on app-ticket "25-29/08 Bordeaux - Copenhague Terminé Statut Client Fabien Bornancin Owner Fré…" at bounding box center [378, 222] width 618 height 413
click at [669, 420] on span "Sauver" at bounding box center [668, 420] width 18 height 8
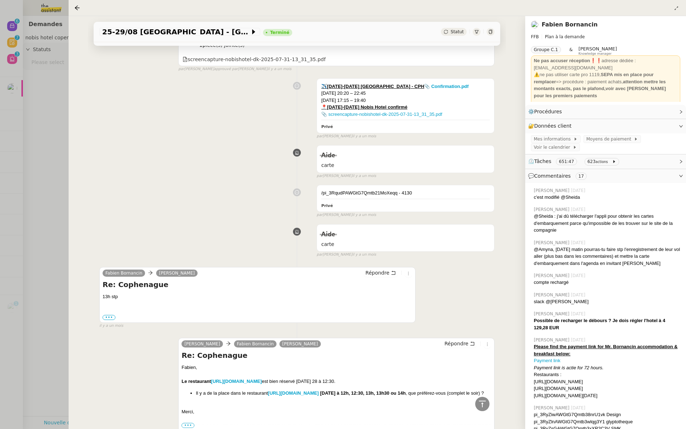
scroll to position [7728, 0]
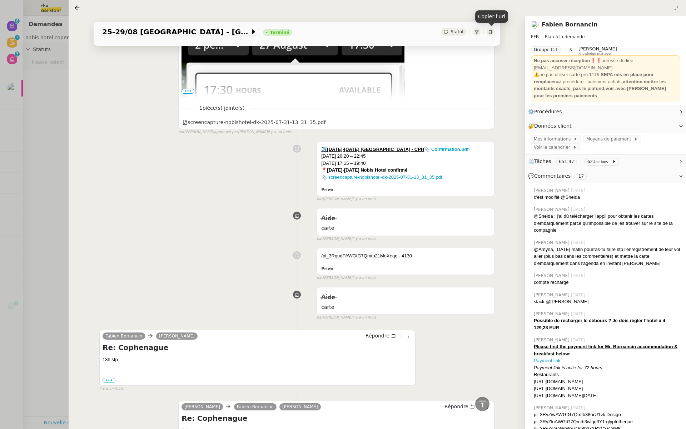
click at [489, 32] on icon at bounding box center [490, 32] width 3 height 4
click at [43, 78] on div at bounding box center [343, 214] width 686 height 429
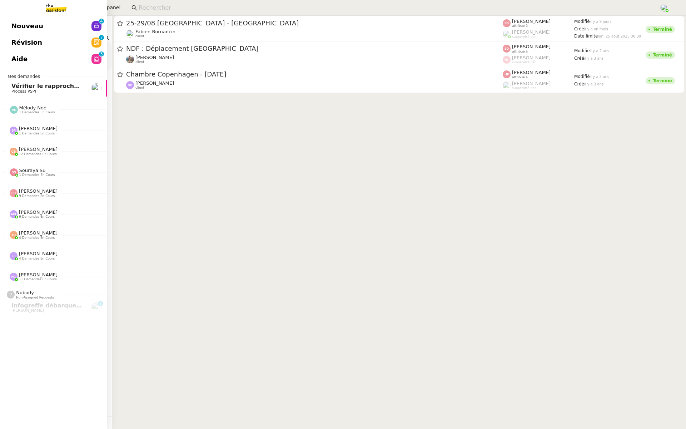
drag, startPoint x: 82, startPoint y: 37, endPoint x: 1, endPoint y: 41, distance: 80.5
click at [1, 41] on nz-layout "Nouveau 0 1 2 3 4 5 6 7 8 9 Révision 0 1 2 3 4 5 6 7 8 9 Aide 0 1 2 3 4 5 6 7 8…" at bounding box center [343, 214] width 686 height 429
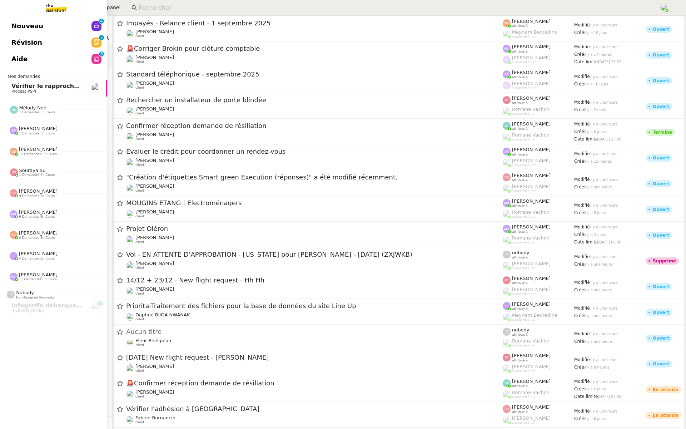
click at [89, 25] on link "Nouveau 0 1 2 3 4 5 6 7 8 9" at bounding box center [53, 26] width 107 height 16
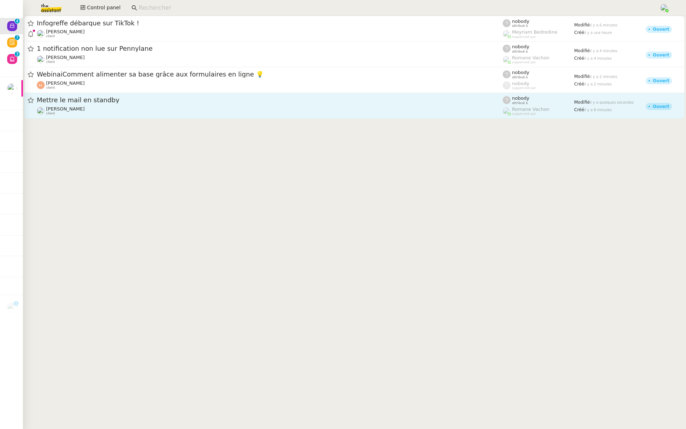
click at [123, 97] on span "Mettre le mail en standby" at bounding box center [270, 100] width 466 height 6
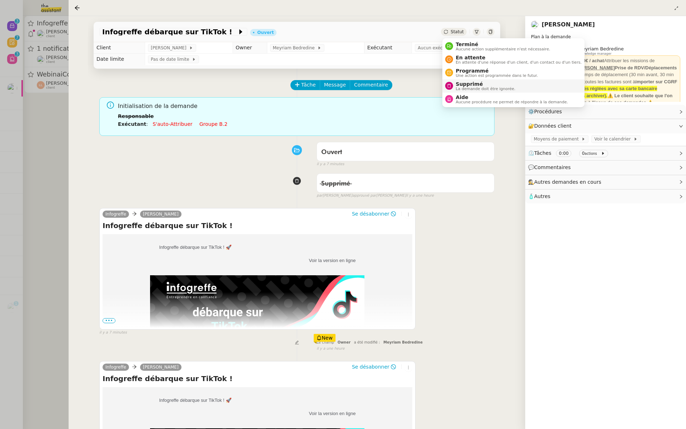
click at [459, 87] on span "La demande doit être ignorée." at bounding box center [486, 89] width 60 height 4
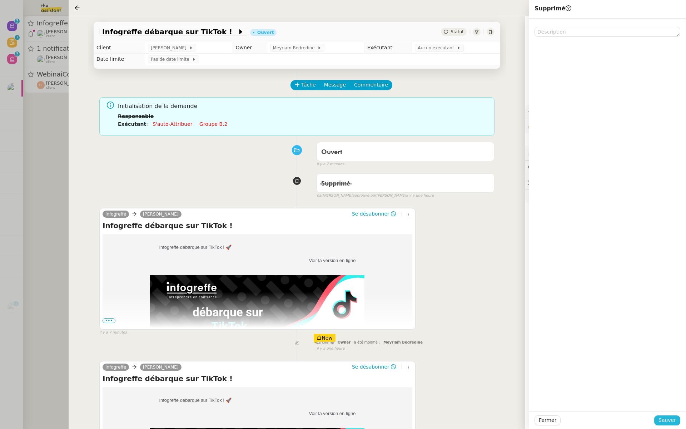
click at [668, 423] on span "Sauver" at bounding box center [668, 420] width 18 height 8
click at [38, 196] on div at bounding box center [343, 214] width 686 height 429
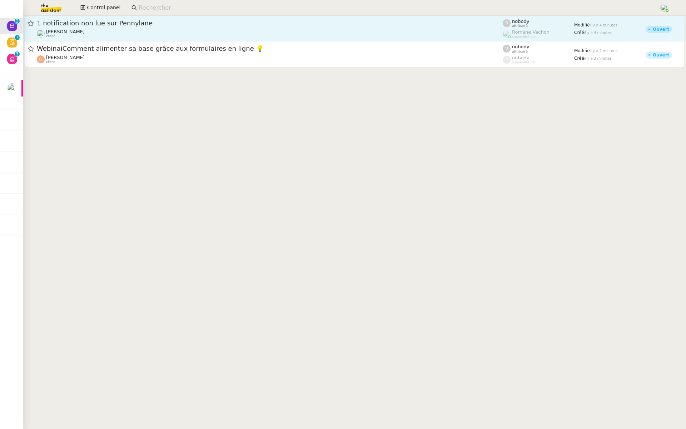
click at [154, 23] on span "1 notification non lue sur Pennylane" at bounding box center [270, 23] width 466 height 6
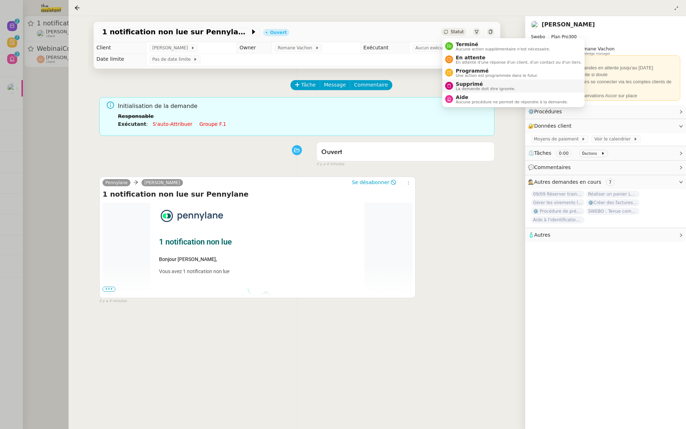
click at [462, 82] on span "Supprimé" at bounding box center [486, 84] width 60 height 6
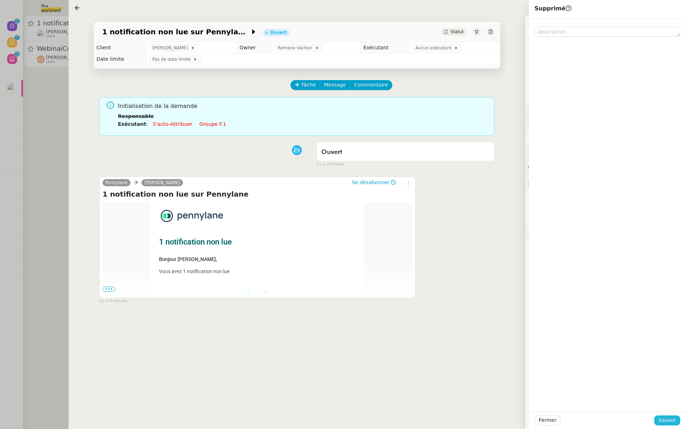
click at [666, 420] on span "Sauver" at bounding box center [668, 420] width 18 height 8
click at [38, 121] on div at bounding box center [343, 214] width 686 height 429
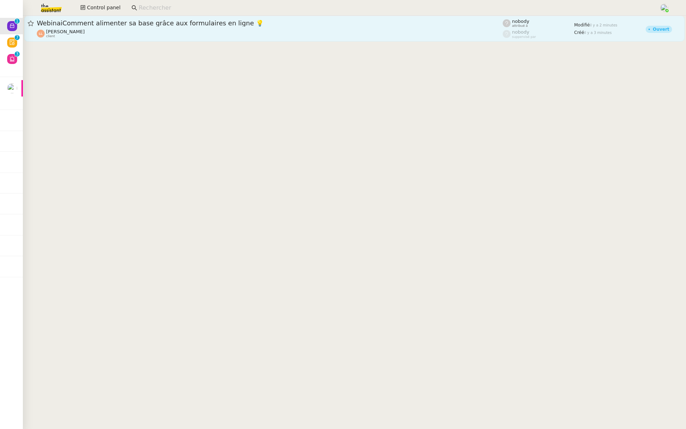
click at [165, 22] on span "WebinaiComment alimenter sa base grâce aux formulaires en ligne 💡" at bounding box center [270, 23] width 466 height 6
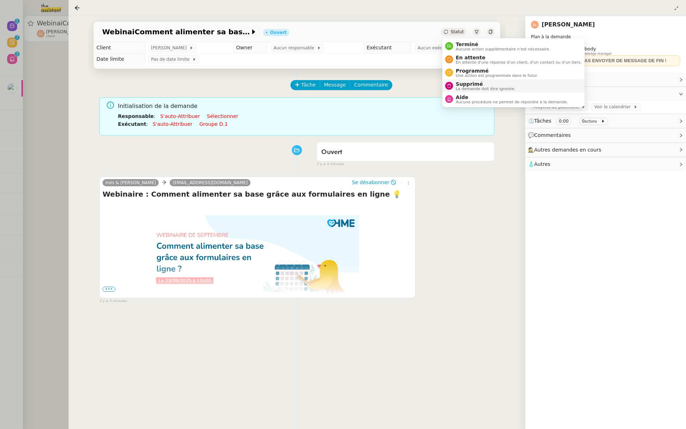
click at [460, 85] on span "Supprimé" at bounding box center [486, 84] width 60 height 6
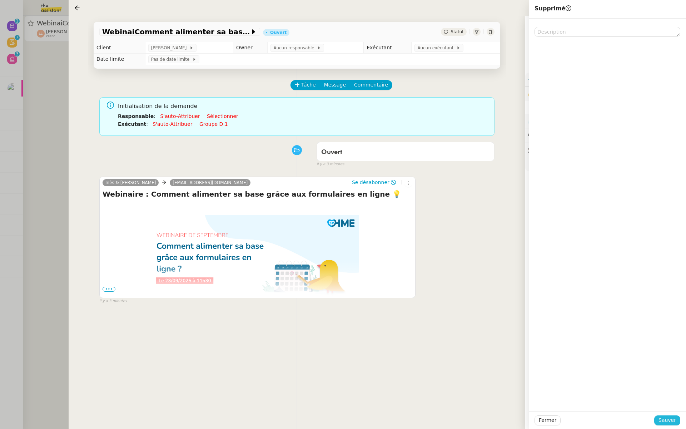
click at [678, 419] on button "Sauver" at bounding box center [668, 420] width 26 height 10
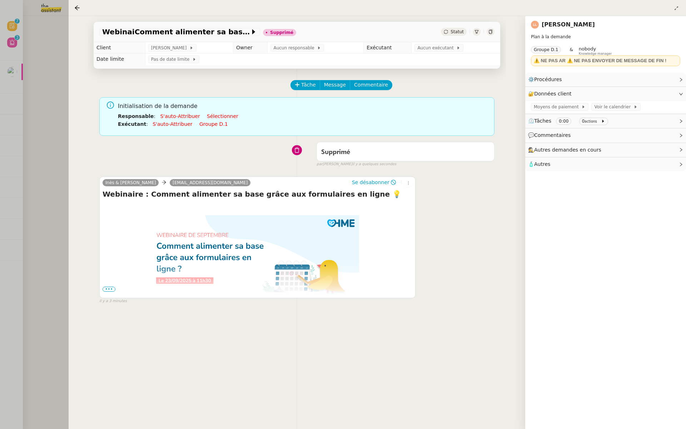
click at [0, 132] on div at bounding box center [343, 214] width 686 height 429
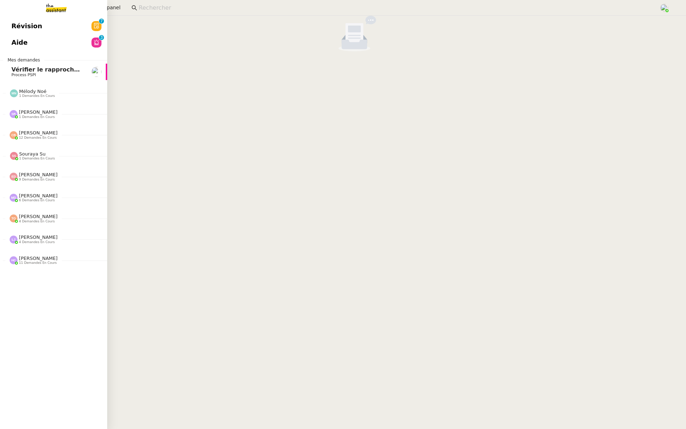
click at [10, 31] on link "Révision 0 1 2 3 4 5 6 7 8 9" at bounding box center [53, 26] width 107 height 16
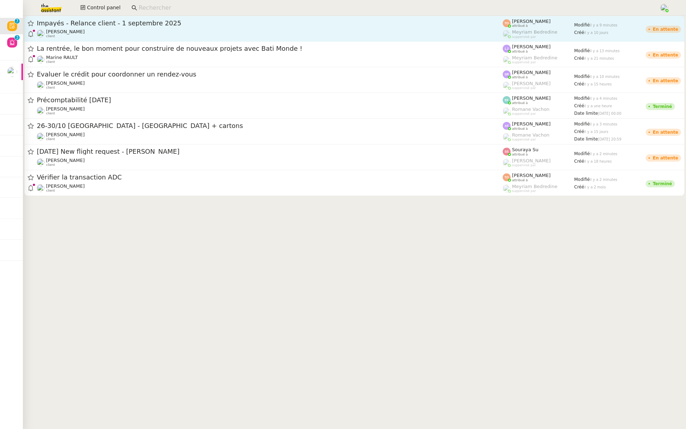
click at [118, 29] on div "Mathilde Borel client" at bounding box center [270, 33] width 466 height 9
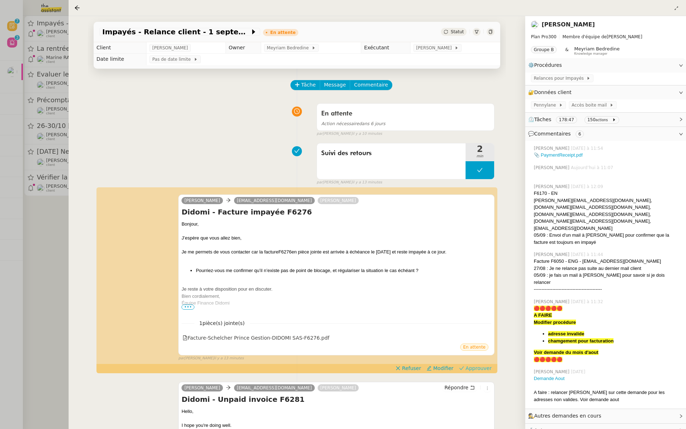
click at [473, 366] on span "Approuver" at bounding box center [479, 368] width 26 height 7
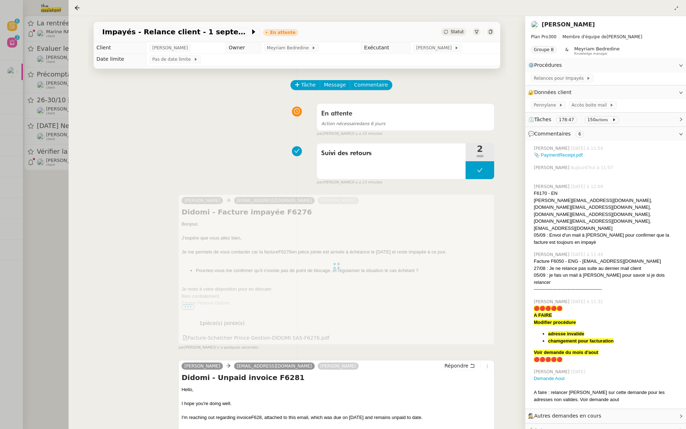
click at [22, 105] on div at bounding box center [343, 214] width 686 height 429
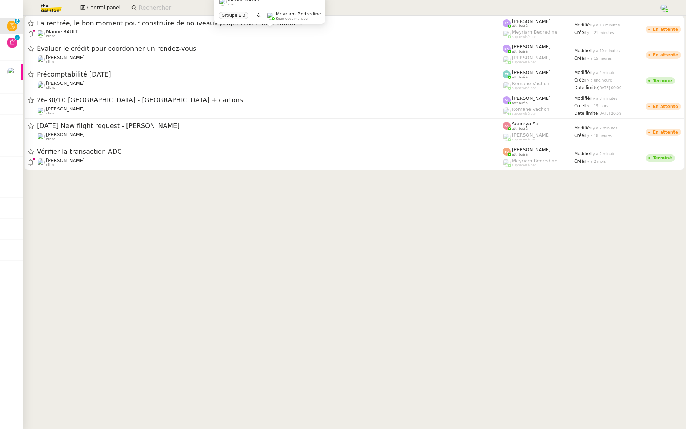
click at [268, 29] on div "Marine RAULT client Groupe E.3 & Meyriam Bedredine Knowledge manager" at bounding box center [270, 12] width 111 height 34
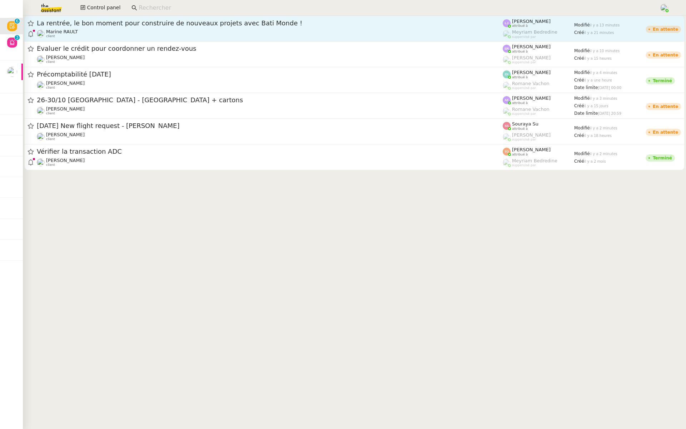
click at [414, 28] on div "La rentrée, le bon moment pour construire de nouveaux projets avec Bati Monde !…" at bounding box center [270, 28] width 466 height 19
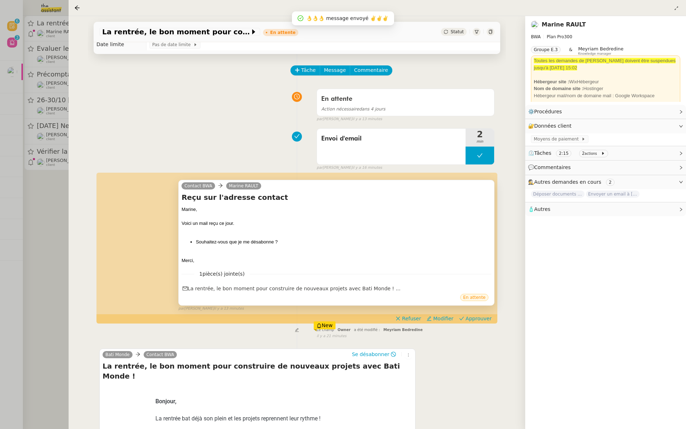
scroll to position [16, 0]
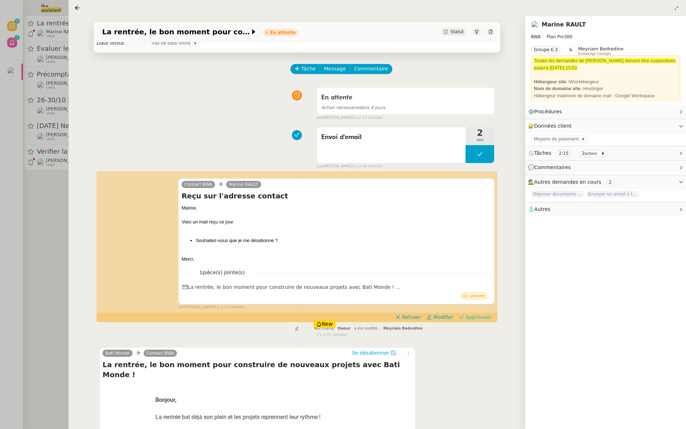
click at [481, 314] on span "Approuver" at bounding box center [479, 317] width 26 height 7
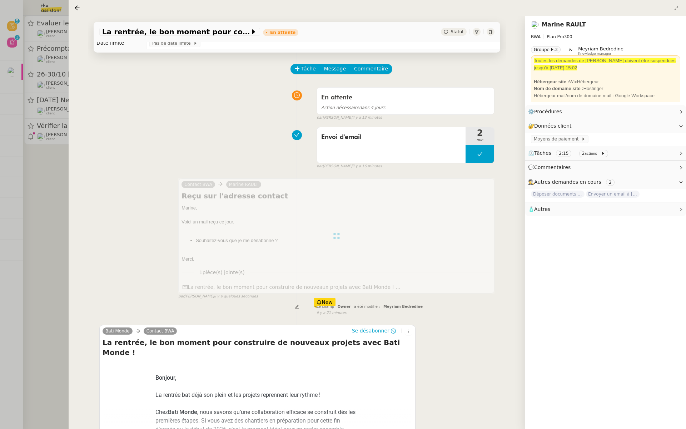
click at [8, 178] on div at bounding box center [343, 214] width 686 height 429
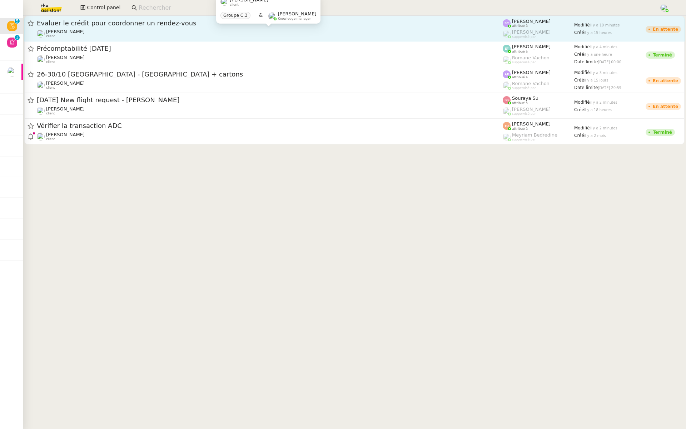
click at [169, 31] on div "[PERSON_NAME]Diaye client" at bounding box center [270, 33] width 466 height 9
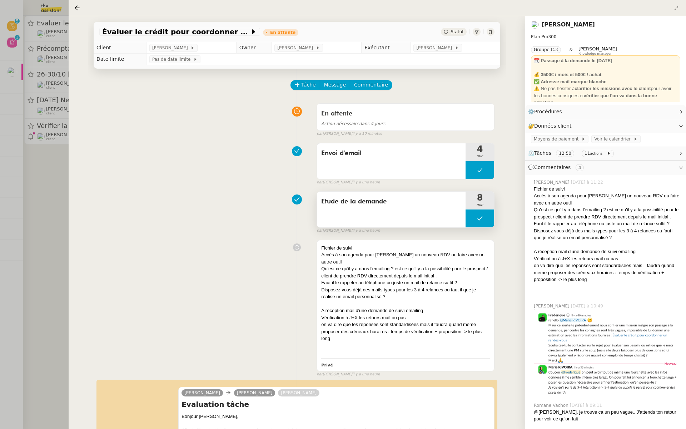
scroll to position [50, 0]
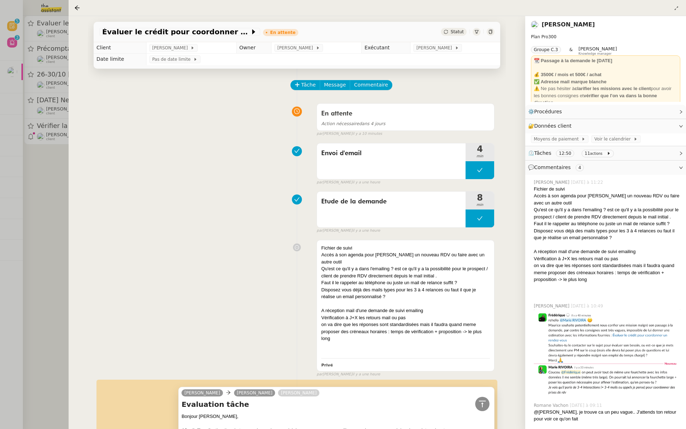
scroll to position [231, 0]
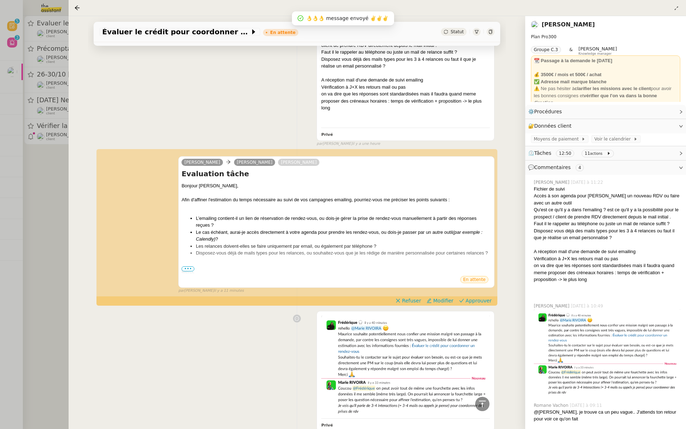
click at [50, 166] on div at bounding box center [343, 214] width 686 height 429
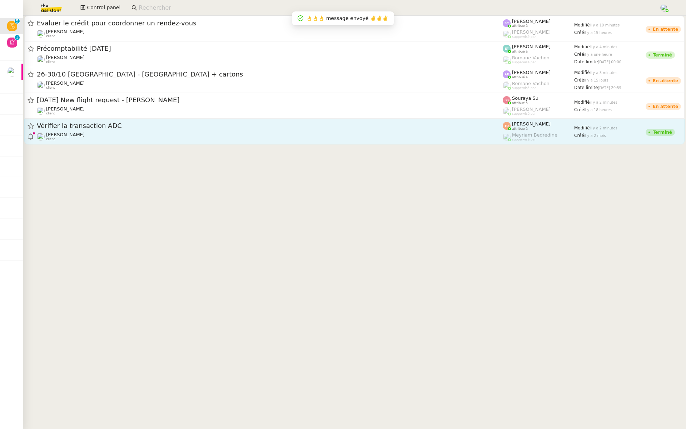
click at [123, 130] on div "Vérifier la transaction ADC" at bounding box center [270, 126] width 466 height 9
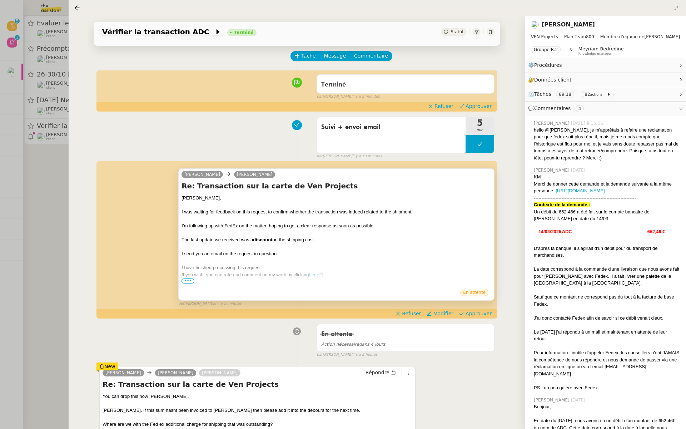
scroll to position [38, 0]
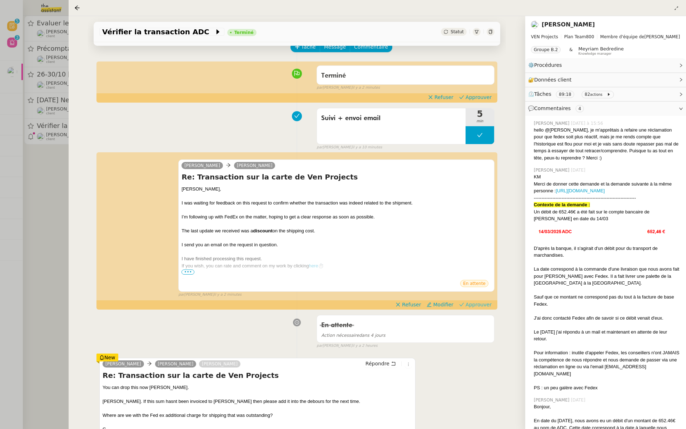
click at [484, 302] on span "Approuver" at bounding box center [479, 304] width 26 height 7
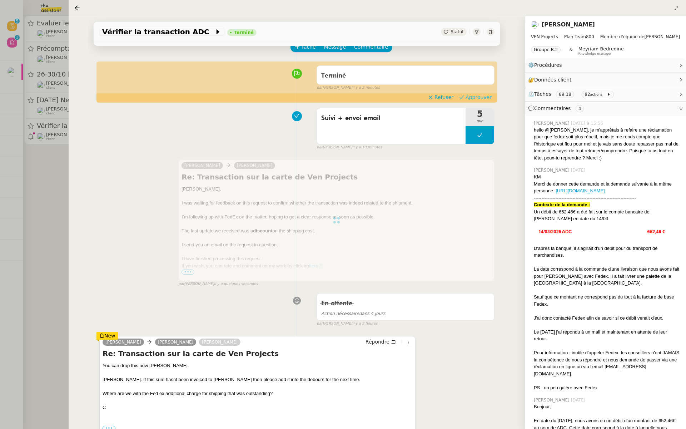
click at [482, 98] on span "Approuver" at bounding box center [479, 97] width 26 height 7
click at [34, 117] on div at bounding box center [343, 214] width 686 height 429
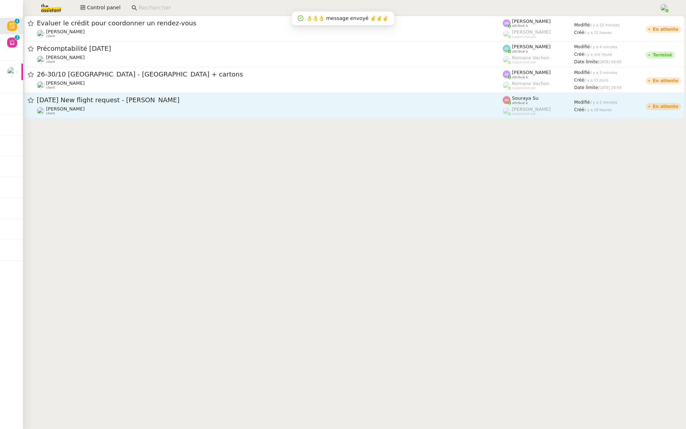
click at [487, 105] on div "[DATE] New flight request - [PERSON_NAME] [PERSON_NAME] client" at bounding box center [270, 106] width 466 height 20
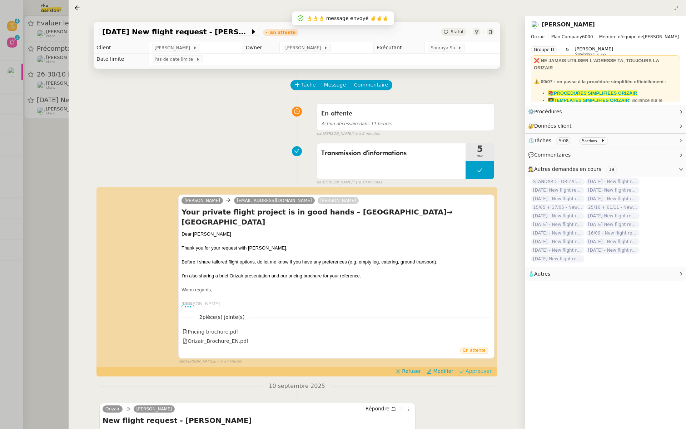
click at [481, 368] on span "Approuver" at bounding box center [479, 371] width 26 height 7
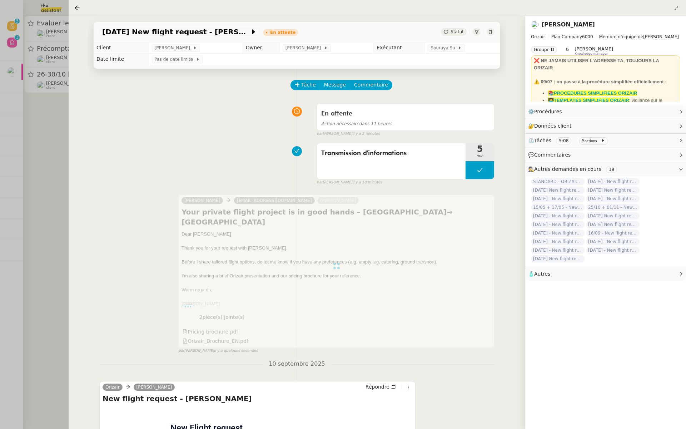
click at [27, 163] on div at bounding box center [343, 214] width 686 height 429
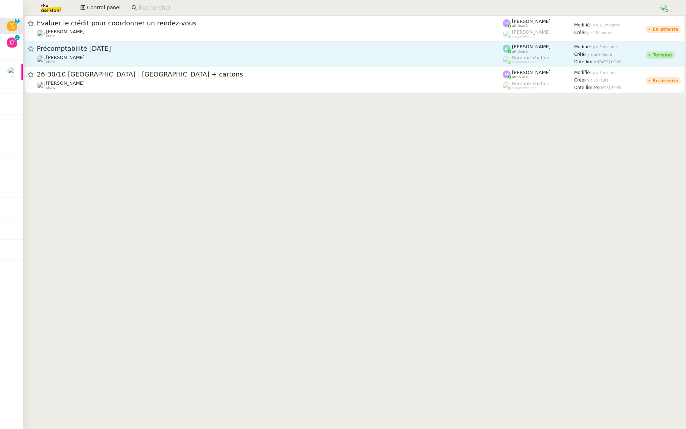
click at [158, 43] on link "Précomptabilité [DATE] [PERSON_NAME] client [PERSON_NAME] attribué à [PERSON_NA…" at bounding box center [354, 54] width 661 height 26
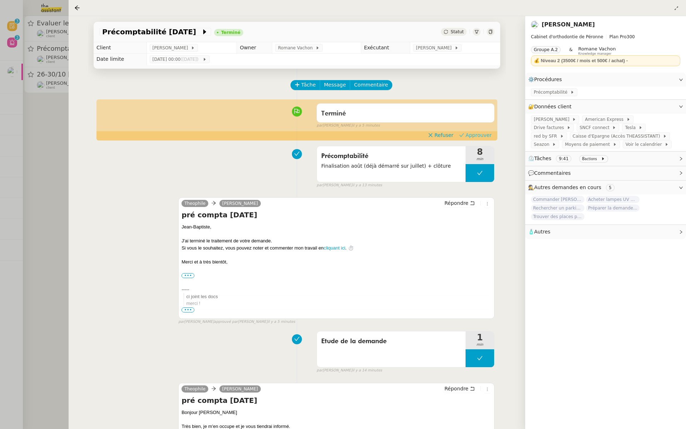
click at [481, 135] on span "Approuver" at bounding box center [479, 135] width 26 height 7
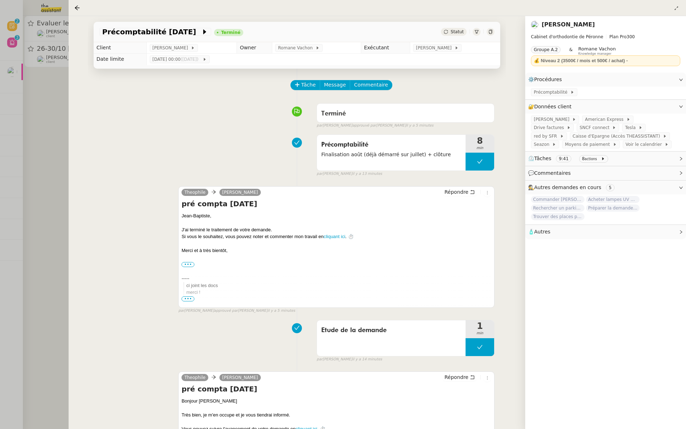
click at [4, 131] on div at bounding box center [343, 214] width 686 height 429
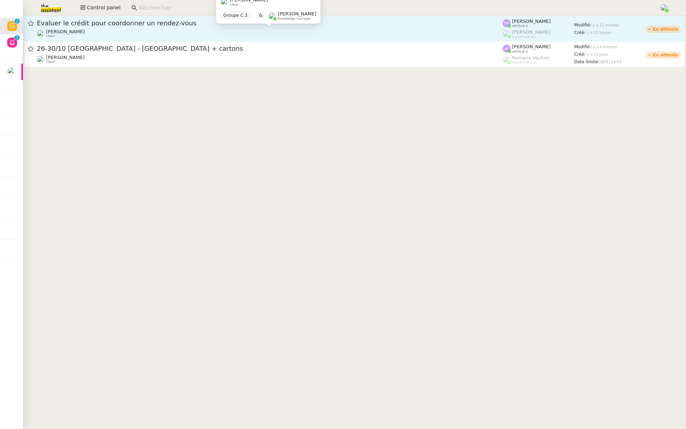
click at [138, 33] on div "[PERSON_NAME]Diaye client" at bounding box center [270, 33] width 466 height 9
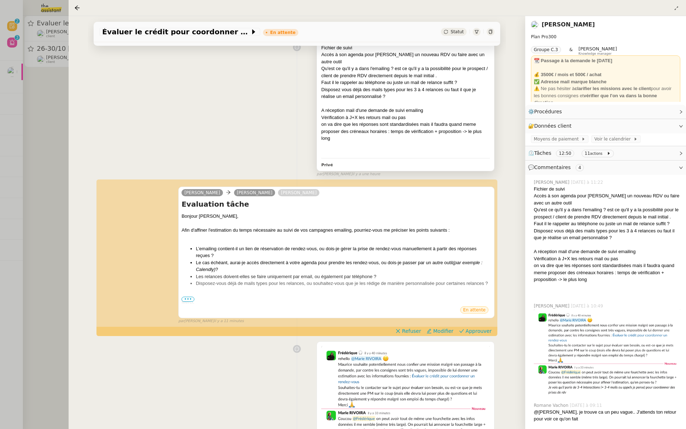
scroll to position [203, 0]
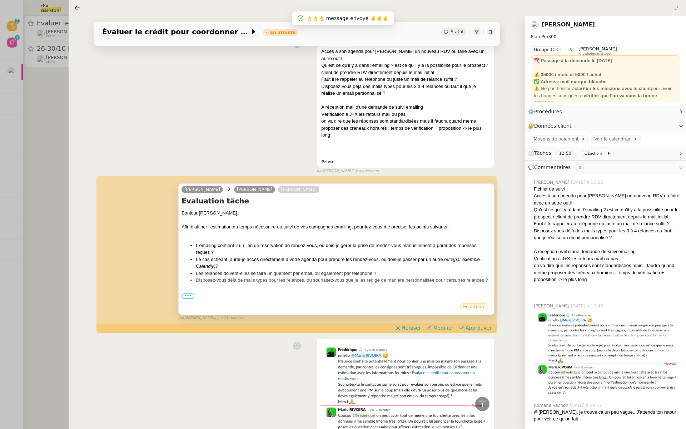
click at [189, 294] on span "•••" at bounding box center [188, 296] width 13 height 5
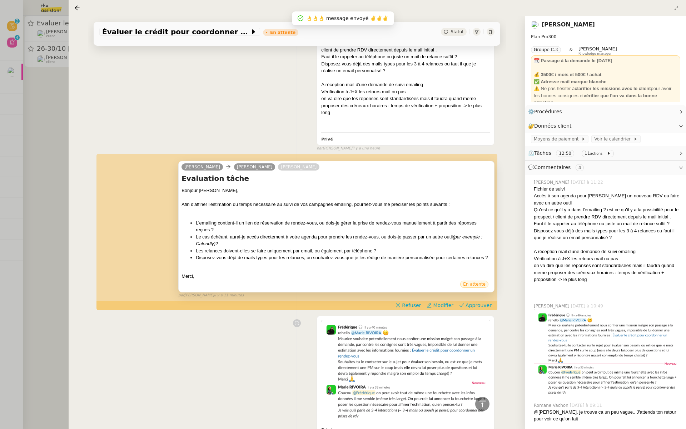
scroll to position [239, 0]
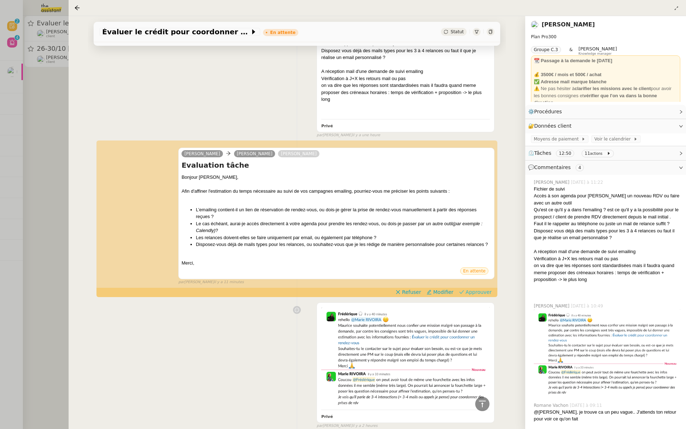
click at [486, 289] on span "Approuver" at bounding box center [479, 292] width 26 height 7
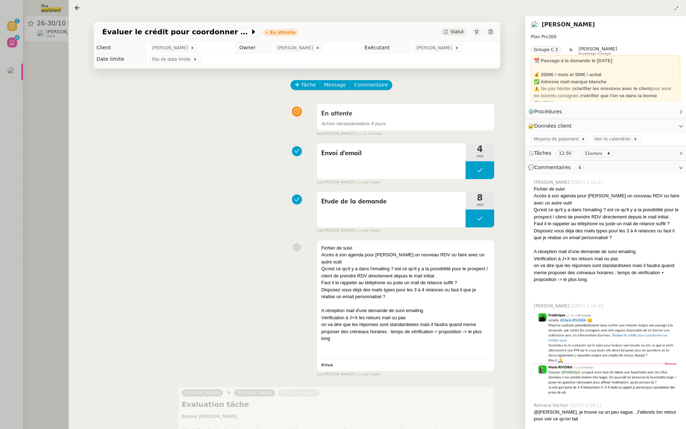
click at [32, 169] on div at bounding box center [343, 214] width 686 height 429
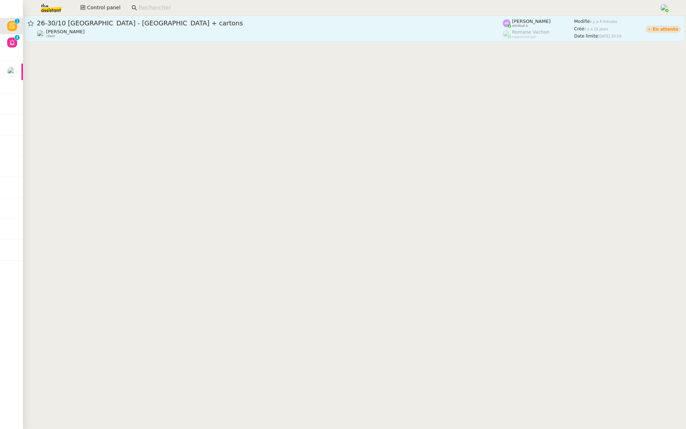
click at [147, 28] on div "26-30/10 [GEOGRAPHIC_DATA] - [GEOGRAPHIC_DATA] + cartons [PERSON_NAME] client" at bounding box center [270, 28] width 466 height 19
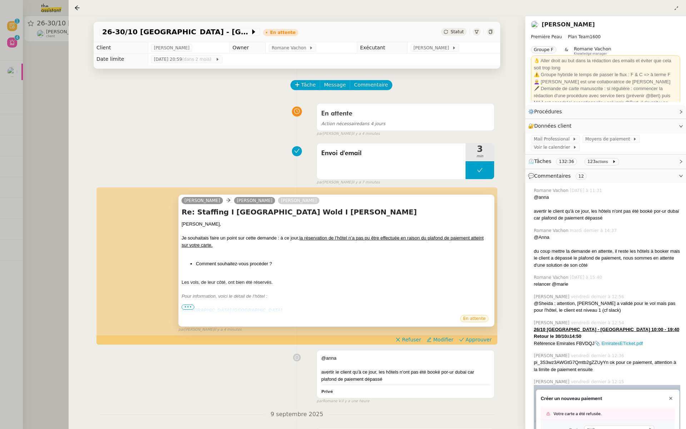
scroll to position [29, 0]
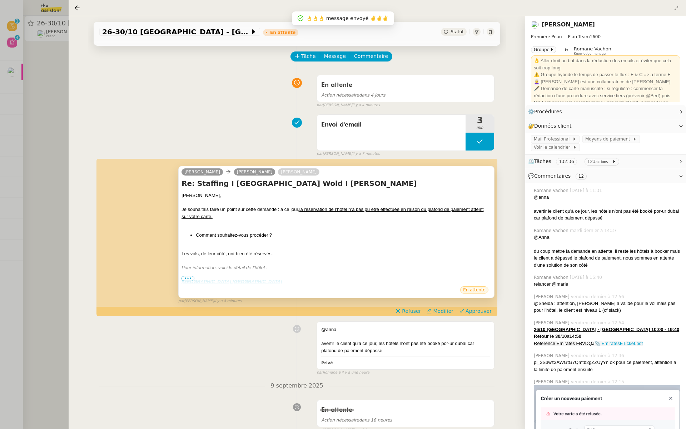
click at [188, 278] on span "•••" at bounding box center [188, 278] width 13 height 5
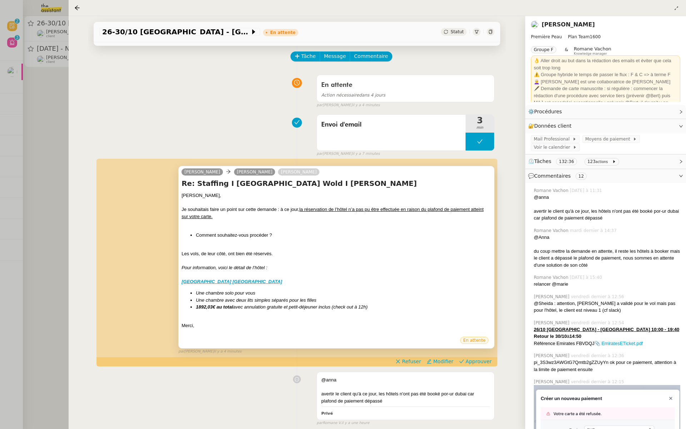
click at [26, 155] on div at bounding box center [343, 214] width 686 height 429
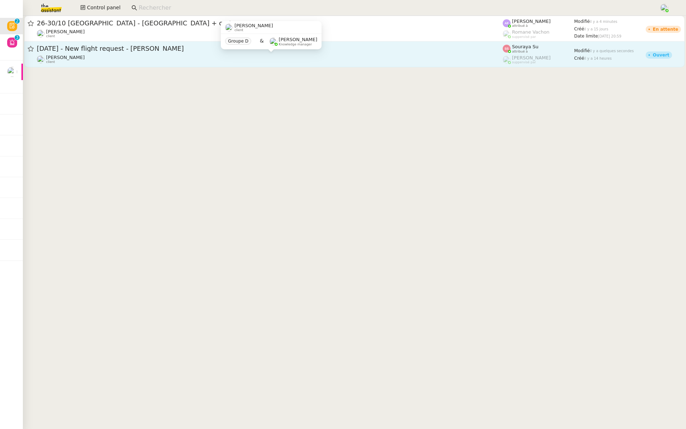
click at [164, 55] on div "[PERSON_NAME] client" at bounding box center [270, 59] width 466 height 9
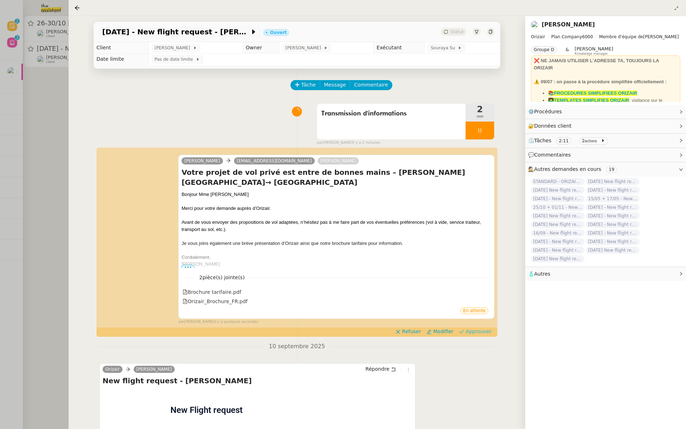
click at [477, 332] on span "Approuver" at bounding box center [479, 331] width 26 height 7
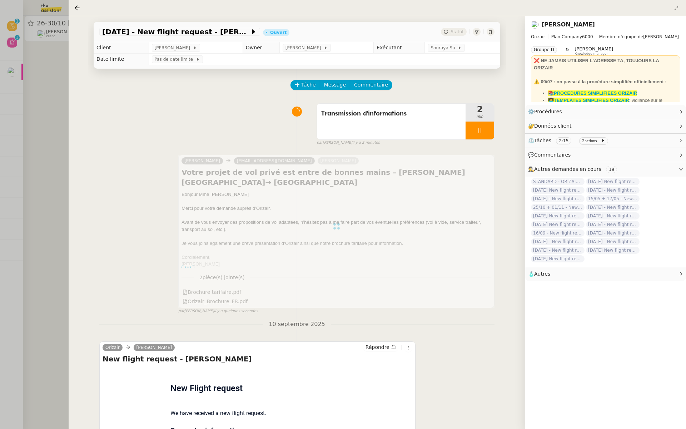
click at [2, 245] on div at bounding box center [343, 214] width 686 height 429
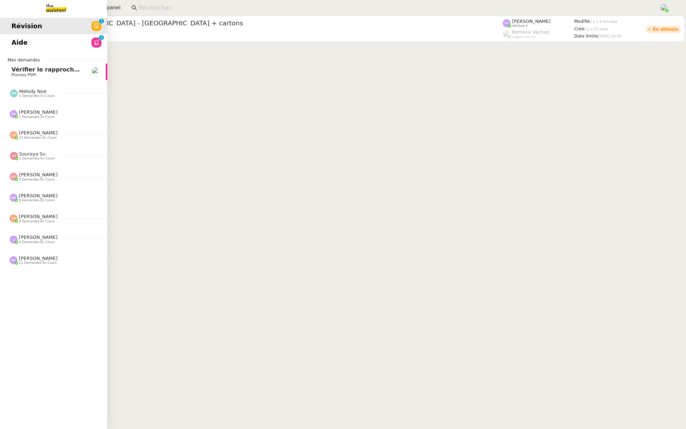
click at [19, 46] on span "Aide" at bounding box center [19, 42] width 16 height 11
